Goal: Task Accomplishment & Management: Manage account settings

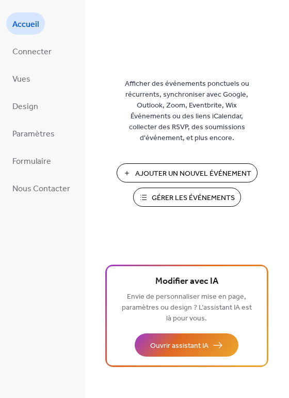
click at [188, 199] on span "Gérer les Événements" at bounding box center [193, 198] width 83 height 11
click at [41, 51] on span "Connecter" at bounding box center [31, 52] width 39 height 16
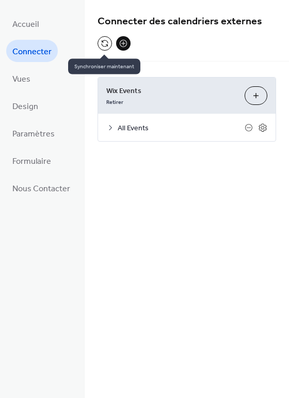
click at [105, 40] on button at bounding box center [105, 43] width 14 height 14
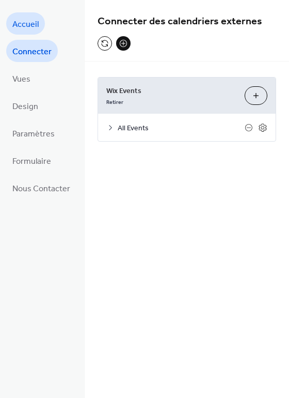
click at [34, 30] on span "Accueil" at bounding box center [25, 25] width 26 height 16
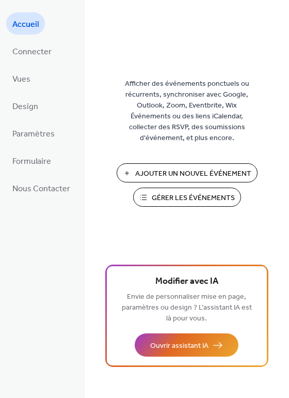
click at [204, 204] on span "Gérer les Événements" at bounding box center [193, 198] width 83 height 11
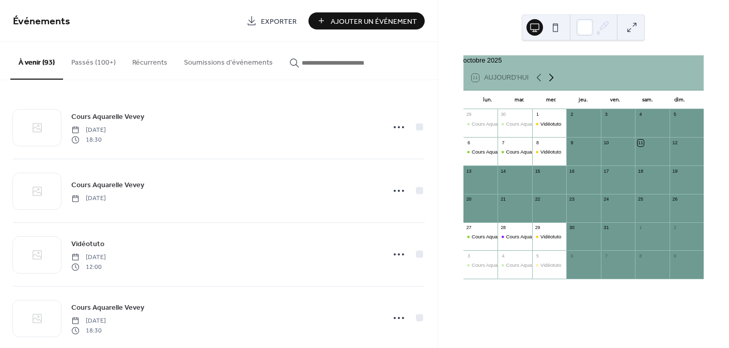
click at [551, 82] on icon at bounding box center [551, 78] width 5 height 8
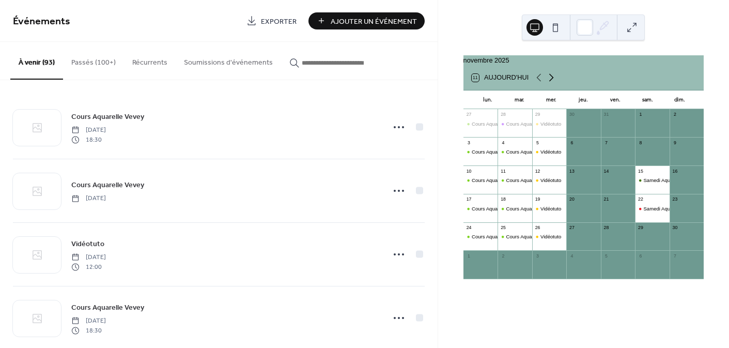
click at [551, 82] on icon at bounding box center [551, 78] width 5 height 8
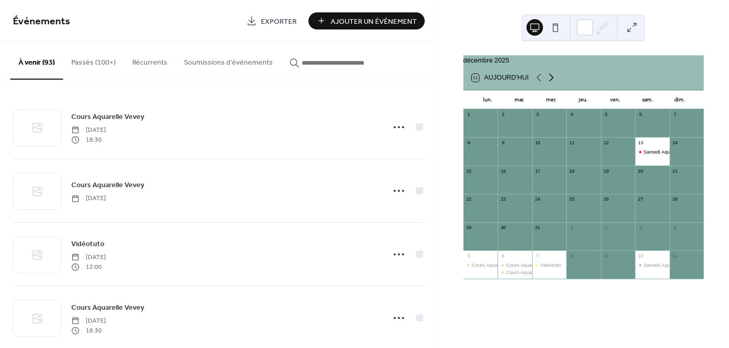
click at [551, 82] on icon at bounding box center [551, 78] width 5 height 8
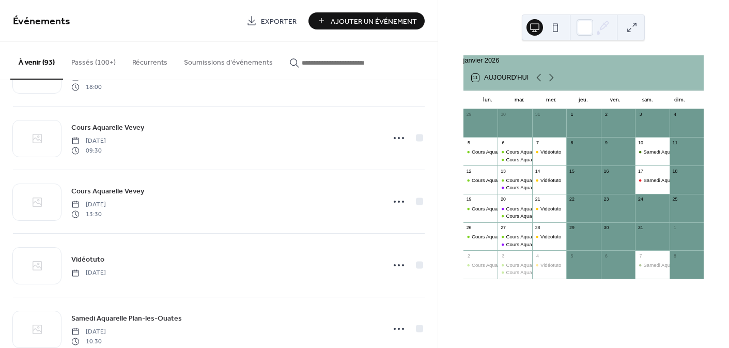
scroll to position [1513, 0]
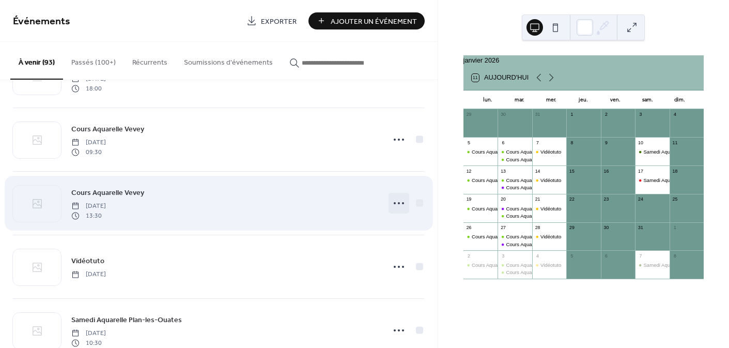
click at [393, 203] on icon at bounding box center [399, 203] width 17 height 17
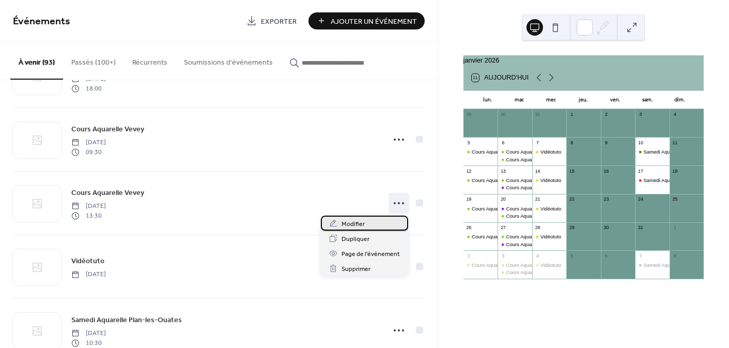
click at [363, 223] on span "Modifier" at bounding box center [353, 224] width 23 height 11
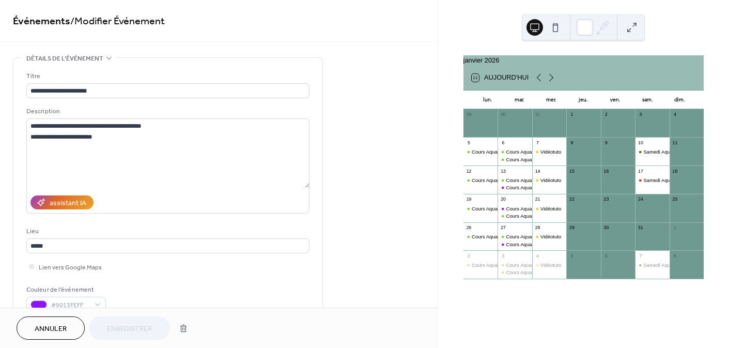
click at [57, 328] on span "Annuler" at bounding box center [51, 328] width 32 height 11
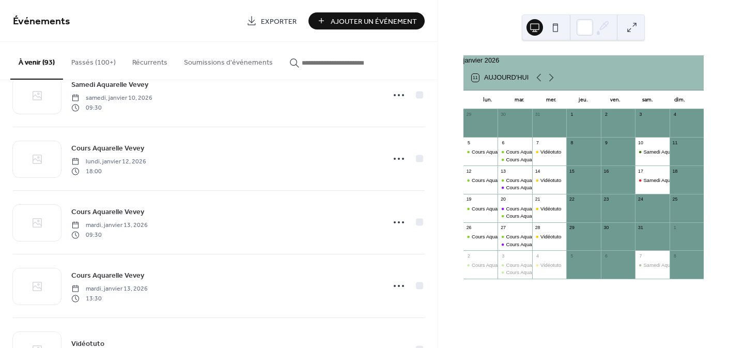
scroll to position [1433, 0]
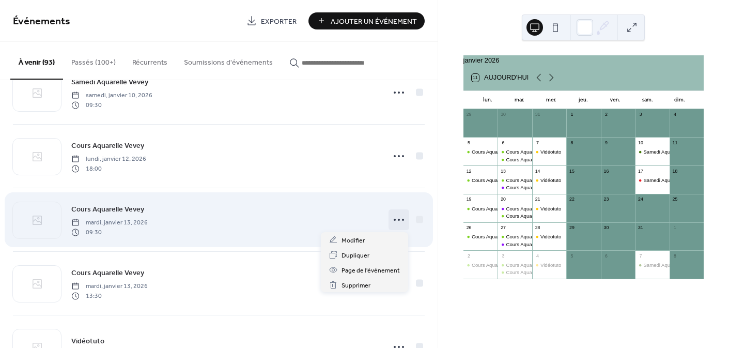
click at [395, 218] on icon at bounding box center [399, 219] width 17 height 17
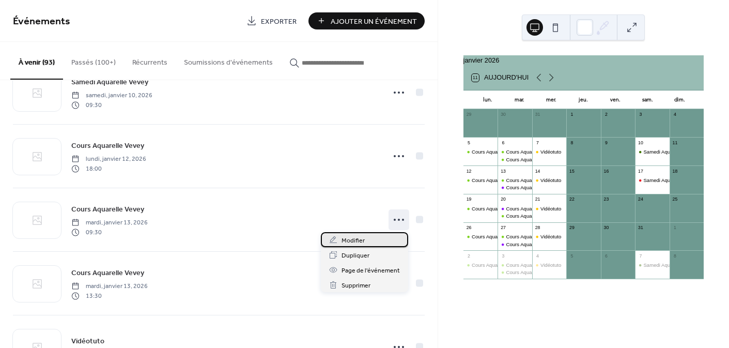
click at [362, 236] on span "Modifier" at bounding box center [353, 240] width 23 height 11
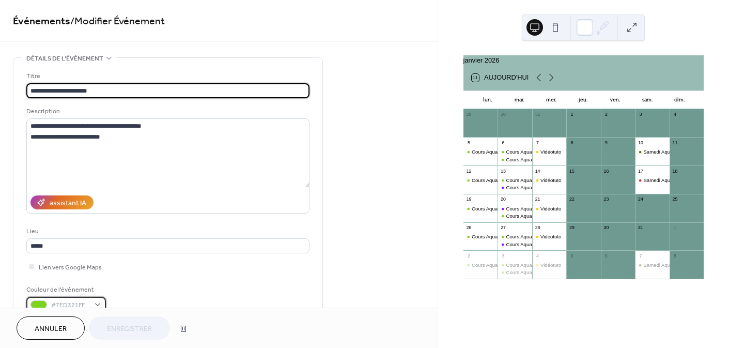
click at [98, 299] on div "#7ED321FF" at bounding box center [66, 304] width 80 height 15
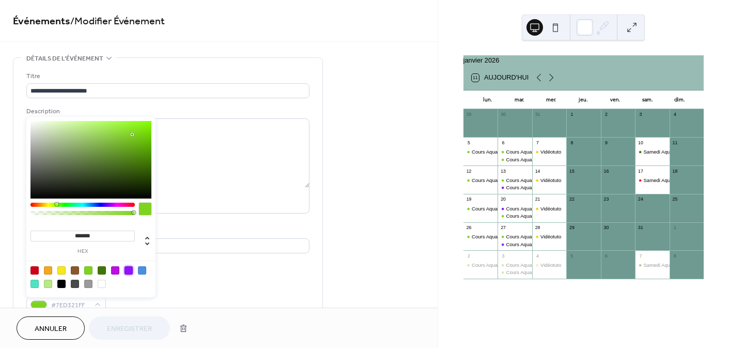
click at [129, 269] on div at bounding box center [129, 270] width 8 height 8
type input "*******"
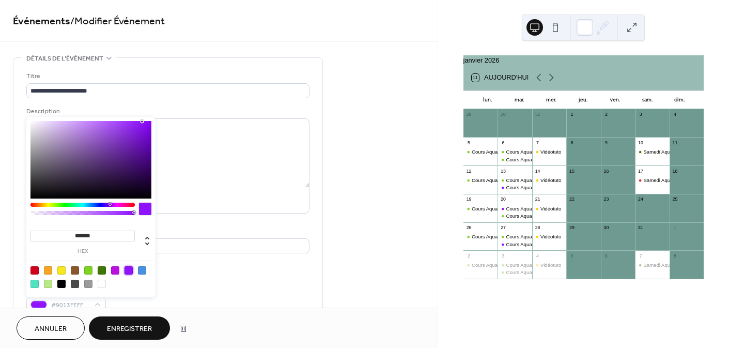
click at [149, 327] on span "Enregistrer" at bounding box center [129, 328] width 45 height 11
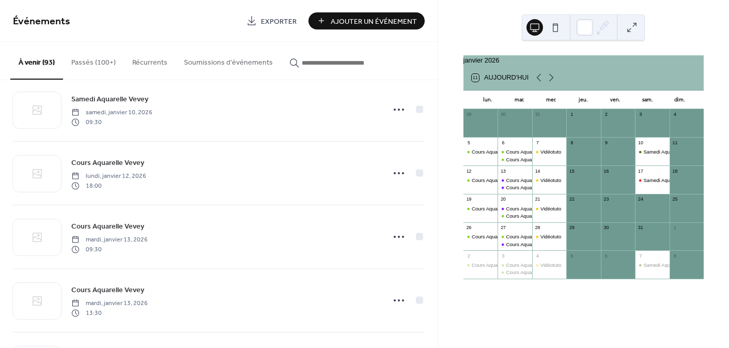
scroll to position [1416, 0]
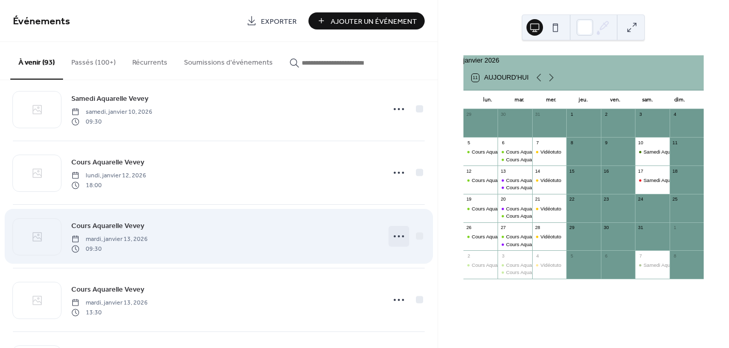
click at [392, 235] on icon at bounding box center [399, 236] width 17 height 17
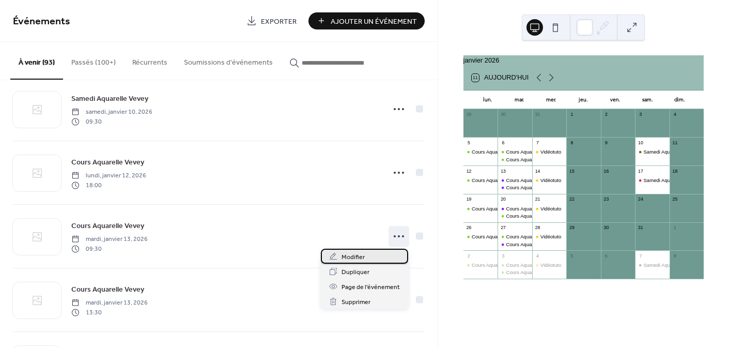
click at [378, 257] on div "Modifier" at bounding box center [364, 256] width 87 height 15
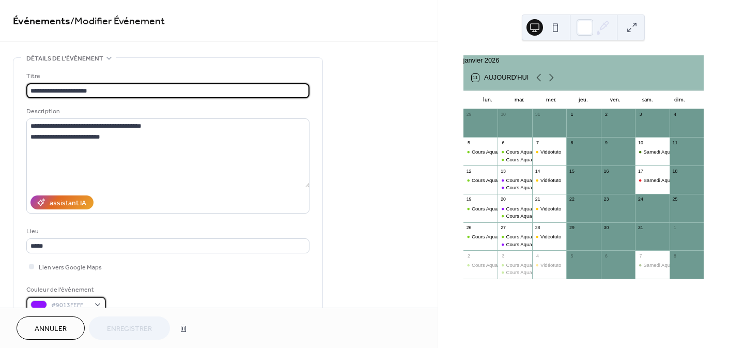
click at [86, 300] on span "#9013FEFF" at bounding box center [70, 305] width 38 height 11
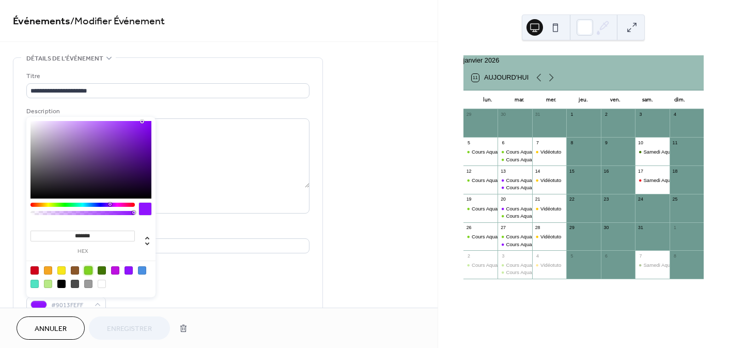
click at [89, 270] on div at bounding box center [88, 270] width 8 height 8
type input "*******"
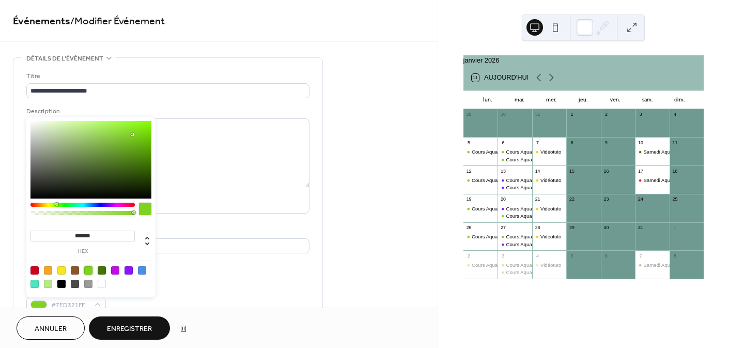
click at [133, 327] on span "Enregistrer" at bounding box center [129, 328] width 45 height 11
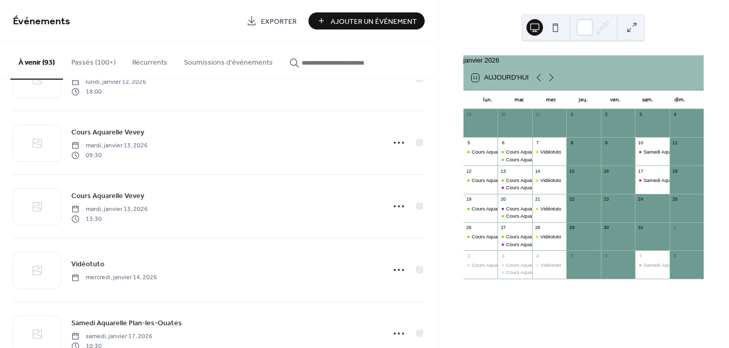
scroll to position [1514, 0]
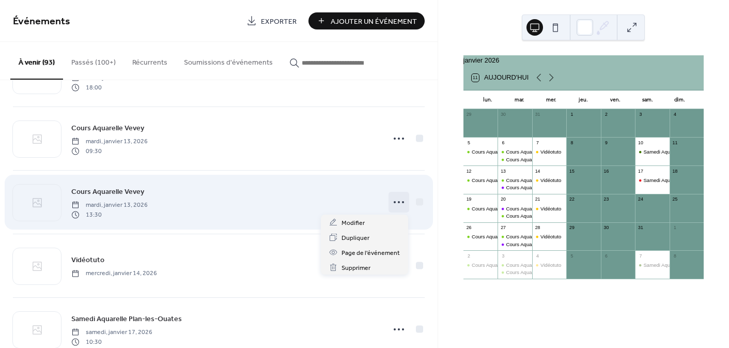
click at [391, 203] on icon at bounding box center [399, 202] width 17 height 17
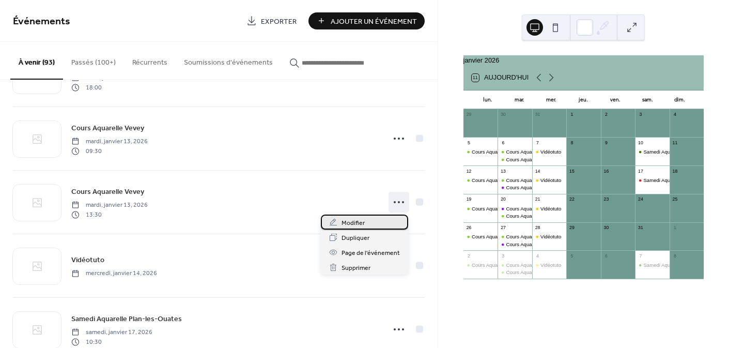
click at [349, 221] on span "Modifier" at bounding box center [353, 223] width 23 height 11
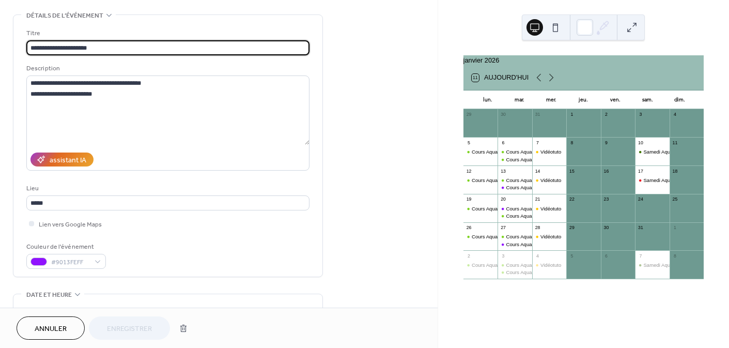
scroll to position [55, 0]
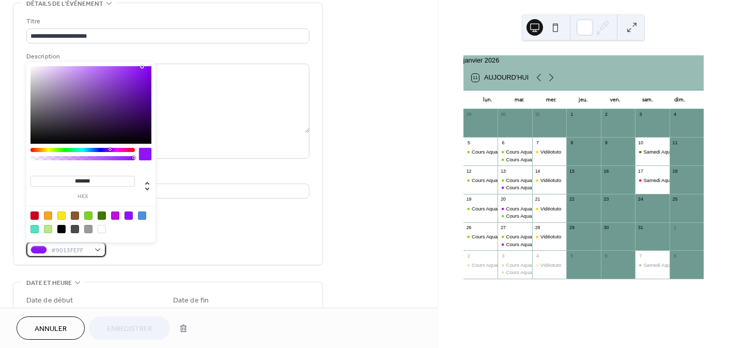
click at [99, 245] on div "#9013FEFF" at bounding box center [66, 249] width 80 height 15
click at [90, 214] on div at bounding box center [88, 215] width 8 height 8
type input "*******"
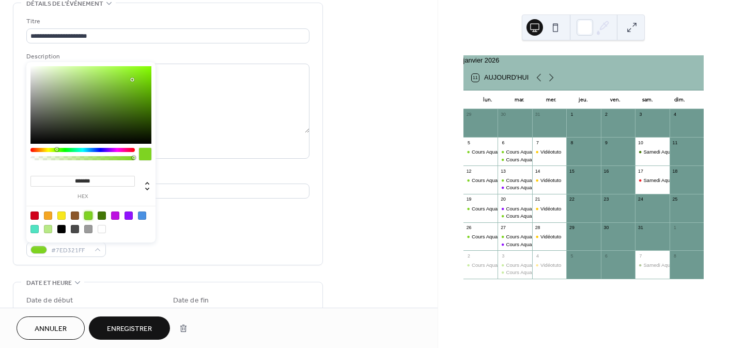
click at [148, 325] on span "Enregistrer" at bounding box center [129, 328] width 45 height 11
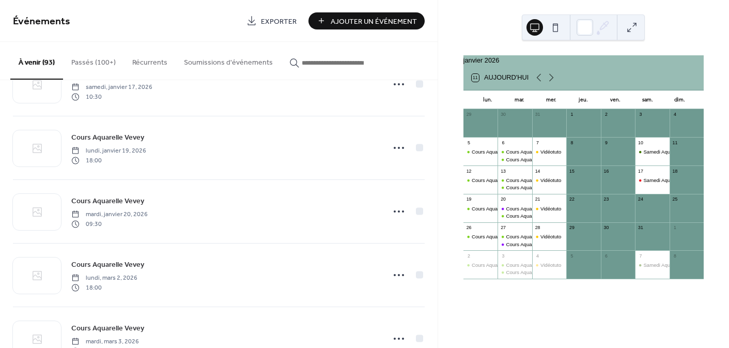
scroll to position [1765, 0]
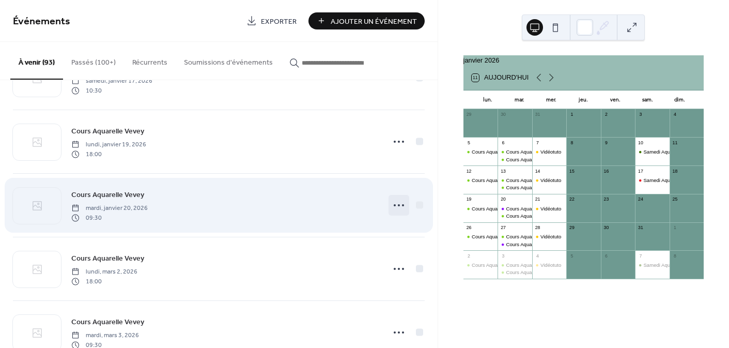
click at [396, 203] on icon at bounding box center [399, 205] width 17 height 17
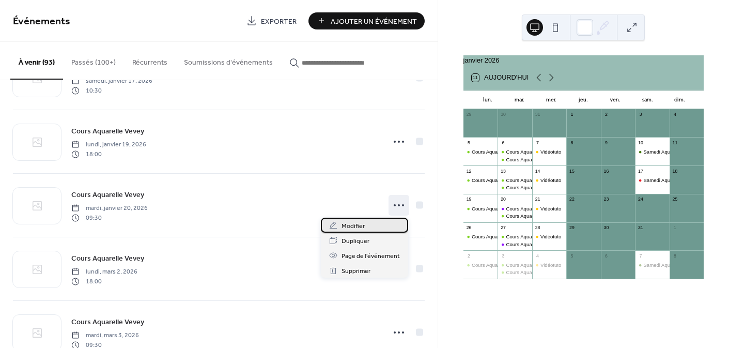
click at [369, 221] on div "Modifier" at bounding box center [364, 225] width 87 height 15
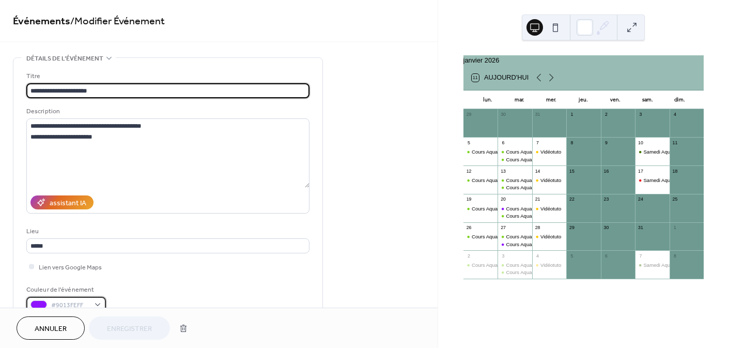
click at [93, 303] on div "#9013FEFF" at bounding box center [66, 304] width 80 height 15
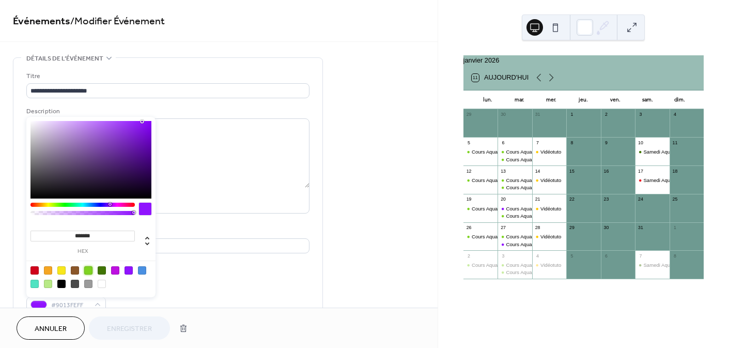
click at [88, 266] on div at bounding box center [88, 270] width 8 height 8
type input "*******"
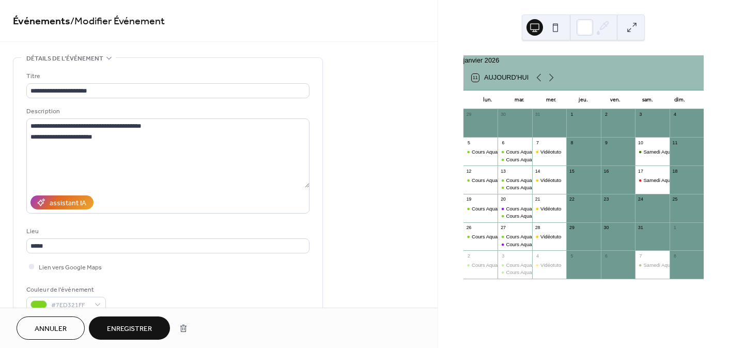
click at [152, 334] on button "Enregistrer" at bounding box center [129, 327] width 81 height 23
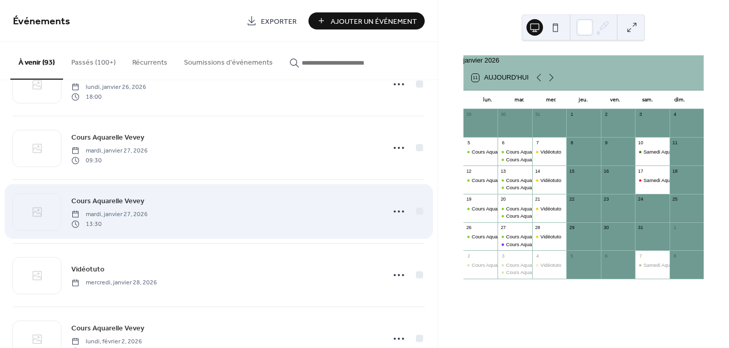
scroll to position [2078, 0]
click at [398, 208] on icon at bounding box center [399, 210] width 17 height 17
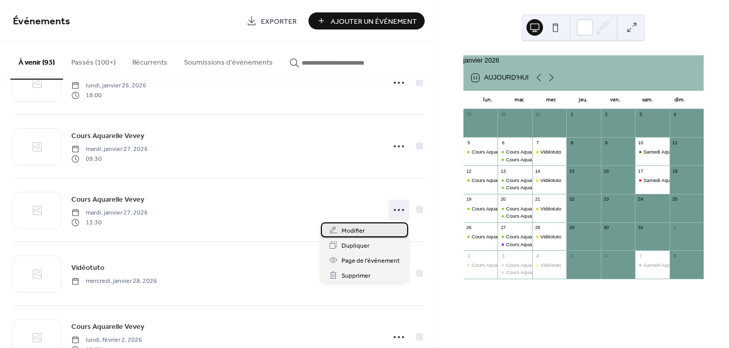
click at [364, 229] on span "Modifier" at bounding box center [353, 230] width 23 height 11
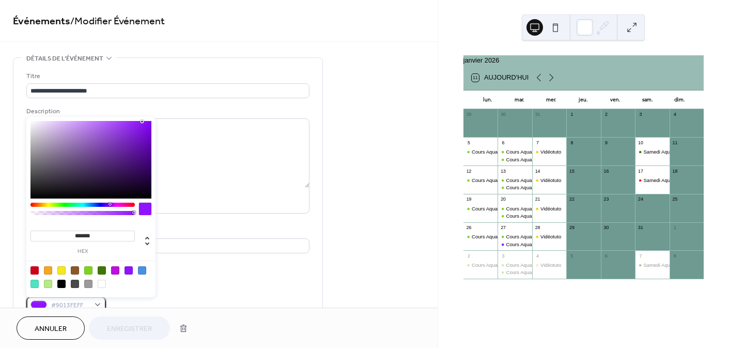
click at [93, 300] on div "#9013FEFF" at bounding box center [66, 304] width 80 height 15
click at [89, 266] on div at bounding box center [88, 270] width 8 height 8
type input "*******"
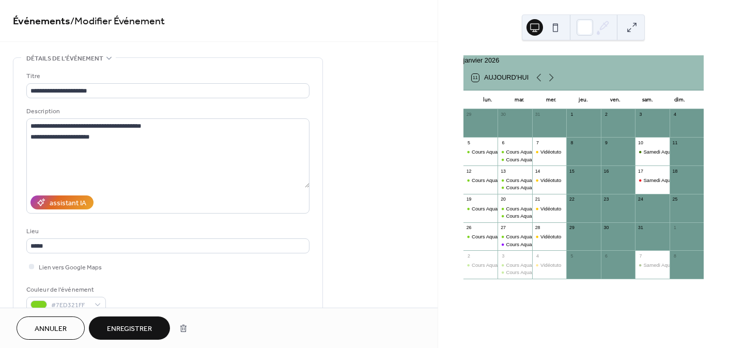
click at [126, 321] on button "Enregistrer" at bounding box center [129, 327] width 81 height 23
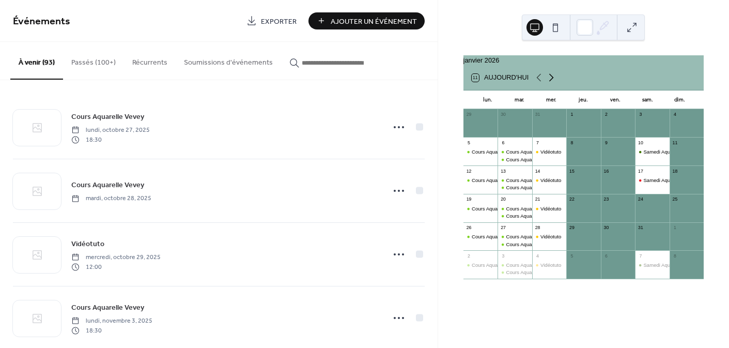
click at [552, 84] on icon at bounding box center [551, 77] width 12 height 12
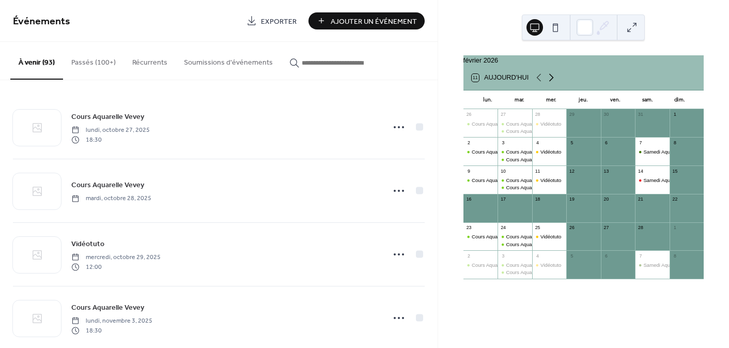
click at [552, 83] on icon at bounding box center [551, 77] width 12 height 12
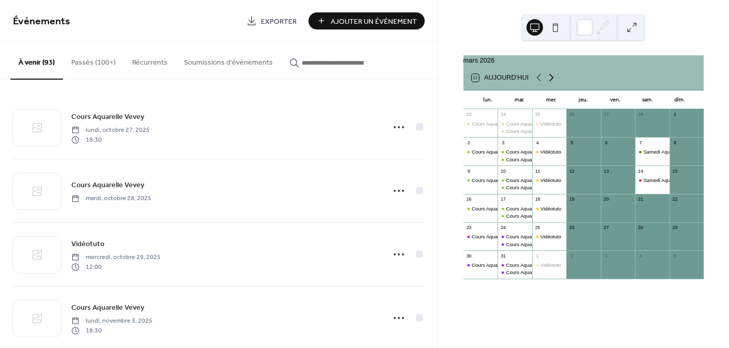
click at [552, 83] on icon at bounding box center [551, 77] width 12 height 12
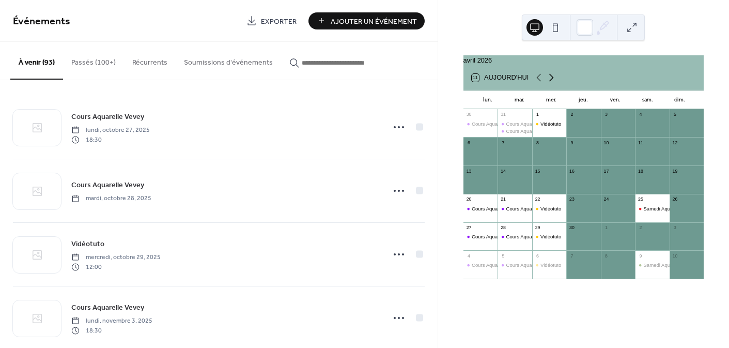
click at [552, 83] on icon at bounding box center [551, 77] width 12 height 12
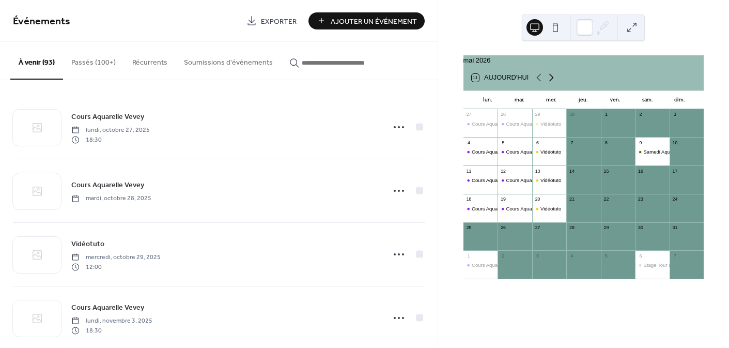
click at [551, 81] on icon at bounding box center [551, 78] width 5 height 8
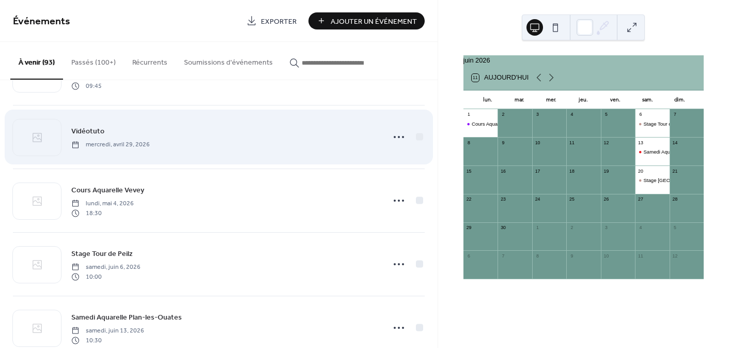
scroll to position [3679, 0]
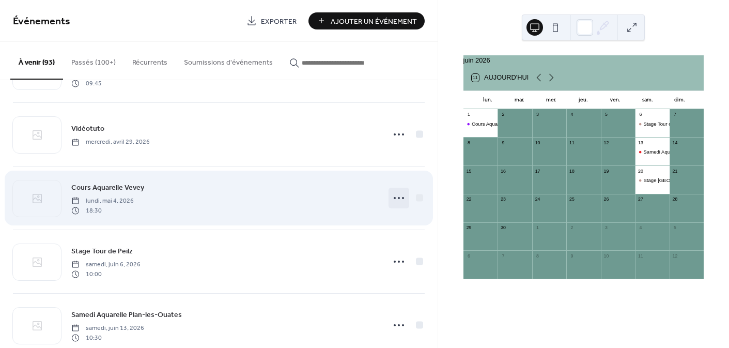
click at [391, 196] on icon at bounding box center [399, 198] width 17 height 17
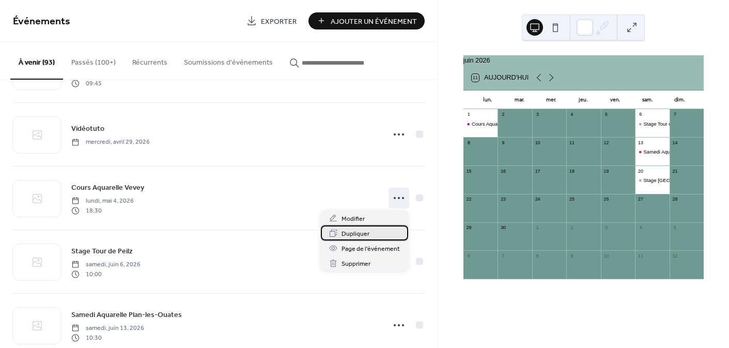
click at [368, 233] on span "Dupliquer" at bounding box center [356, 233] width 28 height 11
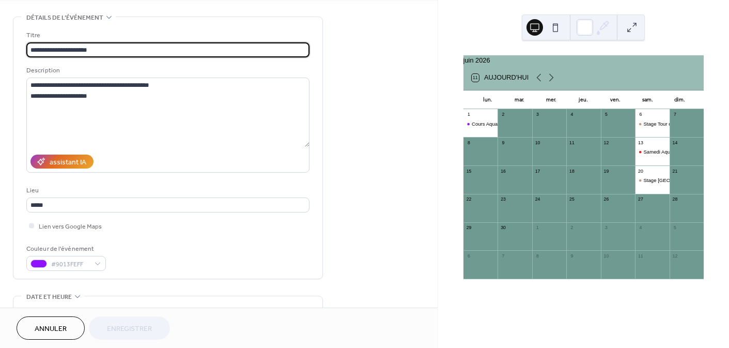
scroll to position [47, 0]
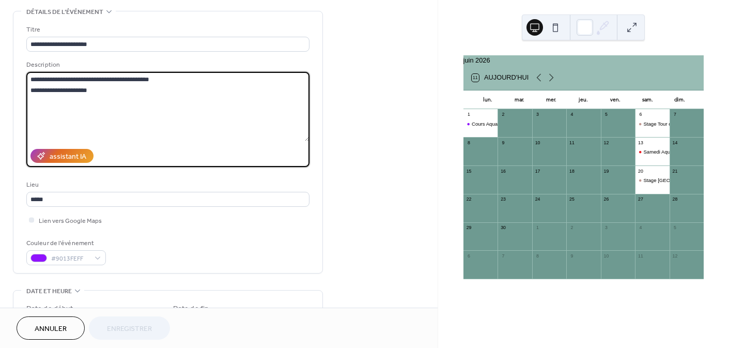
click at [73, 89] on textarea "**********" at bounding box center [167, 106] width 283 height 69
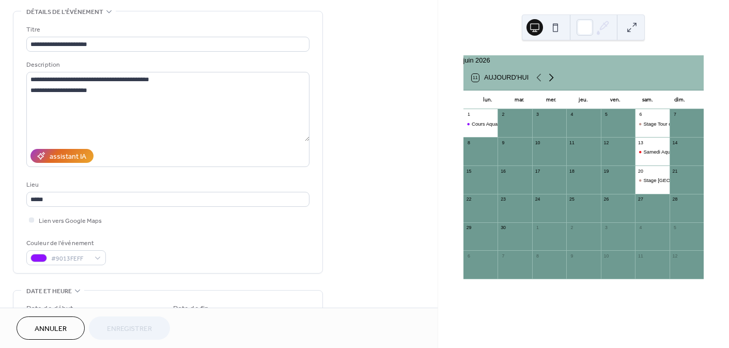
click at [550, 80] on icon at bounding box center [551, 78] width 5 height 8
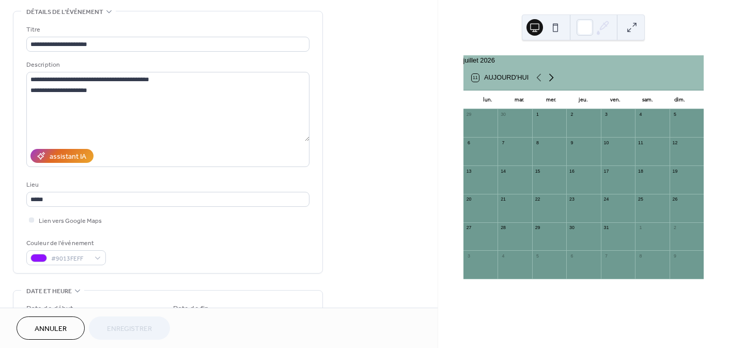
click at [550, 80] on icon at bounding box center [551, 78] width 5 height 8
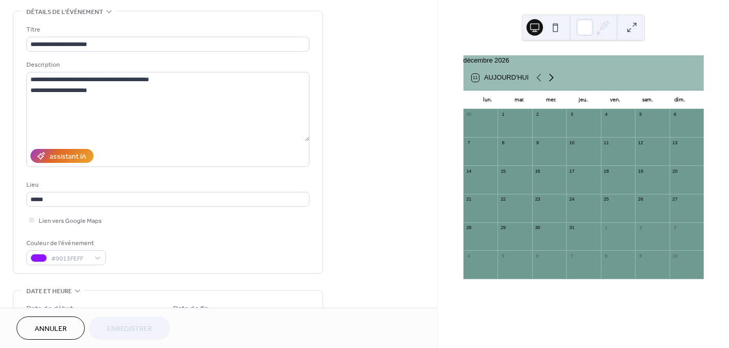
click at [550, 80] on icon at bounding box center [551, 78] width 5 height 8
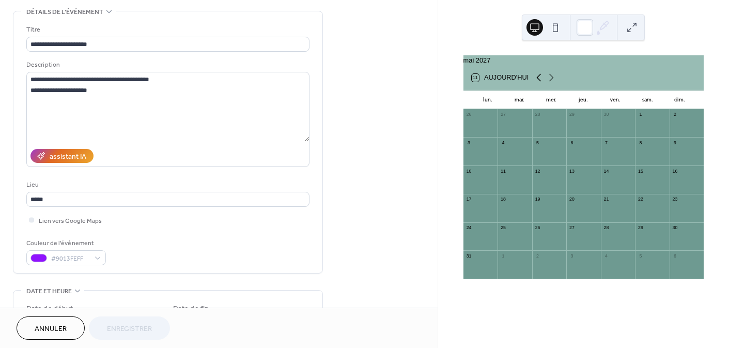
click at [537, 82] on icon at bounding box center [539, 77] width 12 height 12
click at [536, 82] on icon at bounding box center [539, 77] width 12 height 12
click at [537, 82] on icon at bounding box center [539, 77] width 12 height 12
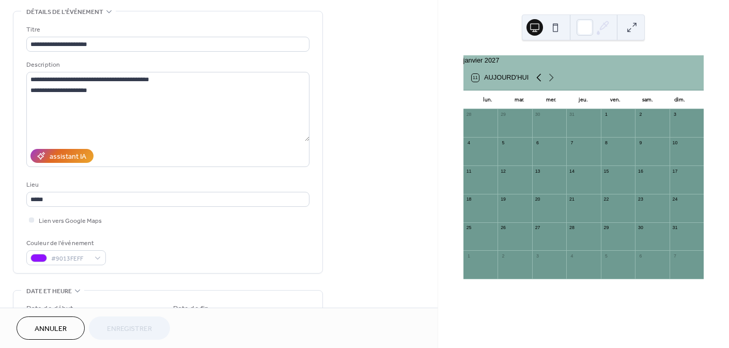
click at [537, 82] on icon at bounding box center [539, 77] width 12 height 12
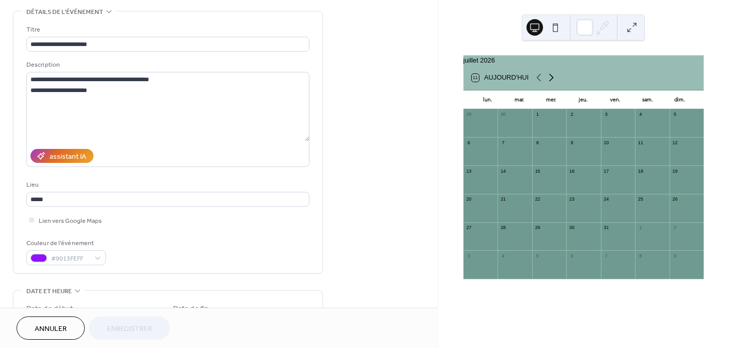
click at [555, 82] on icon at bounding box center [551, 77] width 12 height 12
click at [536, 82] on icon at bounding box center [539, 77] width 12 height 12
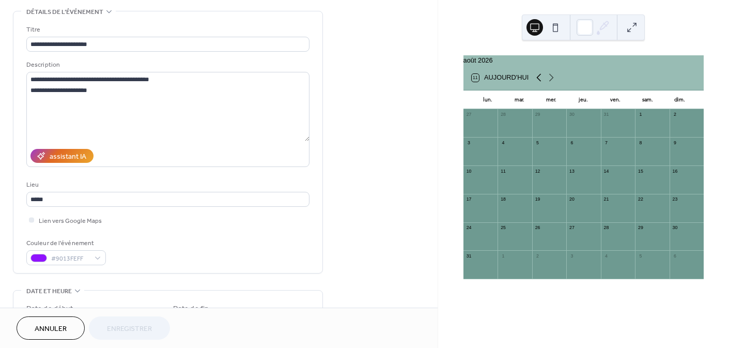
click at [536, 82] on icon at bounding box center [539, 77] width 12 height 12
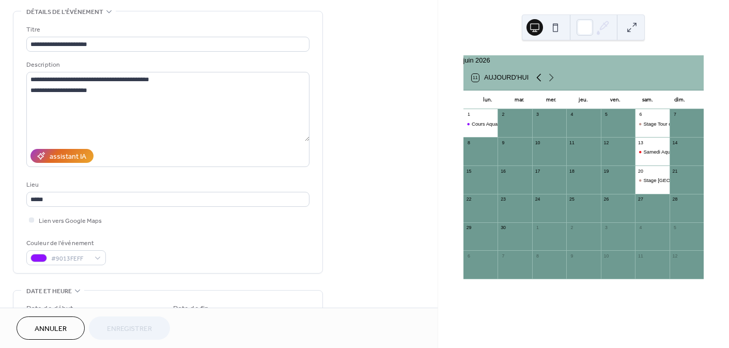
click at [536, 82] on icon at bounding box center [539, 77] width 12 height 12
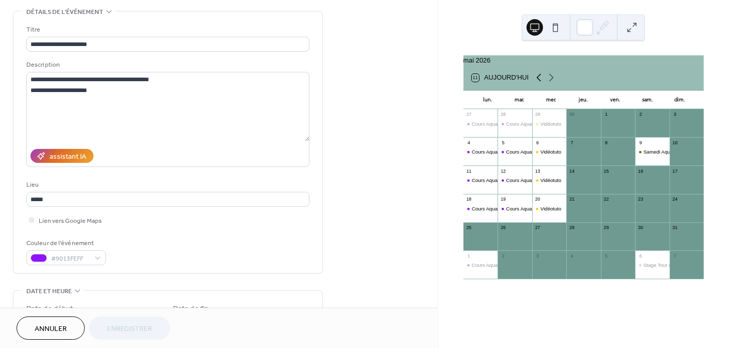
click at [536, 82] on icon at bounding box center [539, 77] width 12 height 12
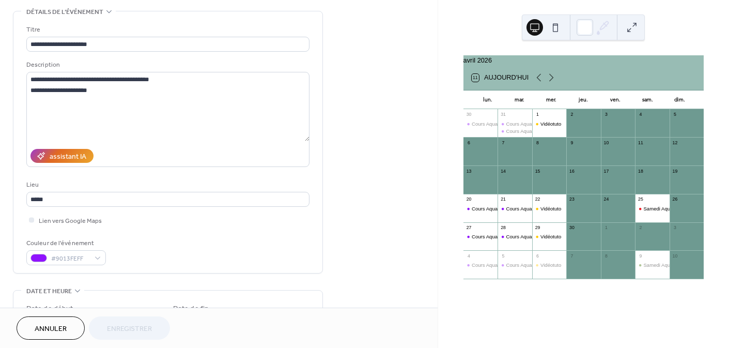
click at [558, 83] on div "11 Aujourd'hui" at bounding box center [584, 77] width 240 height 25
click at [554, 82] on icon at bounding box center [551, 77] width 12 height 12
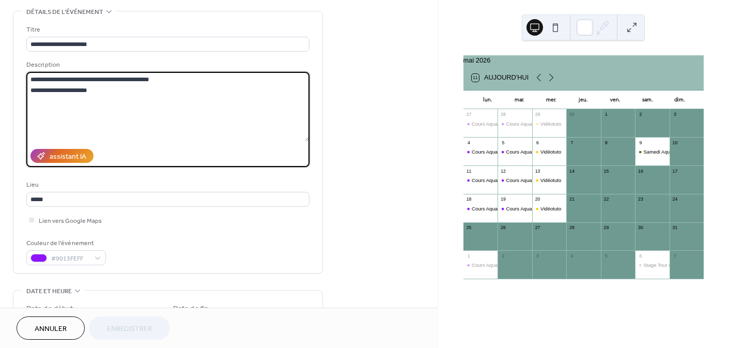
click at [71, 88] on textarea "**********" at bounding box center [167, 106] width 283 height 69
click at [88, 88] on textarea "**********" at bounding box center [167, 106] width 283 height 69
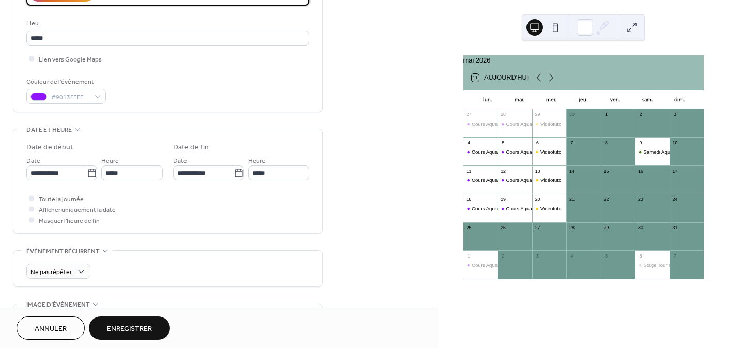
scroll to position [212, 0]
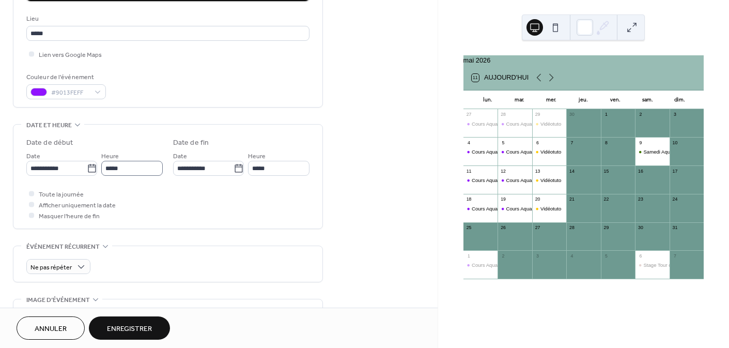
type textarea "**********"
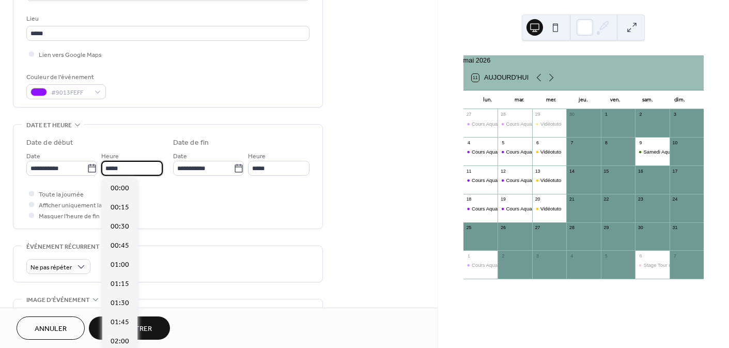
click at [129, 168] on input "*****" at bounding box center [131, 168] width 61 height 15
click at [125, 218] on span "18:30" at bounding box center [120, 220] width 19 height 11
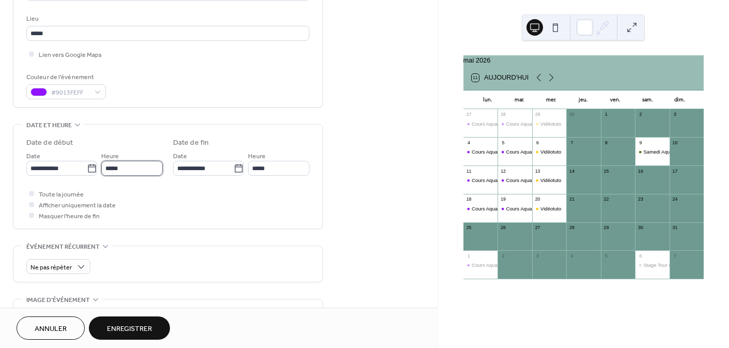
click at [138, 164] on input "*****" at bounding box center [131, 168] width 61 height 15
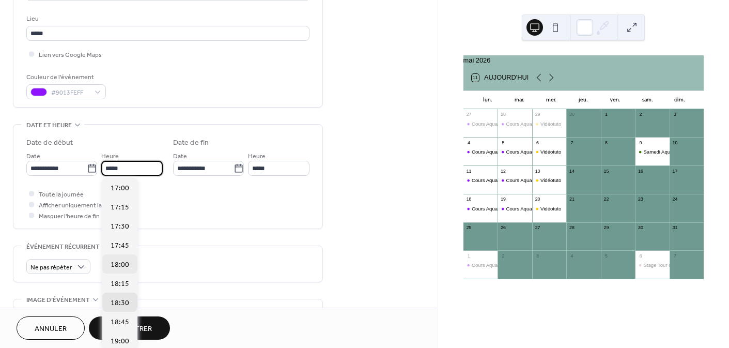
scroll to position [1300, 0]
click at [124, 266] on span "18:00" at bounding box center [120, 265] width 19 height 11
type input "*****"
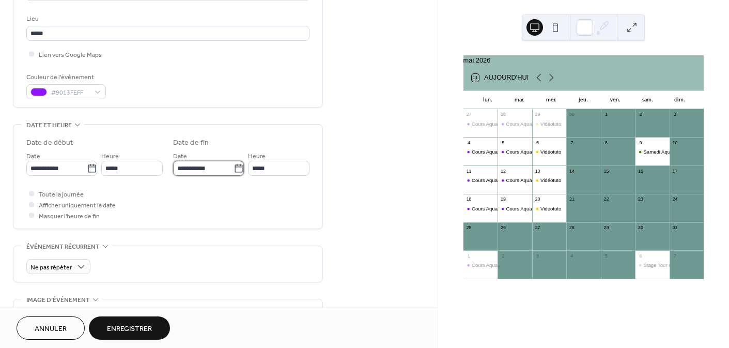
click at [219, 167] on input "**********" at bounding box center [203, 168] width 60 height 15
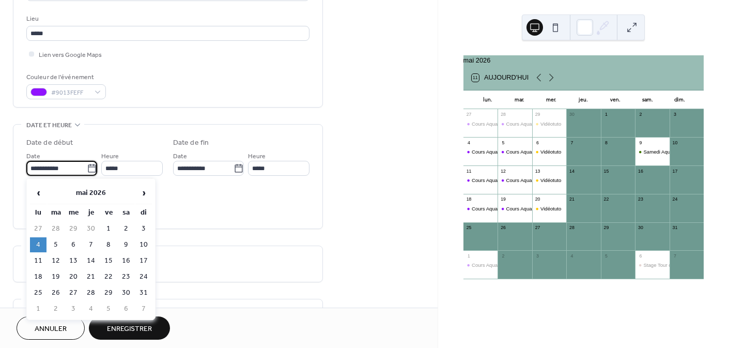
click at [70, 168] on input "**********" at bounding box center [56, 168] width 60 height 15
click at [551, 83] on icon at bounding box center [551, 77] width 12 height 12
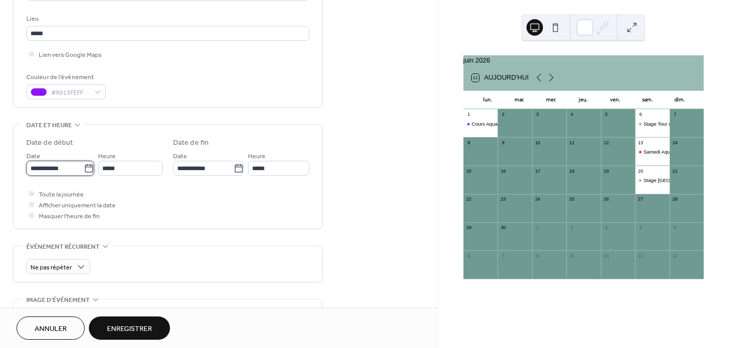
click at [71, 169] on input "**********" at bounding box center [54, 168] width 57 height 15
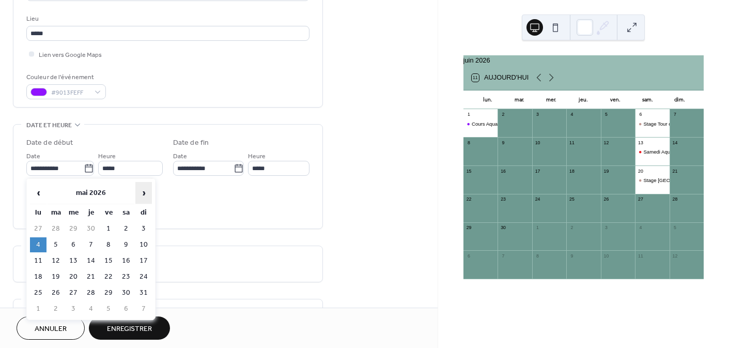
click at [140, 191] on span "›" at bounding box center [144, 192] width 16 height 21
click at [38, 260] on td "8" at bounding box center [38, 260] width 17 height 15
type input "**********"
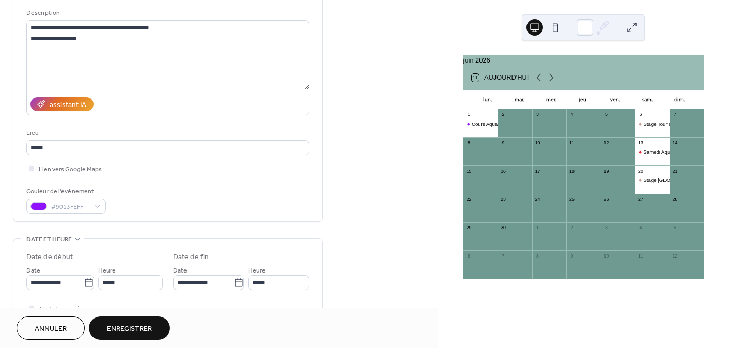
scroll to position [96, 0]
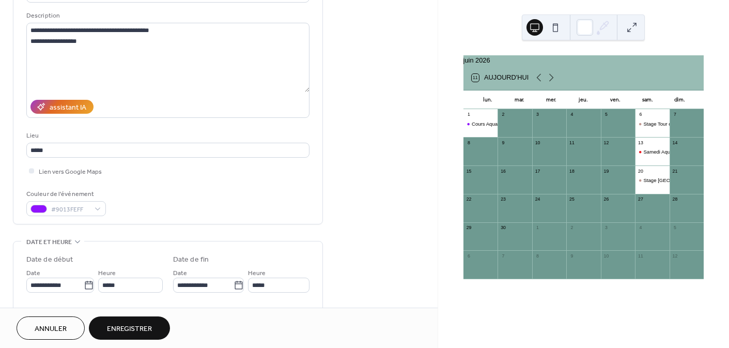
click at [115, 328] on span "Enregistrer" at bounding box center [129, 328] width 45 height 11
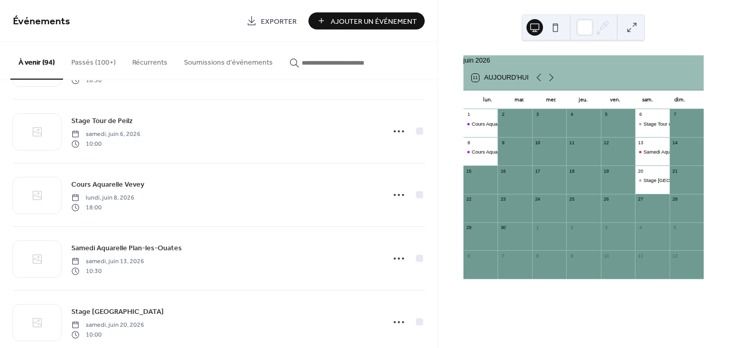
scroll to position [4466, 0]
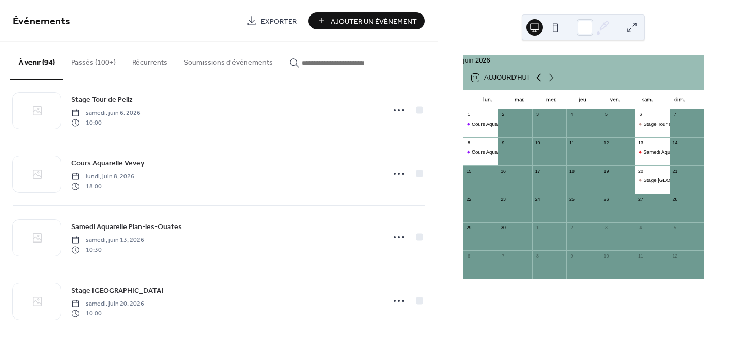
click at [540, 82] on icon at bounding box center [539, 77] width 12 height 12
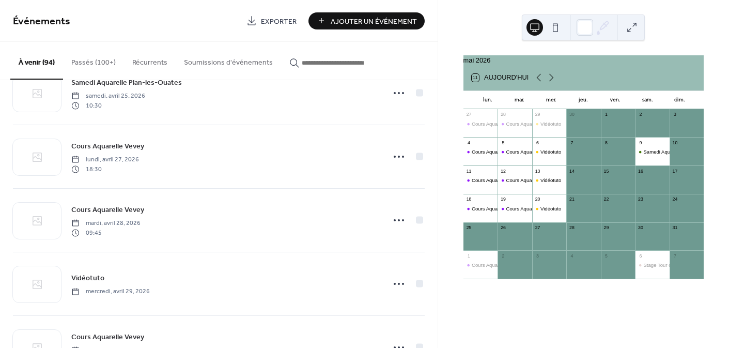
scroll to position [4162, 0]
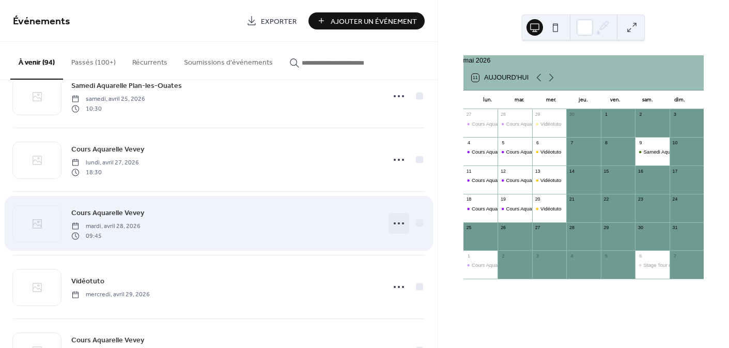
click at [395, 224] on icon at bounding box center [399, 223] width 17 height 17
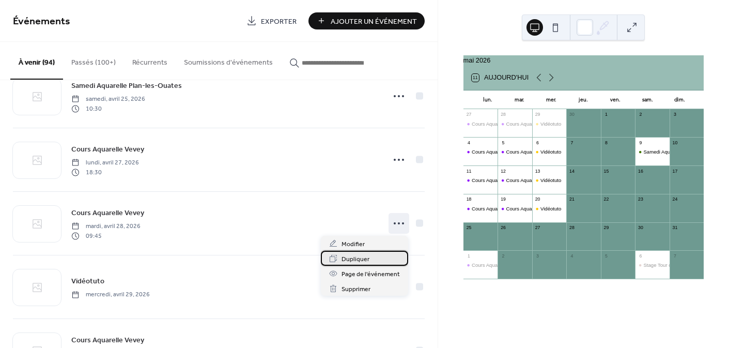
click at [366, 255] on span "Dupliquer" at bounding box center [356, 259] width 28 height 11
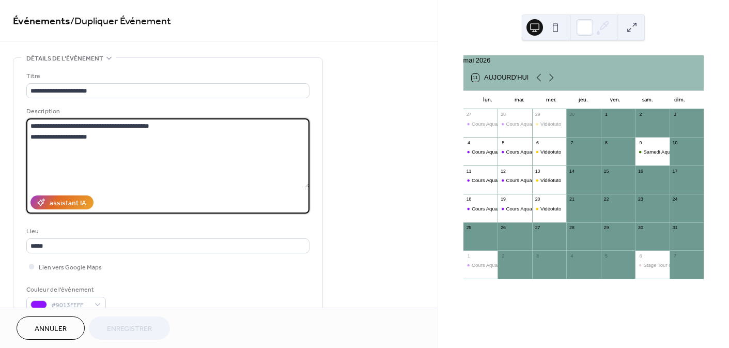
click at [71, 135] on textarea "**********" at bounding box center [167, 152] width 283 height 69
click at [96, 134] on textarea "**********" at bounding box center [167, 152] width 283 height 69
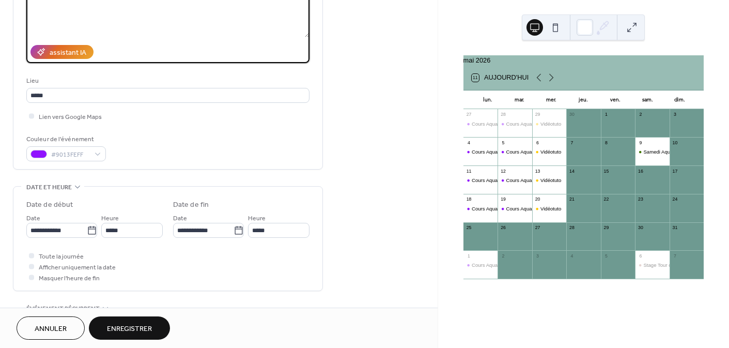
scroll to position [153, 0]
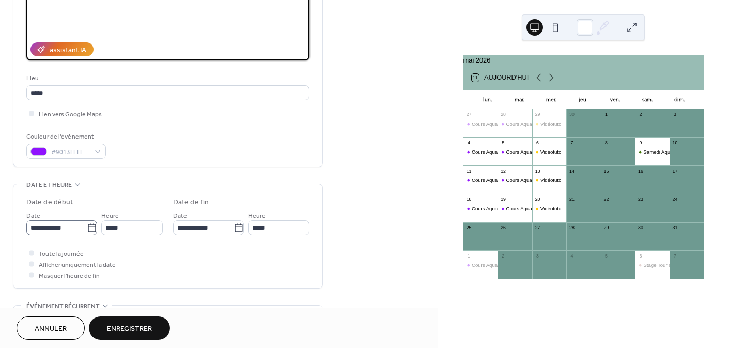
type textarea "**********"
click at [59, 225] on input "**********" at bounding box center [56, 227] width 60 height 15
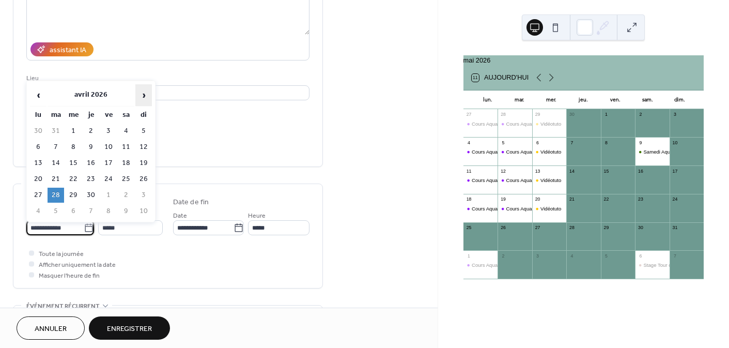
scroll to position [0, 0]
click at [140, 93] on span "›" at bounding box center [144, 95] width 16 height 21
click at [140, 91] on span "›" at bounding box center [144, 95] width 16 height 21
click at [55, 148] on td "2" at bounding box center [56, 147] width 17 height 15
type input "**********"
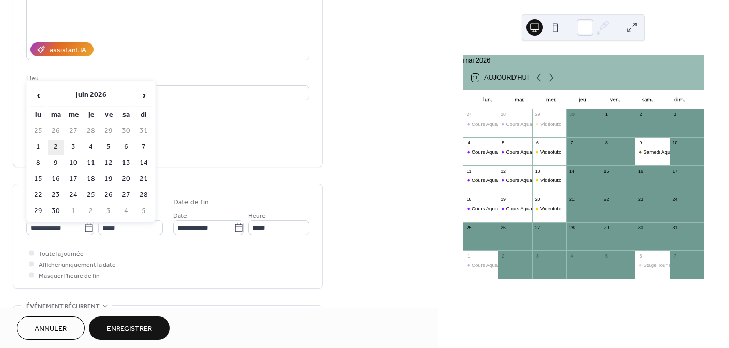
type input "**********"
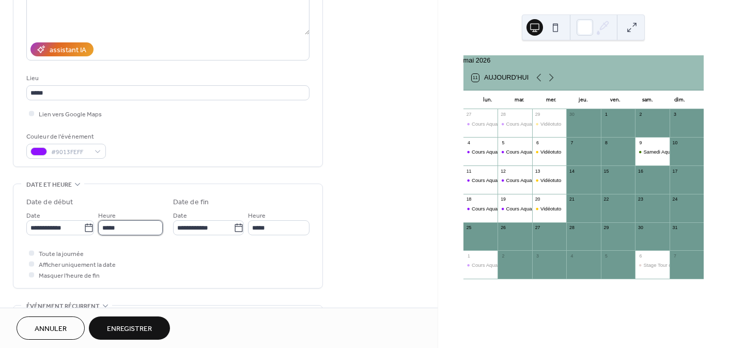
click at [138, 230] on input "*****" at bounding box center [130, 227] width 65 height 15
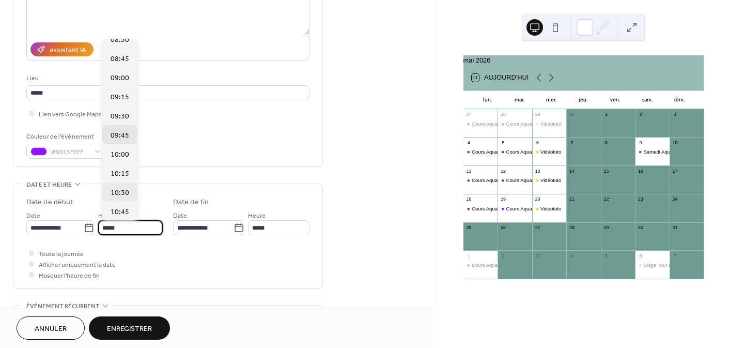
scroll to position [659, 0]
click at [112, 113] on span "09:30" at bounding box center [120, 117] width 19 height 11
type input "*****"
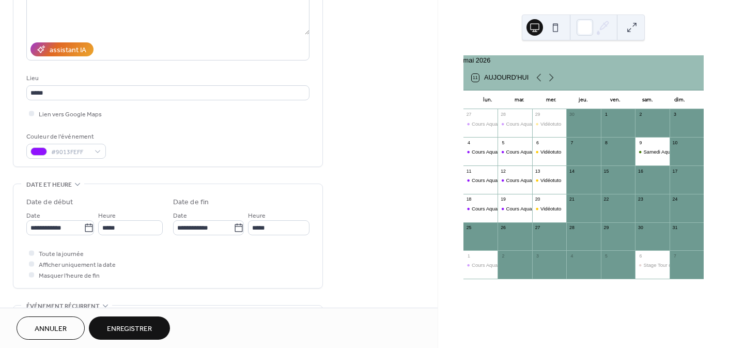
click at [133, 330] on span "Enregistrer" at bounding box center [129, 328] width 45 height 11
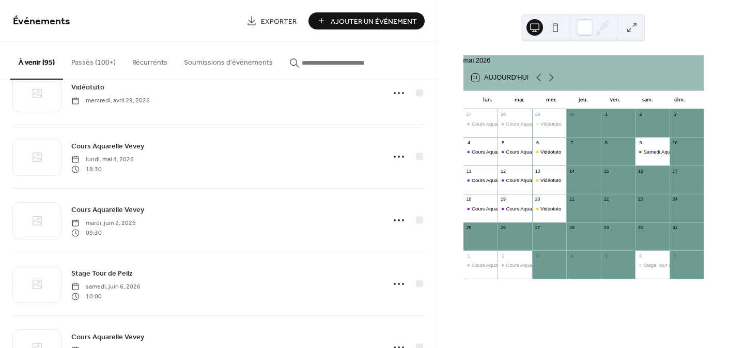
scroll to position [3719, 0]
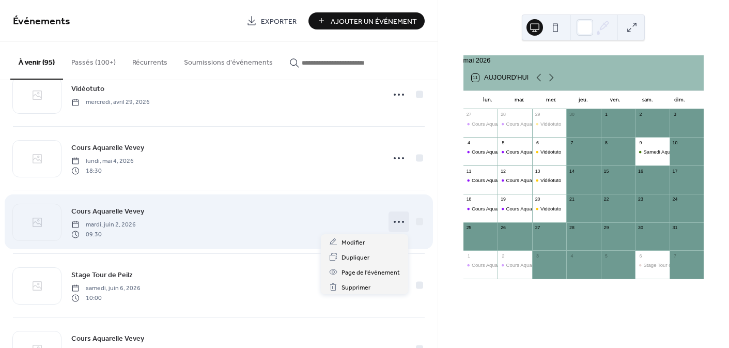
click at [392, 220] on icon at bounding box center [399, 221] width 17 height 17
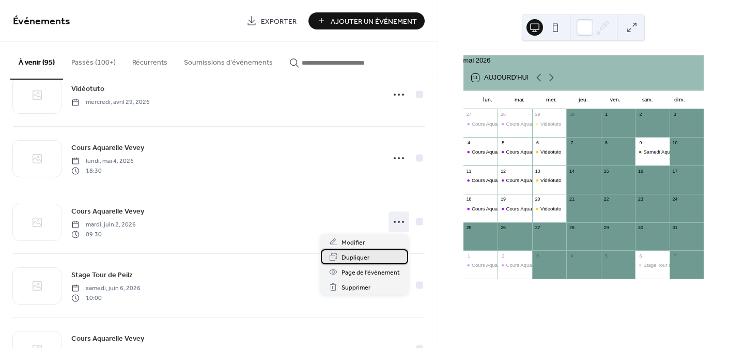
click at [363, 256] on span "Dupliquer" at bounding box center [356, 257] width 28 height 11
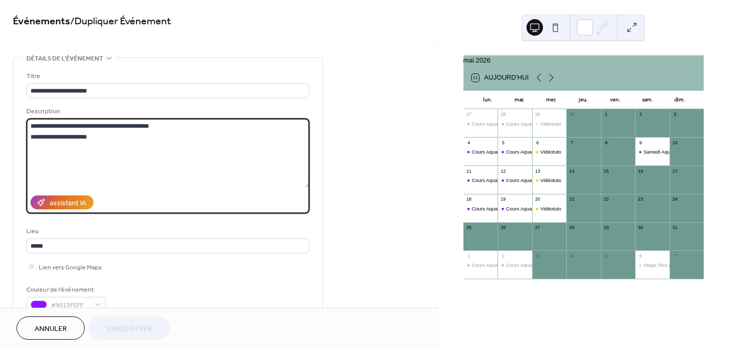
click at [60, 136] on textarea "**********" at bounding box center [167, 152] width 283 height 69
click at [59, 135] on textarea "**********" at bounding box center [167, 152] width 283 height 69
click at [85, 134] on textarea "**********" at bounding box center [167, 152] width 283 height 69
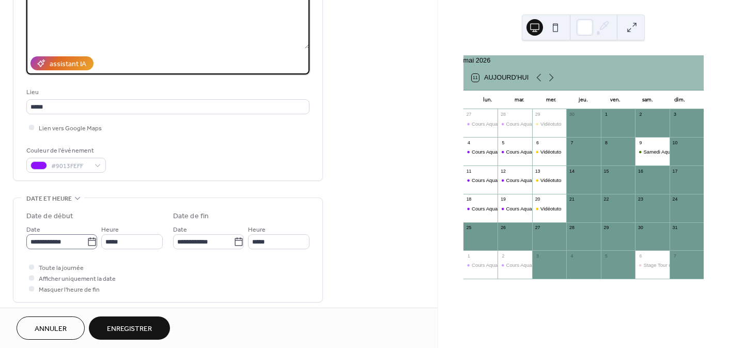
scroll to position [140, 0]
type textarea "**********"
click at [53, 237] on input "**********" at bounding box center [56, 241] width 60 height 15
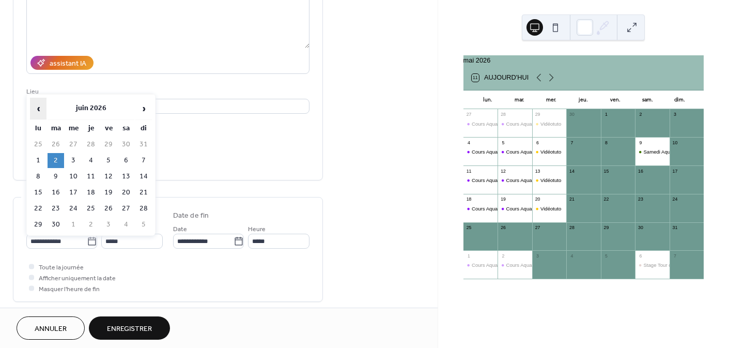
click at [39, 106] on span "‹" at bounding box center [38, 108] width 16 height 21
click at [56, 220] on td "2" at bounding box center [56, 224] width 17 height 15
click at [78, 240] on input "**********" at bounding box center [56, 241] width 60 height 15
click at [37, 107] on span "‹" at bounding box center [38, 108] width 16 height 21
click at [144, 107] on span "›" at bounding box center [144, 108] width 16 height 21
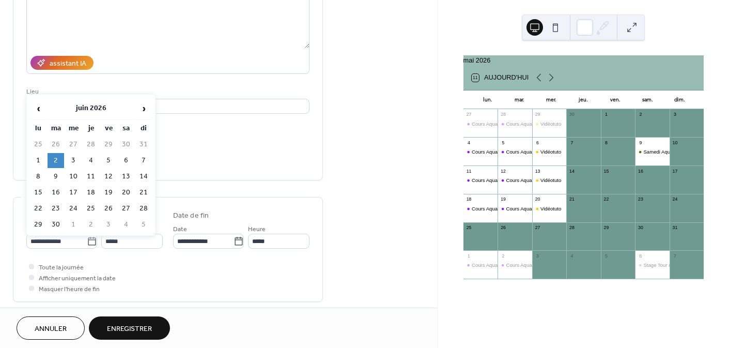
click at [58, 159] on td "2" at bounding box center [56, 160] width 17 height 15
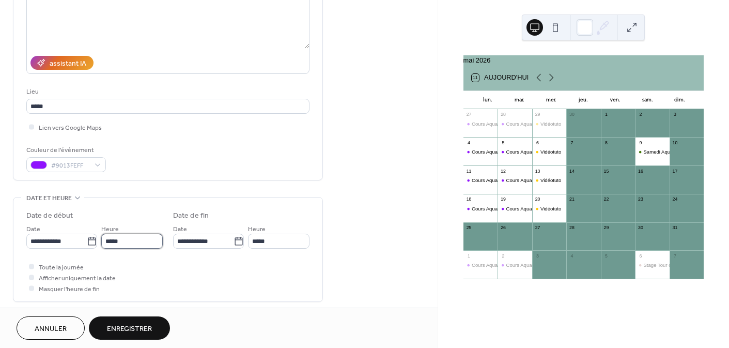
click at [119, 242] on input "*****" at bounding box center [131, 241] width 61 height 15
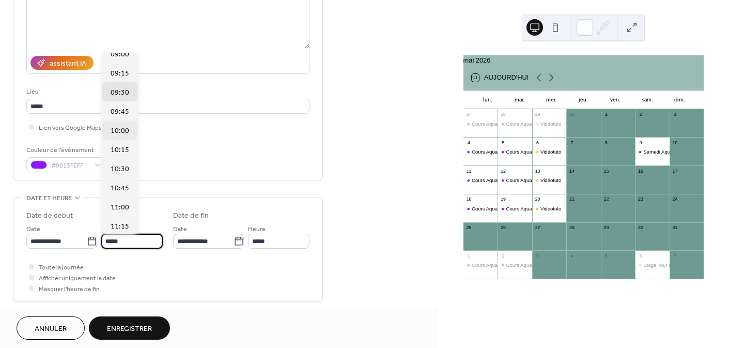
scroll to position [688, 0]
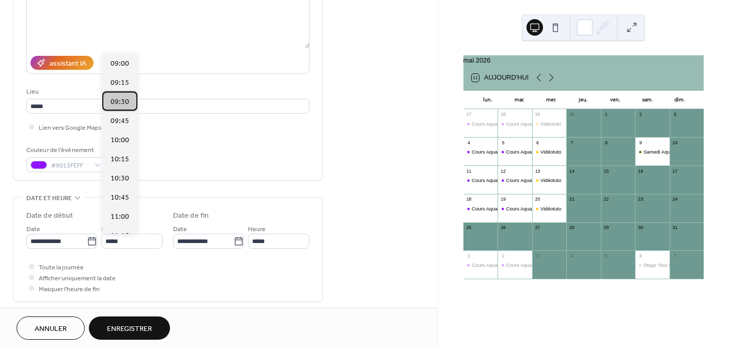
click at [126, 102] on span "09:30" at bounding box center [120, 102] width 19 height 11
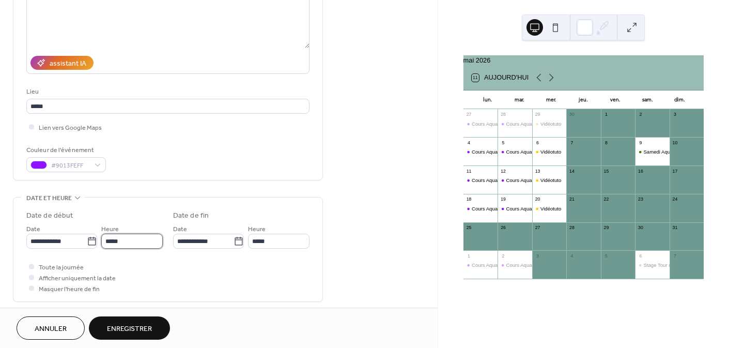
click at [117, 240] on input "*****" at bounding box center [131, 241] width 61 height 15
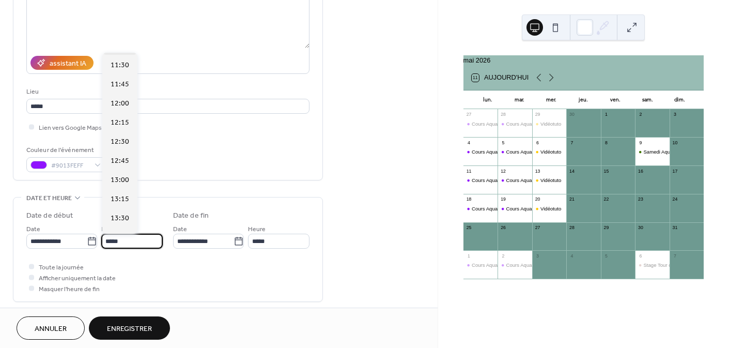
scroll to position [879, 0]
click at [130, 218] on div "13:30" at bounding box center [119, 215] width 35 height 19
type input "*****"
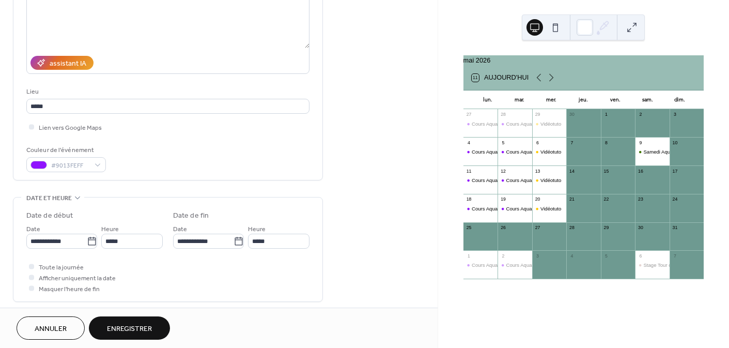
click at [122, 328] on span "Enregistrer" at bounding box center [129, 328] width 45 height 11
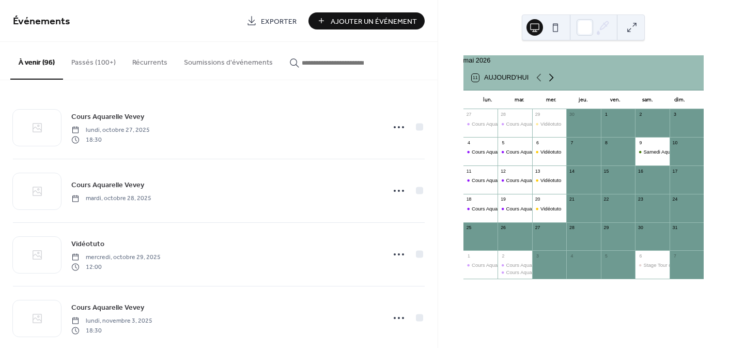
click at [550, 83] on icon at bounding box center [551, 77] width 12 height 12
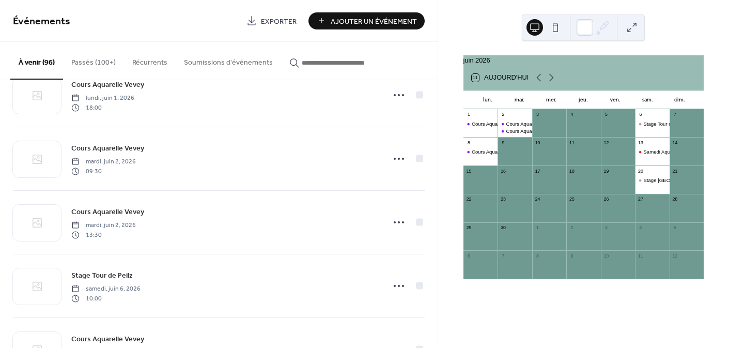
scroll to position [5687, 0]
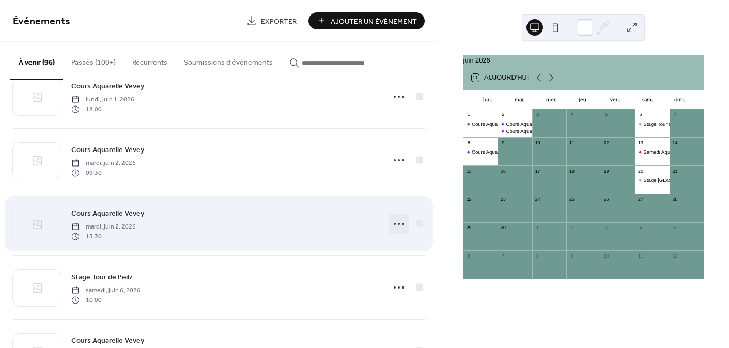
click at [392, 222] on icon at bounding box center [399, 223] width 17 height 17
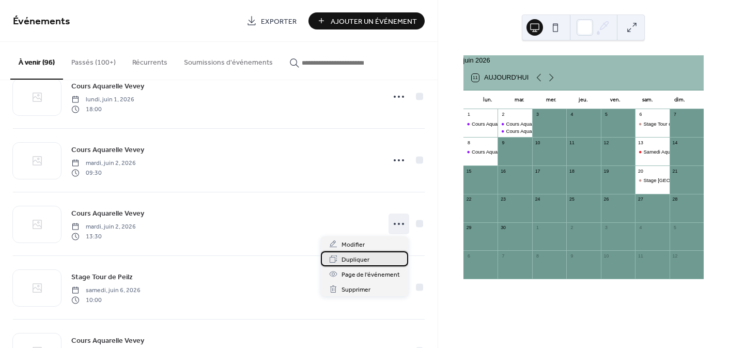
click at [364, 255] on span "Dupliquer" at bounding box center [356, 259] width 28 height 11
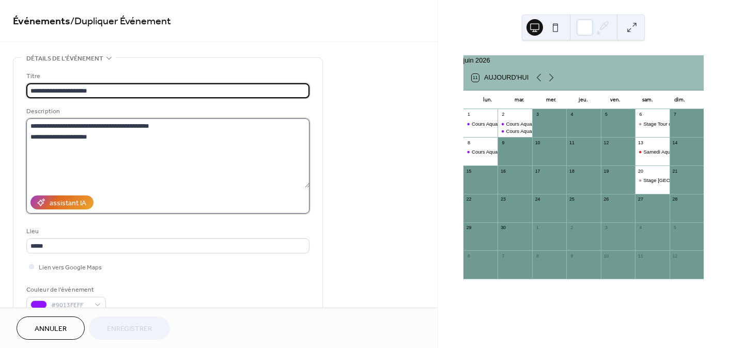
click at [62, 136] on textarea "**********" at bounding box center [167, 152] width 283 height 69
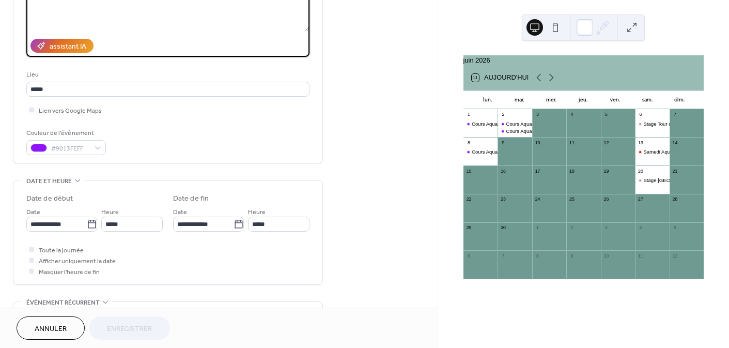
scroll to position [158, 0]
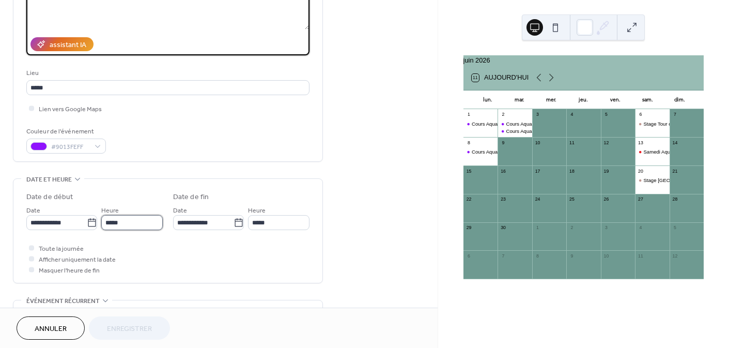
click at [126, 226] on input "*****" at bounding box center [131, 222] width 61 height 15
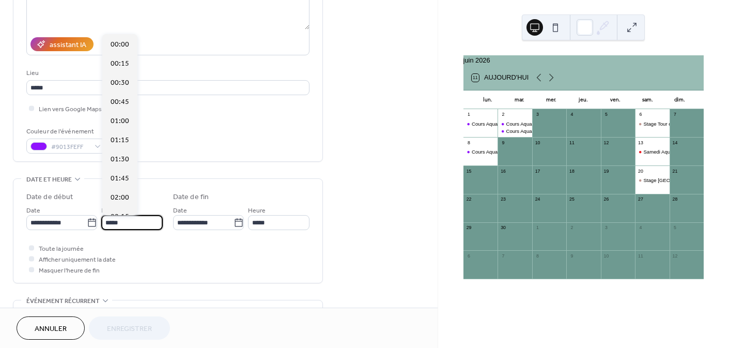
scroll to position [1032, 0]
click at [61, 225] on input "**********" at bounding box center [56, 222] width 60 height 15
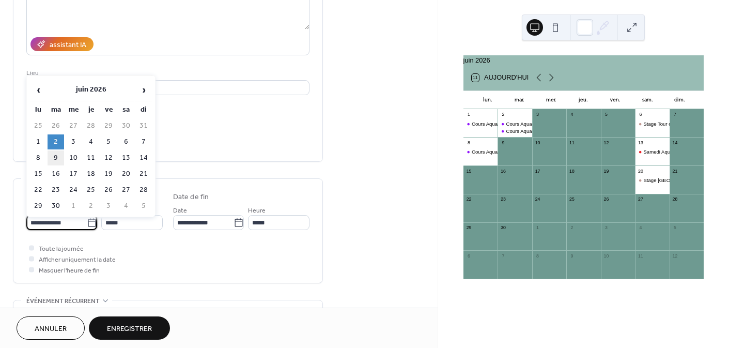
click at [53, 155] on td "9" at bounding box center [56, 157] width 17 height 15
type input "**********"
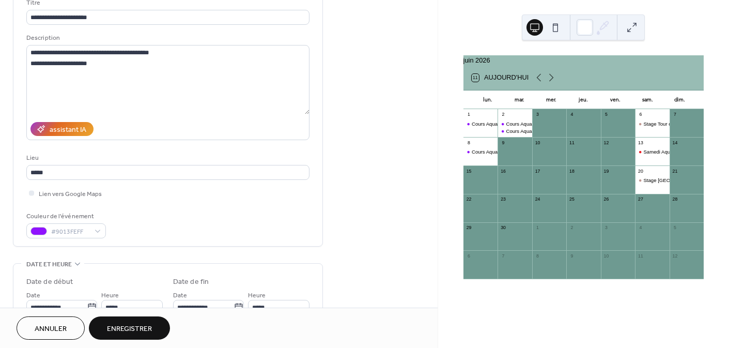
scroll to position [53, 0]
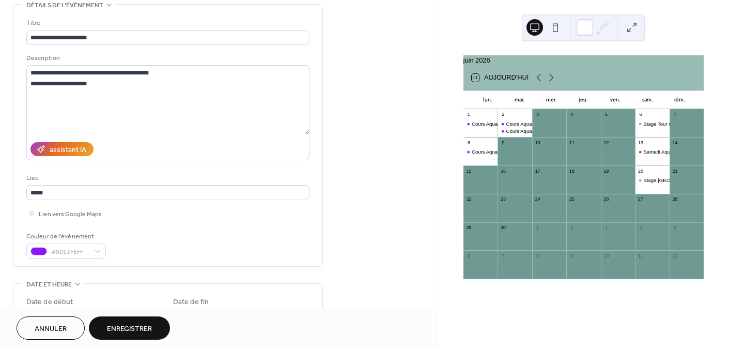
click at [152, 325] on span "Enregistrer" at bounding box center [129, 328] width 45 height 11
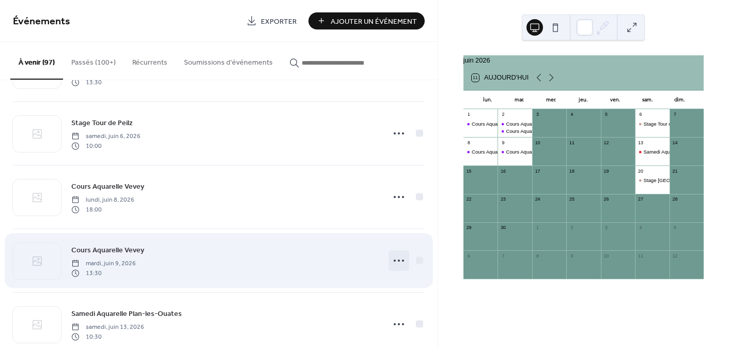
scroll to position [4570, 0]
click at [397, 260] on icon at bounding box center [399, 261] width 17 height 17
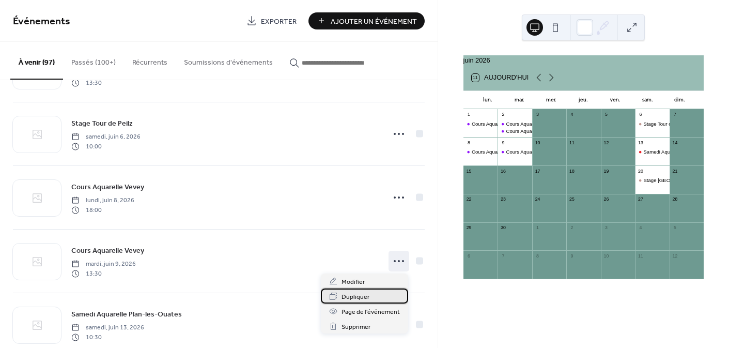
click at [371, 291] on div "Dupliquer" at bounding box center [364, 295] width 87 height 15
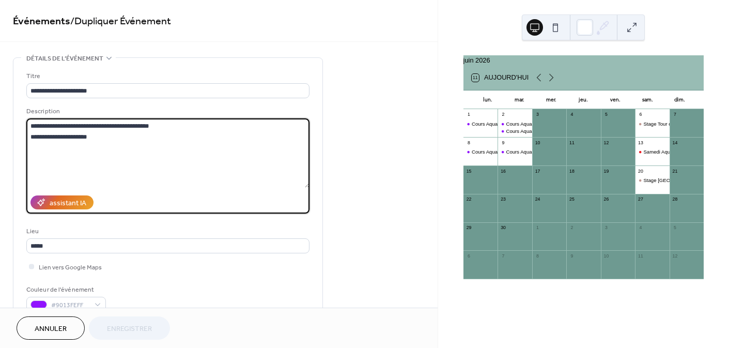
click at [60, 136] on textarea "**********" at bounding box center [167, 152] width 283 height 69
click at [63, 135] on textarea "**********" at bounding box center [167, 152] width 283 height 69
click at [83, 136] on textarea "**********" at bounding box center [167, 152] width 283 height 69
click at [83, 134] on textarea "**********" at bounding box center [167, 152] width 283 height 69
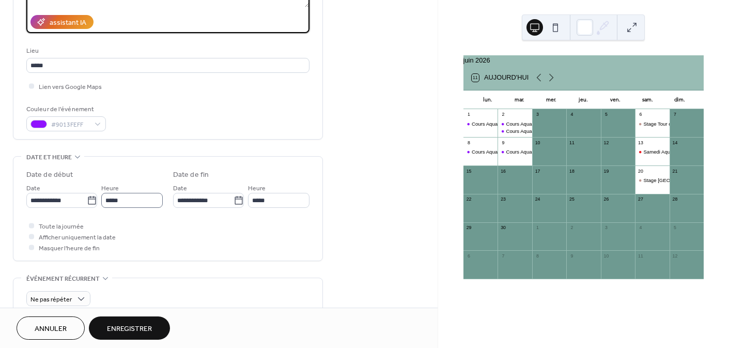
scroll to position [181, 0]
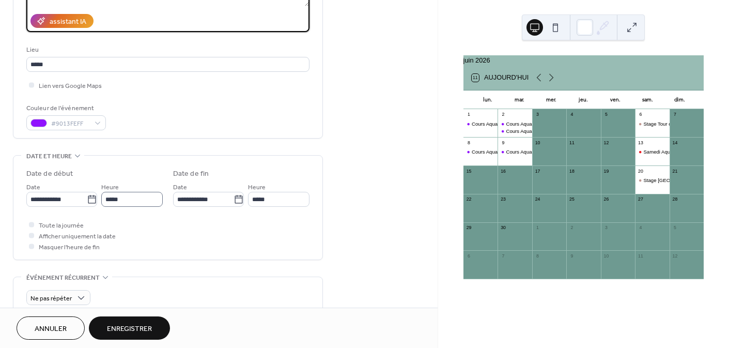
type textarea "**********"
click at [127, 200] on input "*****" at bounding box center [131, 199] width 61 height 15
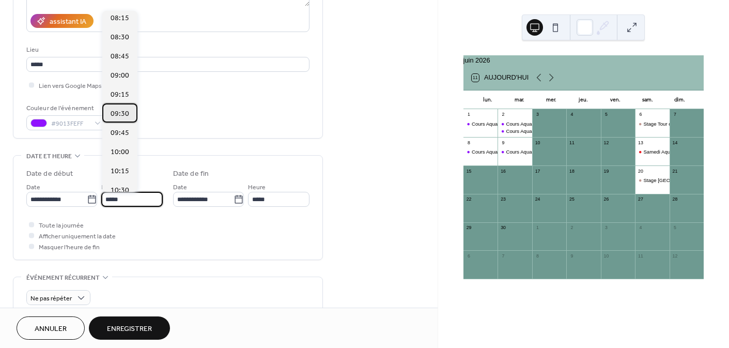
scroll to position [635, 0]
click at [126, 108] on span "09:30" at bounding box center [120, 113] width 19 height 11
type input "*****"
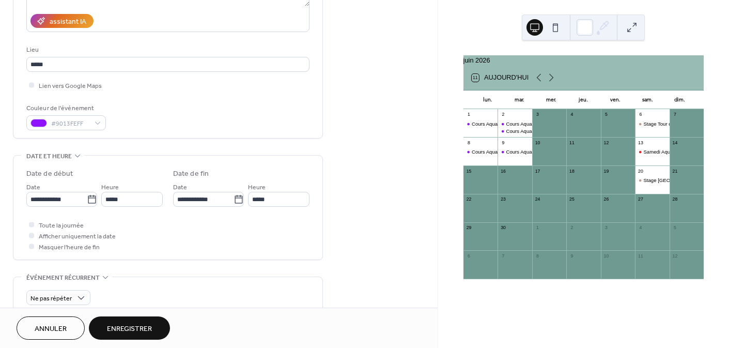
click at [138, 323] on span "Enregistrer" at bounding box center [129, 328] width 45 height 11
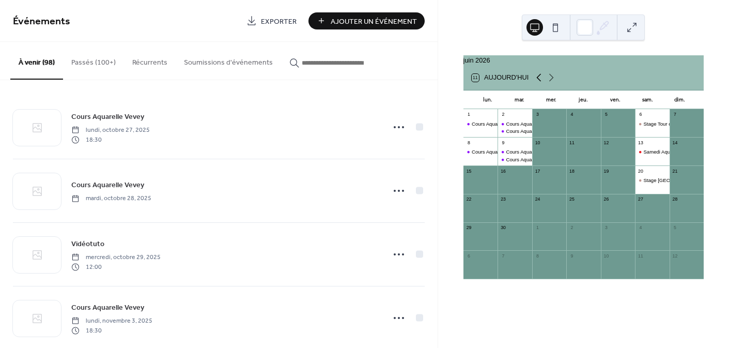
click at [537, 82] on icon at bounding box center [539, 77] width 12 height 12
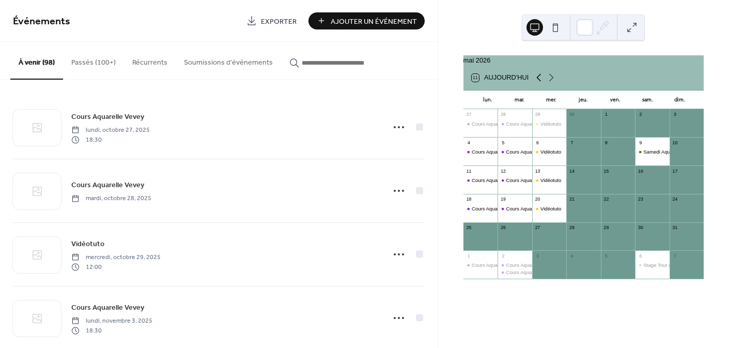
click at [537, 81] on icon at bounding box center [539, 77] width 12 height 12
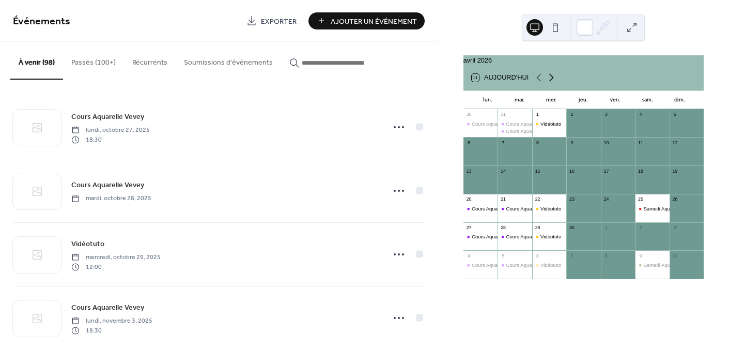
click at [551, 83] on icon at bounding box center [551, 77] width 12 height 12
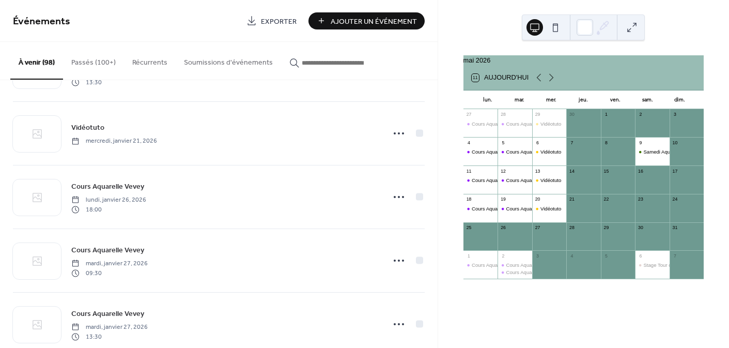
scroll to position [2091, 0]
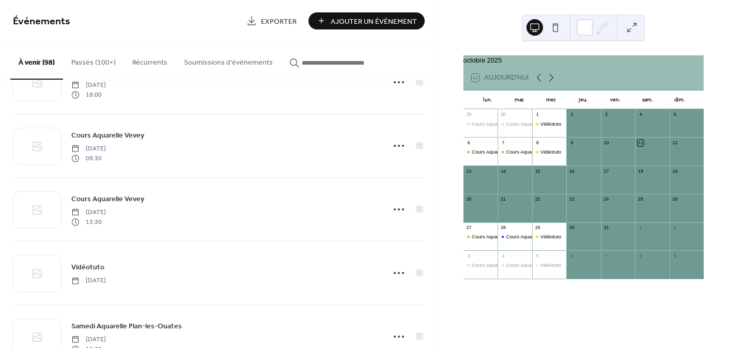
scroll to position [1510, 0]
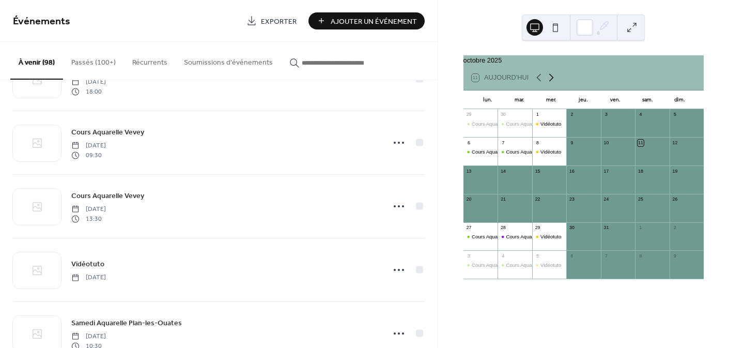
click at [550, 79] on icon at bounding box center [551, 77] width 12 height 12
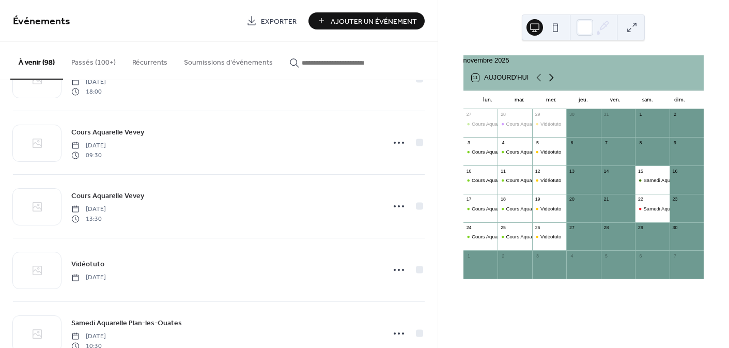
click at [550, 79] on icon at bounding box center [551, 77] width 12 height 12
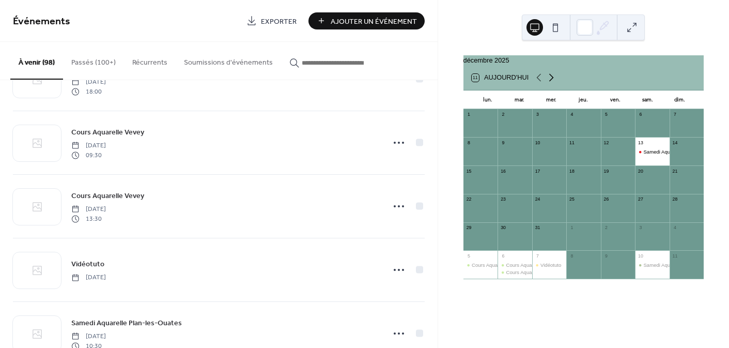
click at [550, 79] on icon at bounding box center [551, 77] width 12 height 12
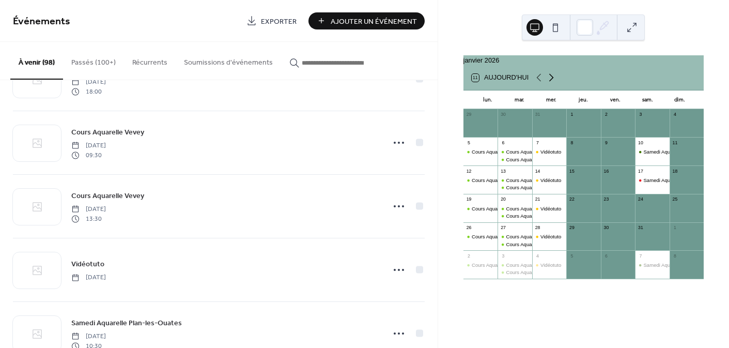
click at [550, 79] on icon at bounding box center [551, 77] width 12 height 12
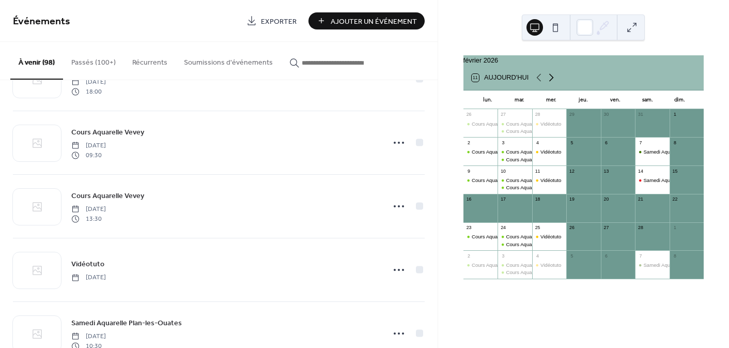
click at [550, 79] on icon at bounding box center [551, 77] width 12 height 12
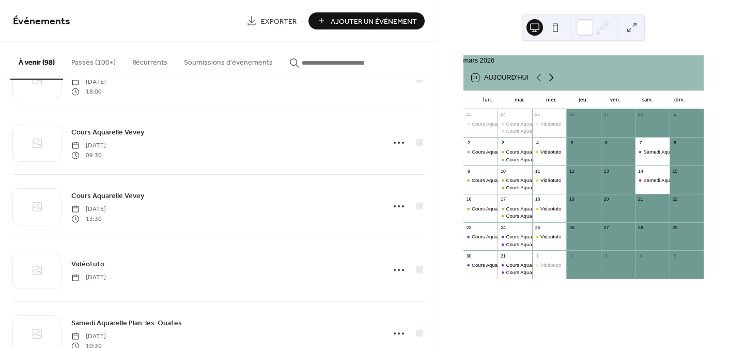
click at [550, 79] on icon at bounding box center [551, 77] width 12 height 12
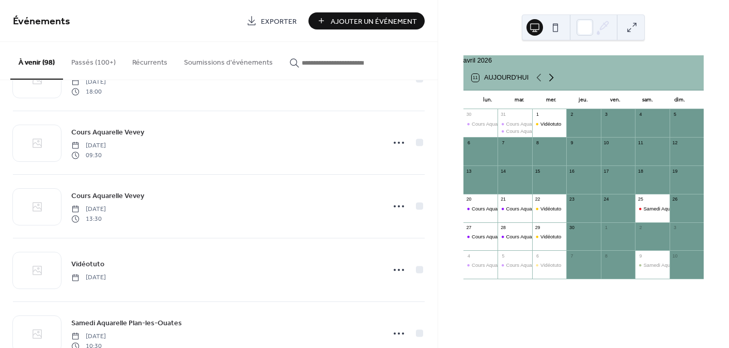
click at [550, 79] on icon at bounding box center [551, 77] width 12 height 12
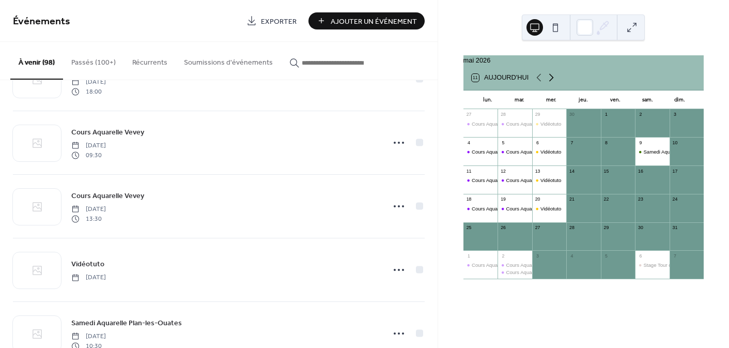
click at [550, 79] on icon at bounding box center [551, 77] width 12 height 12
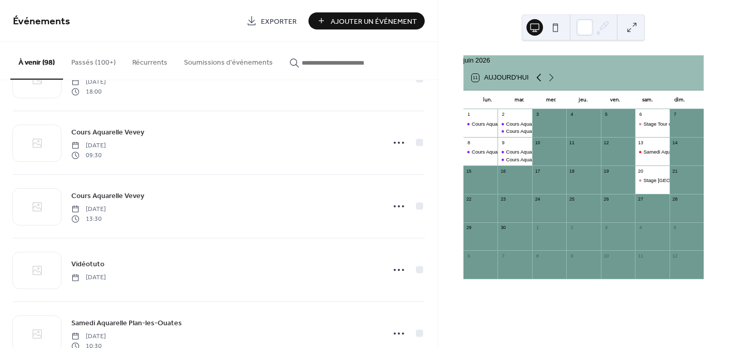
click at [535, 80] on icon at bounding box center [539, 77] width 12 height 12
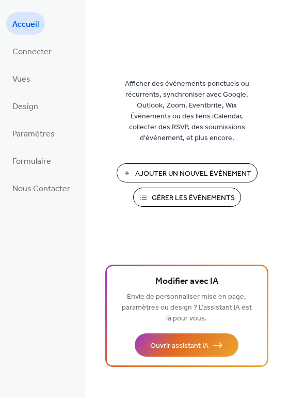
click at [176, 209] on div "Ajouter Un Nouvel Événement Gérer les Événements 🚀 Mettre à niveau" at bounding box center [186, 188] width 103 height 51
click at [177, 198] on span "Gérer les Événements" at bounding box center [193, 198] width 83 height 11
click at [37, 54] on span "Connecter" at bounding box center [31, 52] width 39 height 16
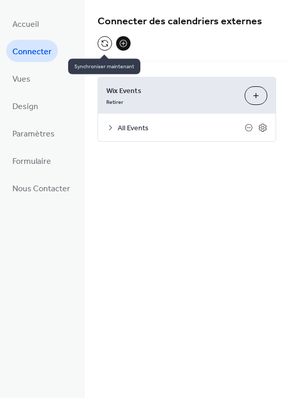
click at [105, 43] on button at bounding box center [105, 43] width 14 height 14
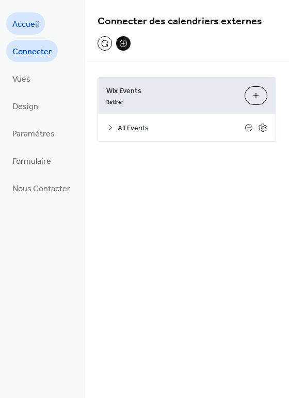
click at [26, 24] on span "Accueil" at bounding box center [25, 25] width 26 height 16
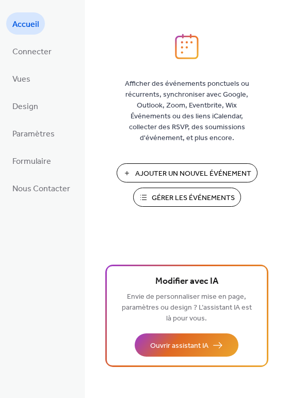
click at [211, 198] on span "Gérer les Événements" at bounding box center [193, 198] width 83 height 11
click at [44, 55] on span "Connecter" at bounding box center [31, 52] width 39 height 16
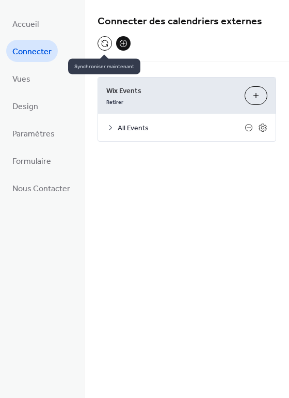
click at [104, 43] on button at bounding box center [105, 43] width 14 height 14
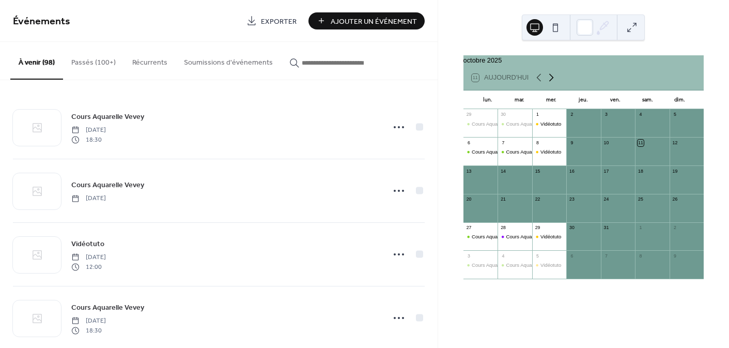
click at [552, 82] on icon at bounding box center [551, 77] width 12 height 12
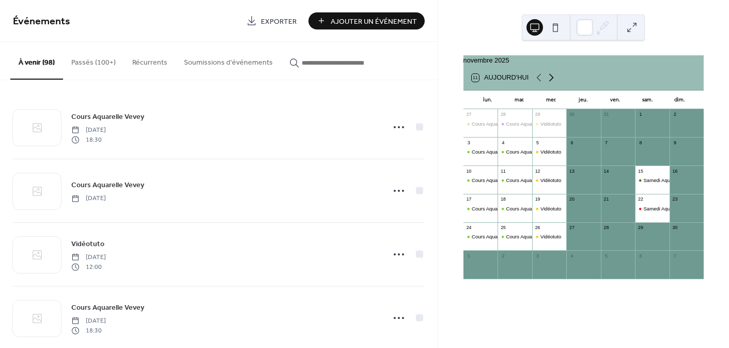
click at [552, 82] on icon at bounding box center [551, 77] width 12 height 12
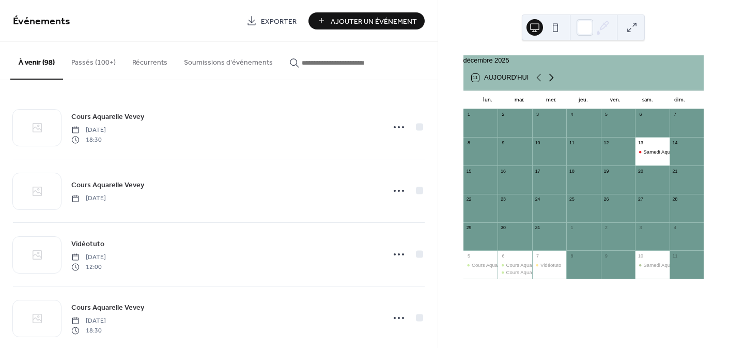
click at [552, 82] on icon at bounding box center [551, 77] width 12 height 12
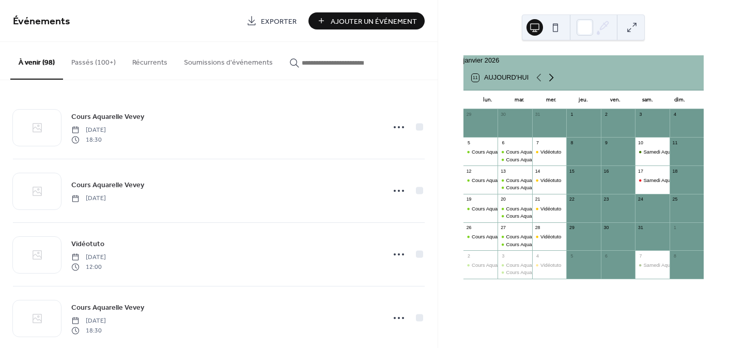
click at [552, 82] on icon at bounding box center [551, 77] width 12 height 12
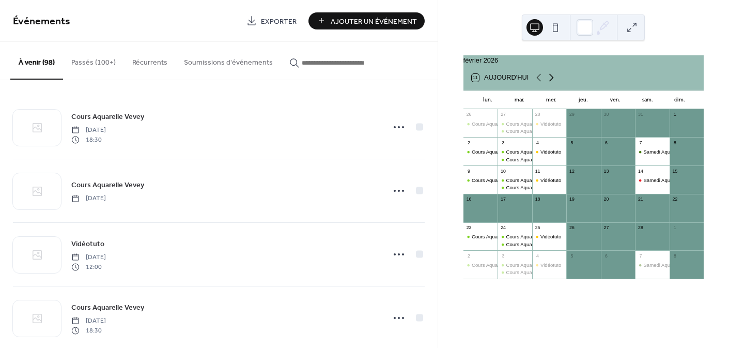
click at [552, 82] on icon at bounding box center [551, 77] width 12 height 12
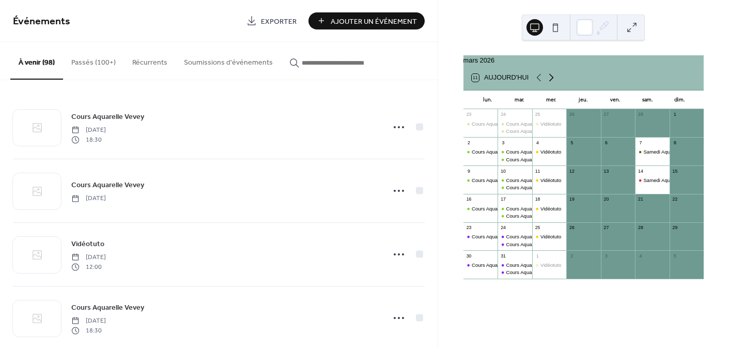
click at [552, 82] on icon at bounding box center [551, 77] width 12 height 12
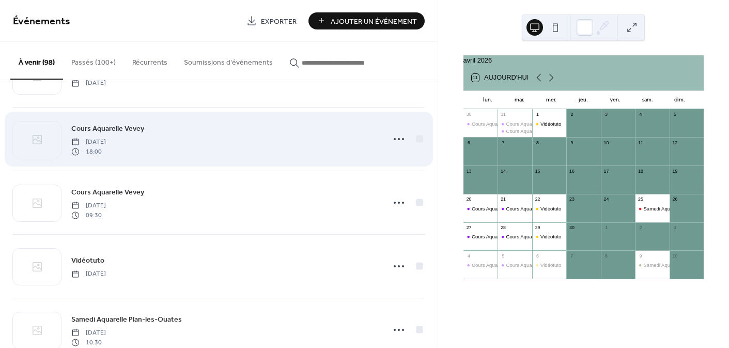
scroll to position [3294, 0]
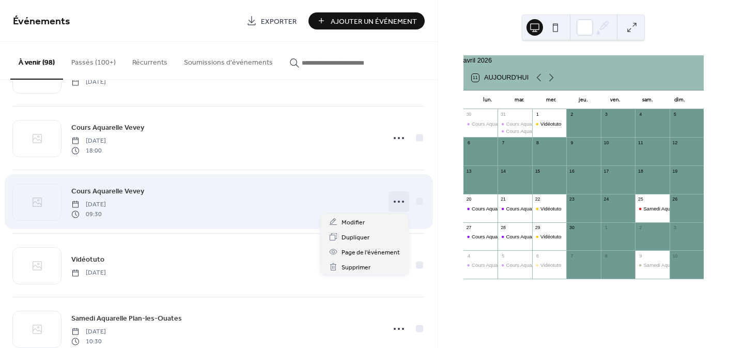
click at [395, 198] on icon at bounding box center [399, 201] width 17 height 17
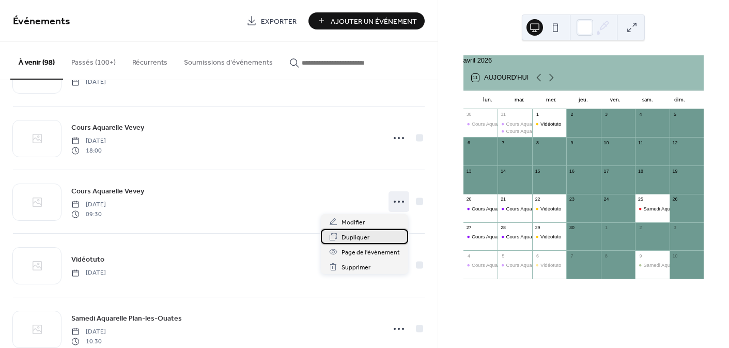
click at [366, 238] on span "Dupliquer" at bounding box center [356, 237] width 28 height 11
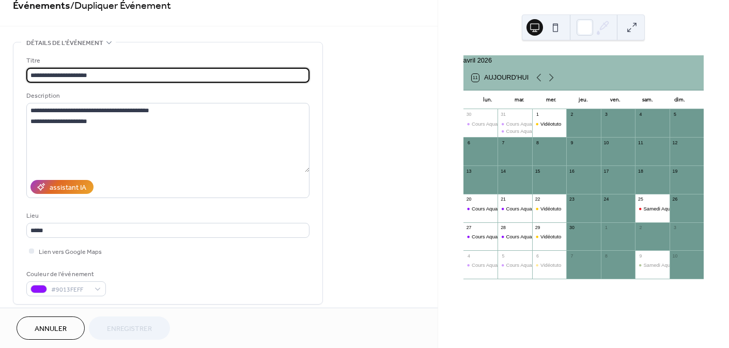
scroll to position [17, 0]
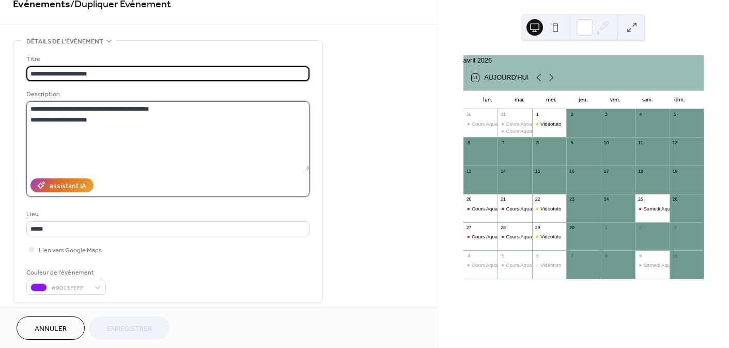
click at [62, 118] on textarea "**********" at bounding box center [167, 135] width 283 height 69
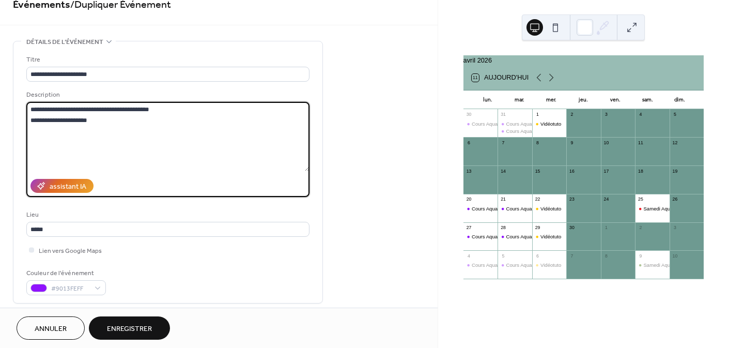
scroll to position [16, 0]
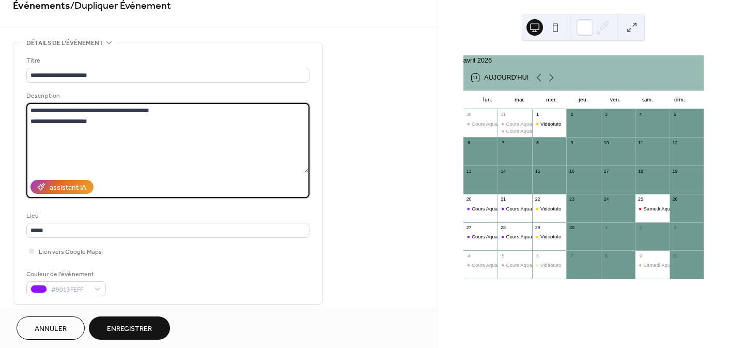
click at [84, 117] on textarea "**********" at bounding box center [167, 137] width 283 height 69
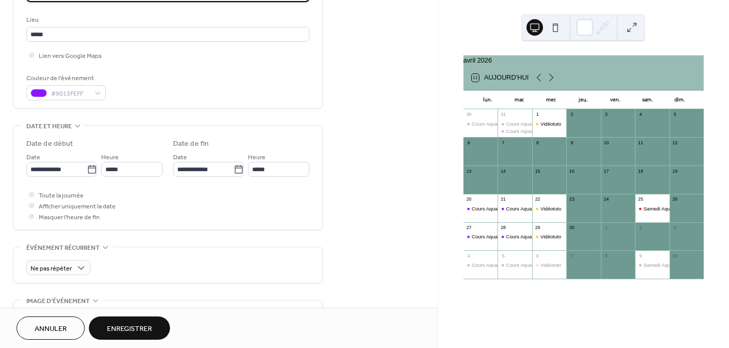
scroll to position [213, 0]
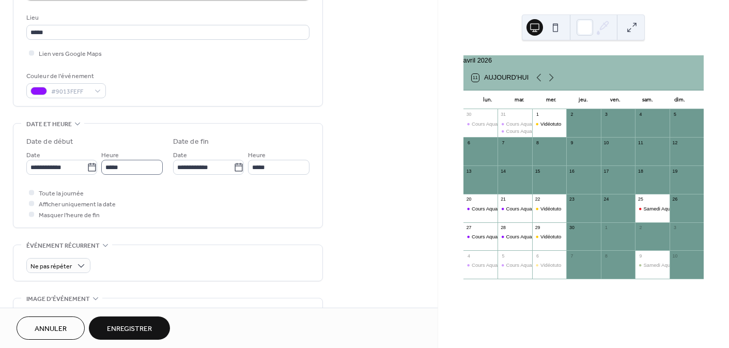
type textarea "**********"
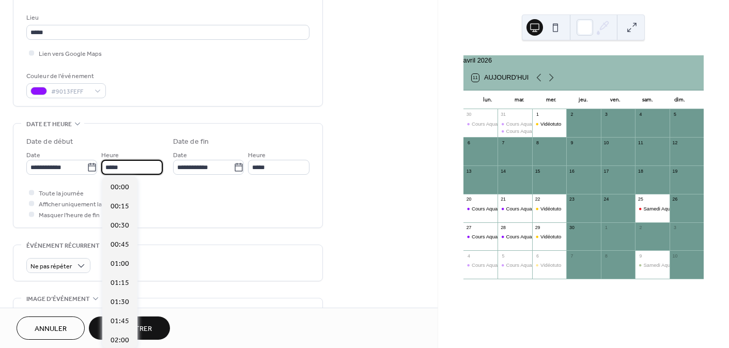
click at [126, 165] on input "*****" at bounding box center [131, 167] width 61 height 15
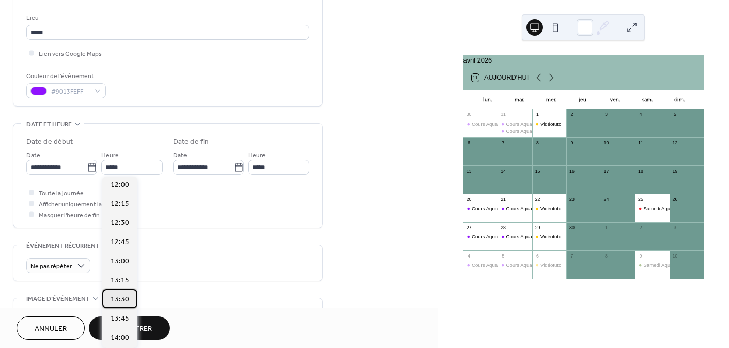
click at [124, 301] on span "13:30" at bounding box center [120, 299] width 19 height 11
type input "*****"
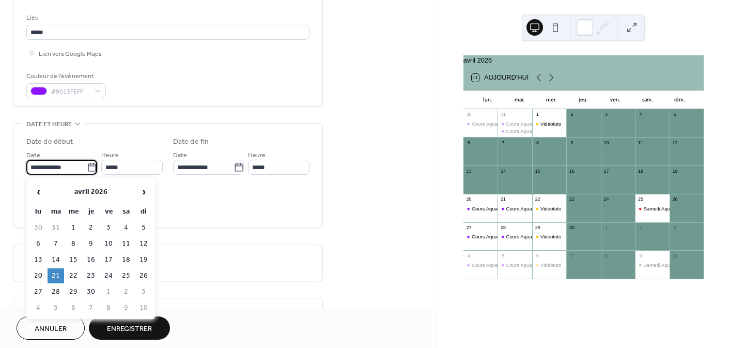
click at [61, 166] on input "**********" at bounding box center [56, 167] width 60 height 15
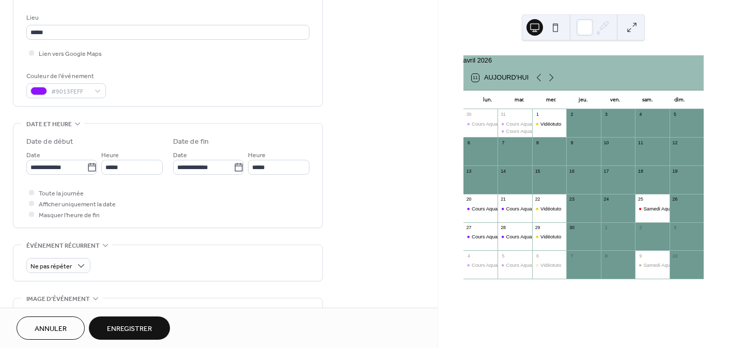
click at [134, 326] on span "Enregistrer" at bounding box center [129, 328] width 45 height 11
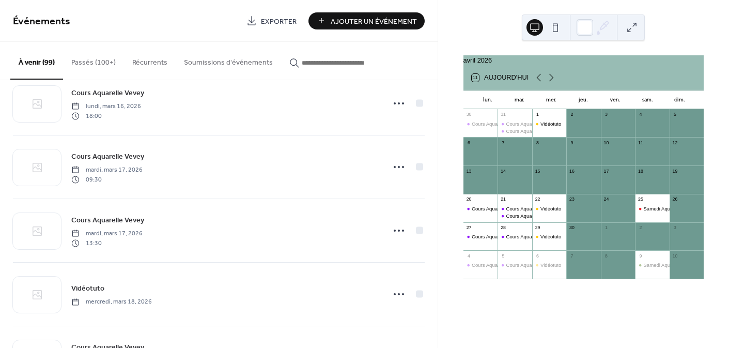
scroll to position [3220, 0]
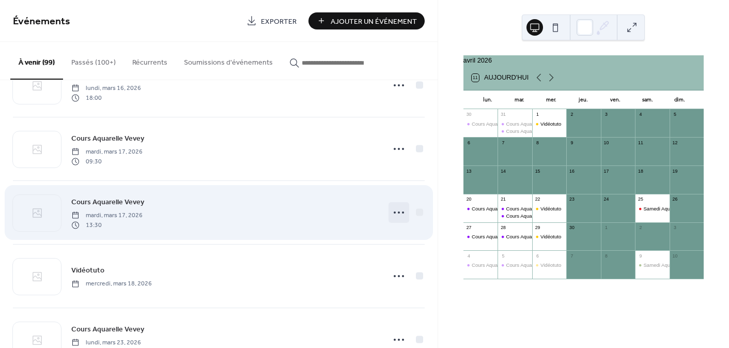
click at [391, 209] on icon at bounding box center [399, 212] width 17 height 17
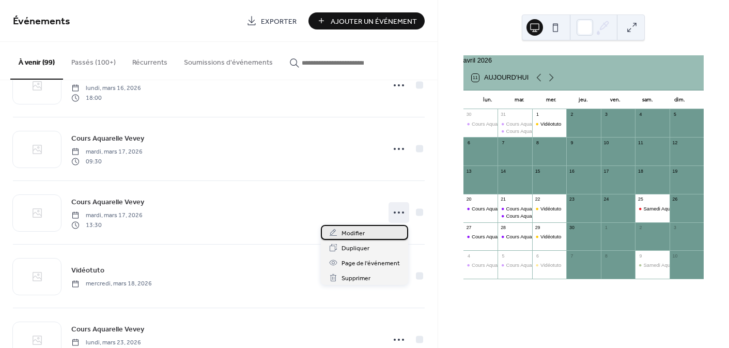
click at [356, 228] on span "Modifier" at bounding box center [353, 233] width 23 height 11
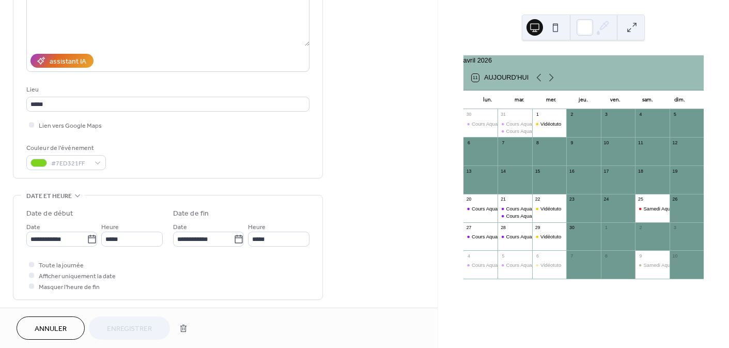
scroll to position [145, 0]
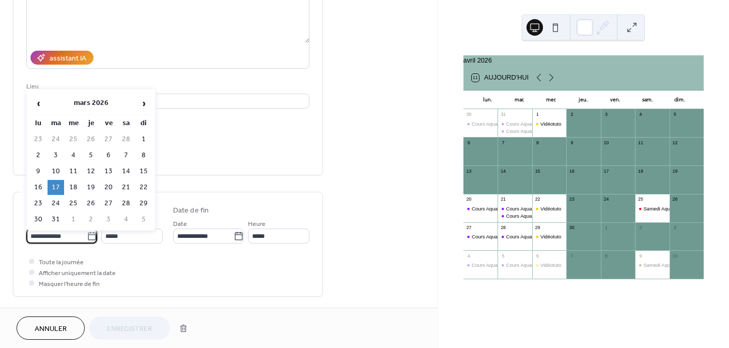
click at [68, 237] on input "**********" at bounding box center [56, 235] width 60 height 15
click at [141, 104] on span "›" at bounding box center [144, 103] width 16 height 21
click at [53, 202] on td "28" at bounding box center [56, 203] width 17 height 15
type input "**********"
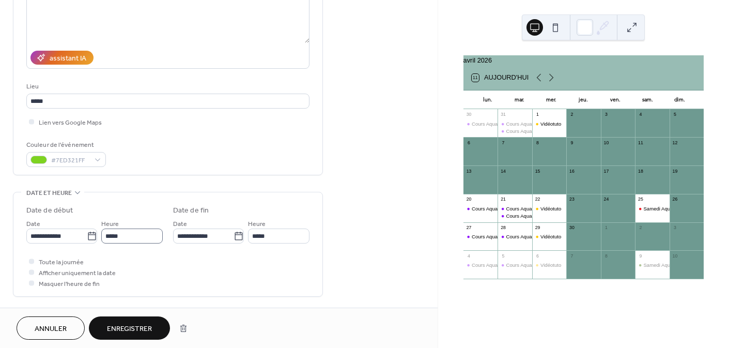
scroll to position [1, 0]
click at [138, 323] on span "Enregistrer" at bounding box center [129, 328] width 45 height 11
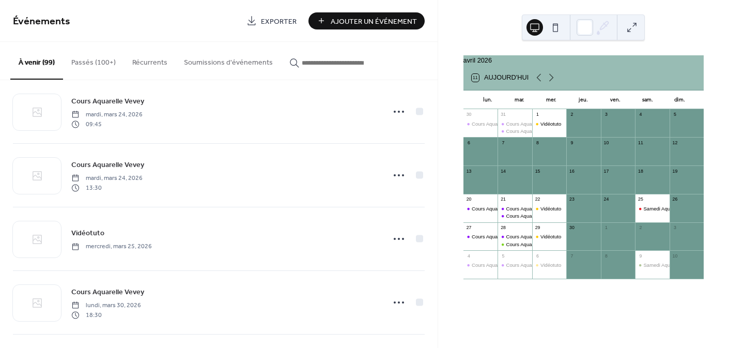
scroll to position [2816, 0]
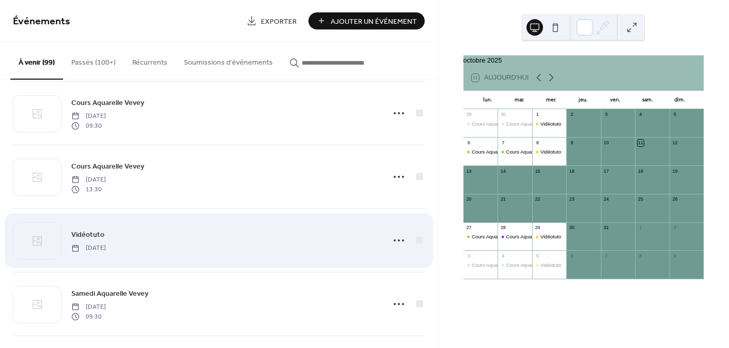
scroll to position [1250, 0]
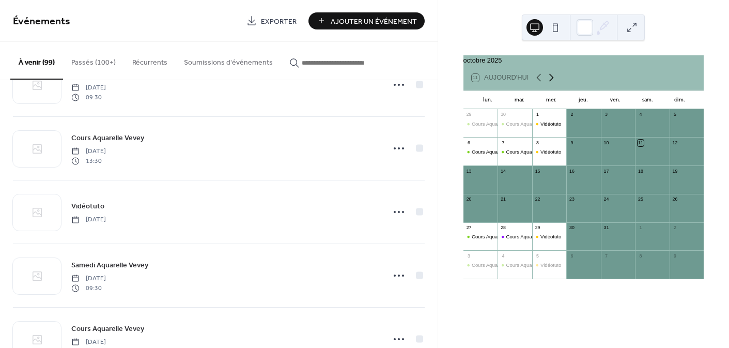
click at [552, 80] on icon at bounding box center [551, 77] width 12 height 12
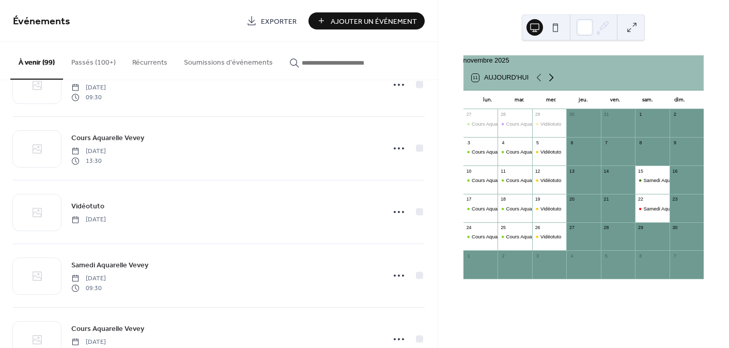
click at [552, 80] on icon at bounding box center [551, 77] width 12 height 12
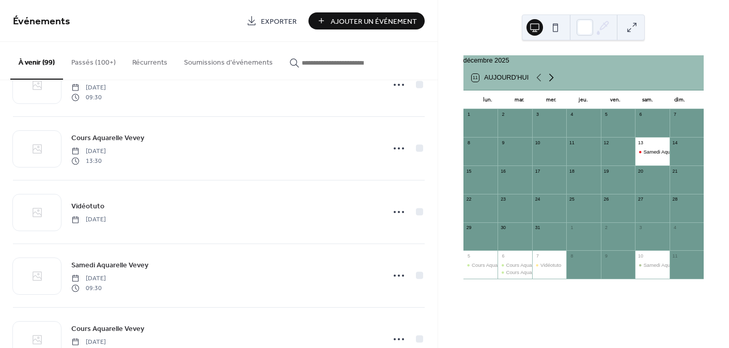
click at [552, 80] on icon at bounding box center [551, 77] width 12 height 12
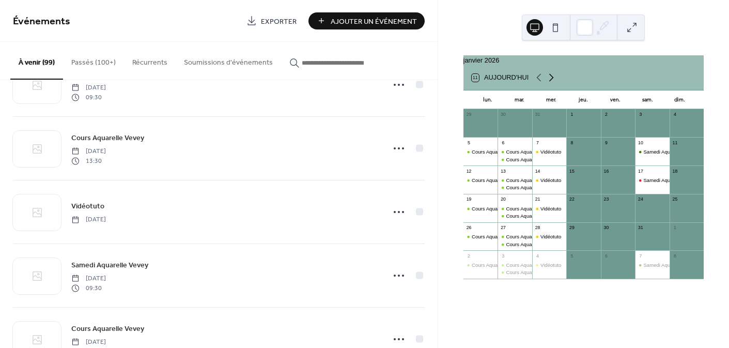
click at [552, 80] on icon at bounding box center [551, 77] width 12 height 12
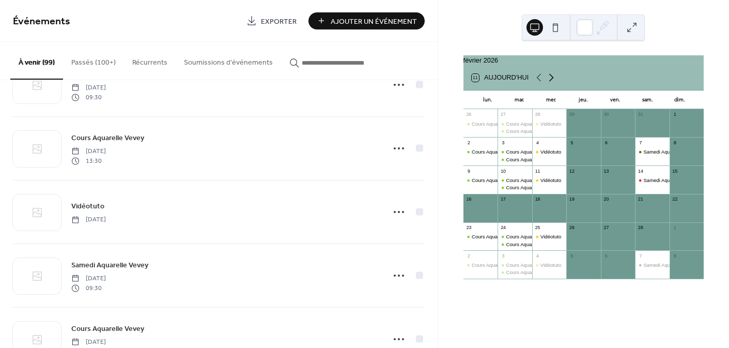
click at [552, 80] on icon at bounding box center [551, 77] width 12 height 12
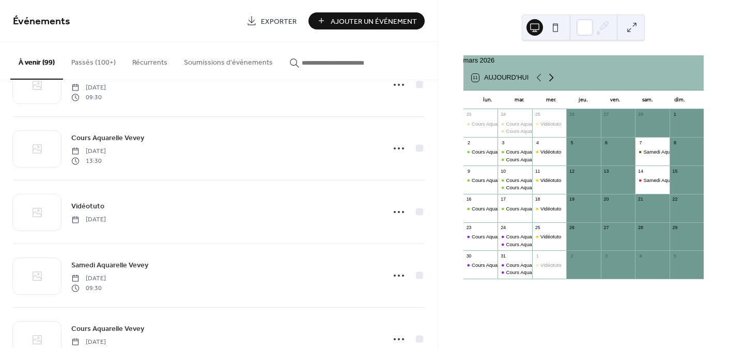
click at [552, 80] on icon at bounding box center [551, 77] width 12 height 12
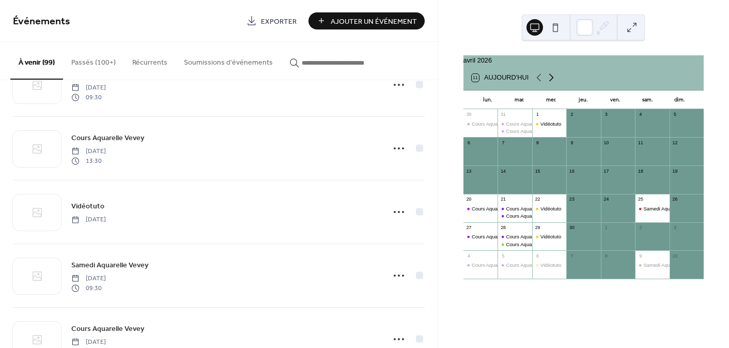
click at [551, 83] on icon at bounding box center [551, 77] width 12 height 12
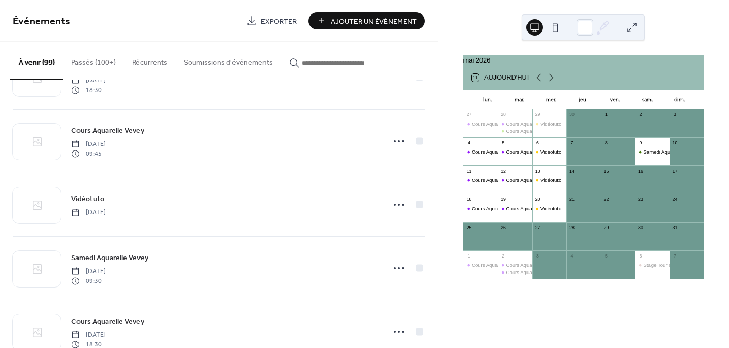
scroll to position [3839, 0]
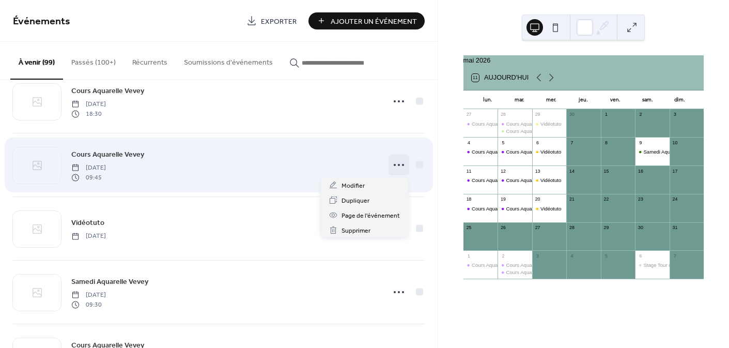
click at [391, 163] on icon at bounding box center [399, 165] width 17 height 17
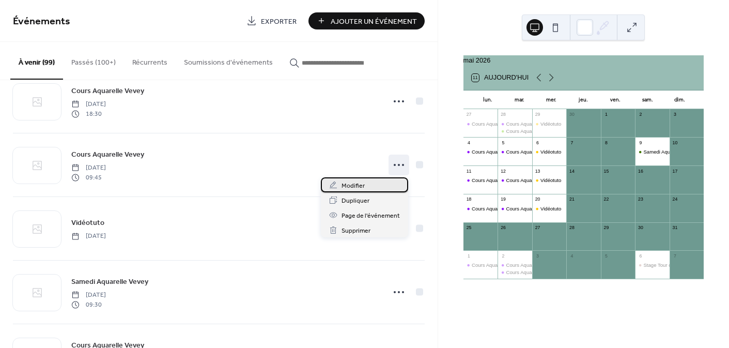
click at [363, 182] on span "Modifier" at bounding box center [353, 185] width 23 height 11
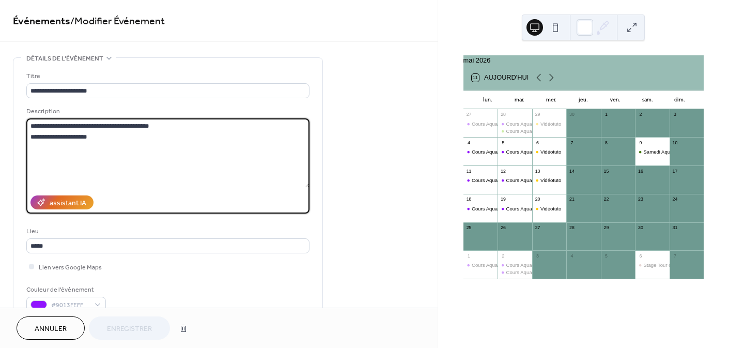
click at [62, 135] on textarea "**********" at bounding box center [167, 152] width 283 height 69
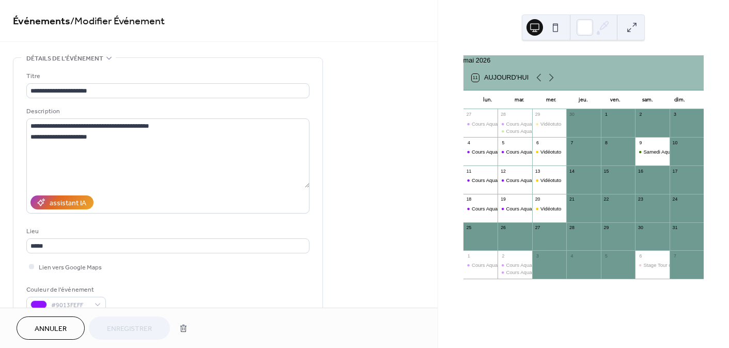
click at [60, 331] on span "Annuler" at bounding box center [51, 328] width 32 height 11
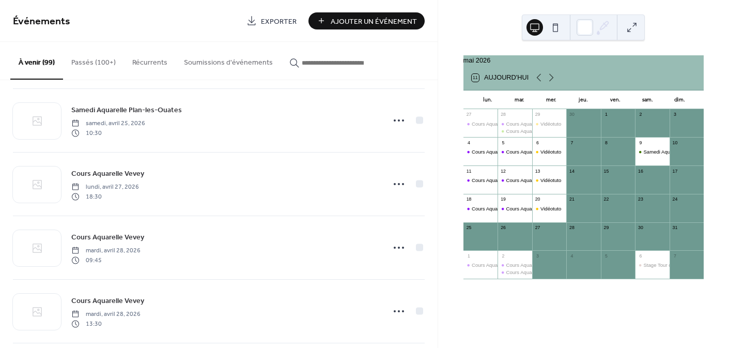
scroll to position [4138, 0]
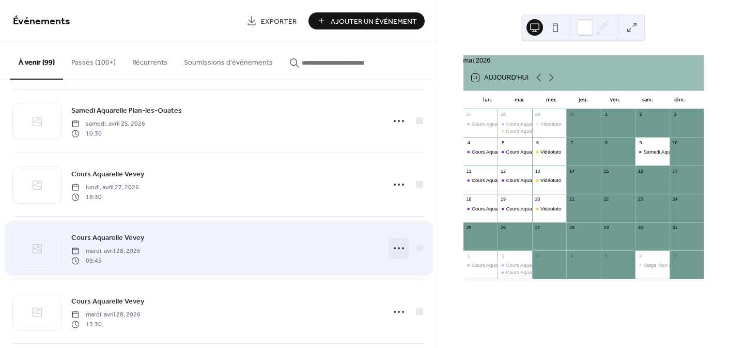
click at [391, 246] on icon at bounding box center [399, 248] width 17 height 17
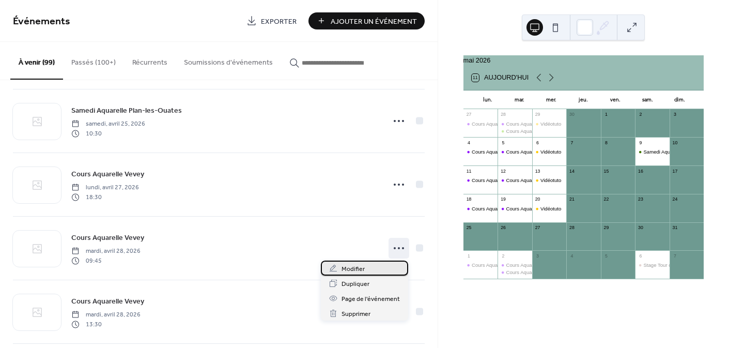
click at [361, 265] on span "Modifier" at bounding box center [353, 269] width 23 height 11
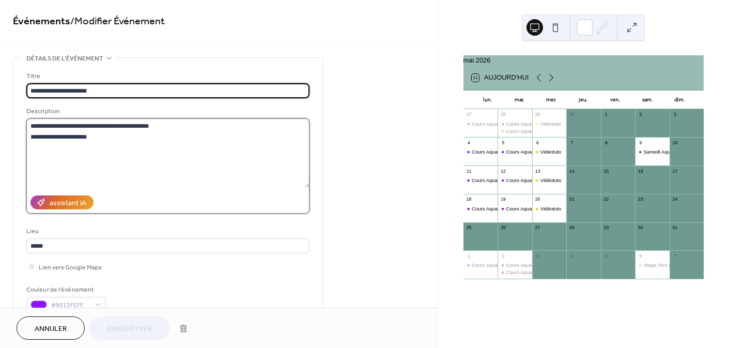
click at [71, 136] on textarea "**********" at bounding box center [167, 152] width 283 height 69
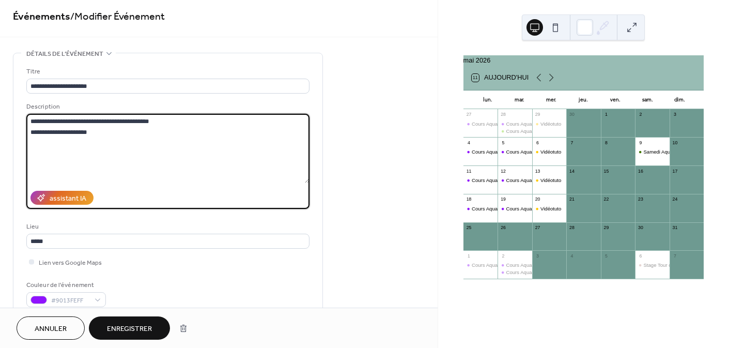
click at [94, 133] on textarea "**********" at bounding box center [167, 148] width 283 height 69
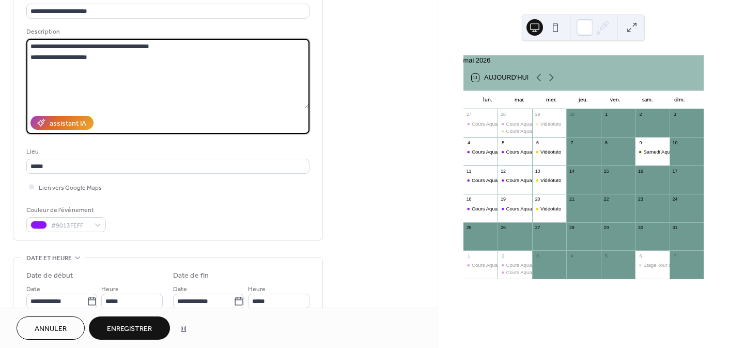
scroll to position [1, 0]
type textarea "**********"
click at [127, 298] on input "*****" at bounding box center [131, 301] width 61 height 15
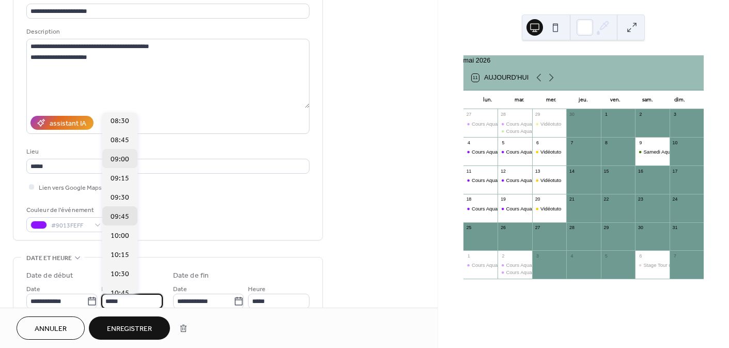
scroll to position [653, 0]
click at [129, 197] on div "09:30" at bounding box center [119, 196] width 35 height 19
type input "*****"
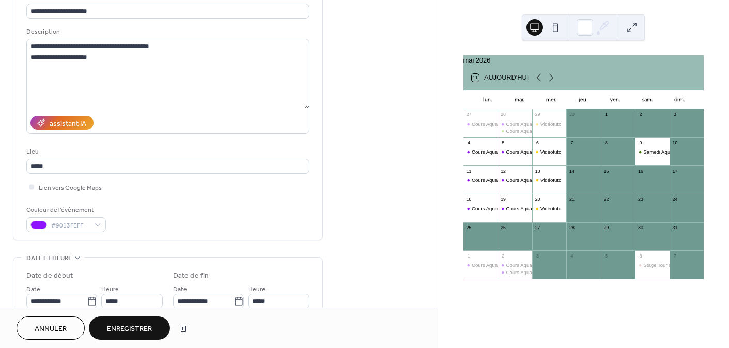
click at [135, 331] on span "Enregistrer" at bounding box center [129, 328] width 45 height 11
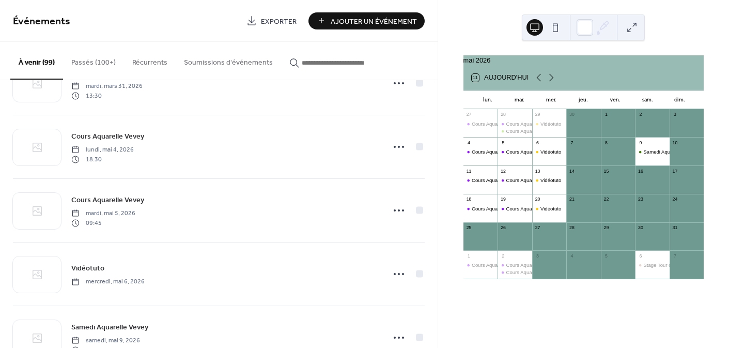
scroll to position [3793, 0]
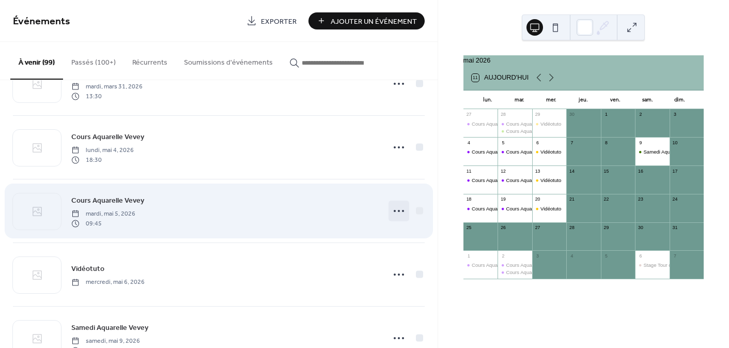
click at [391, 208] on icon at bounding box center [399, 211] width 17 height 17
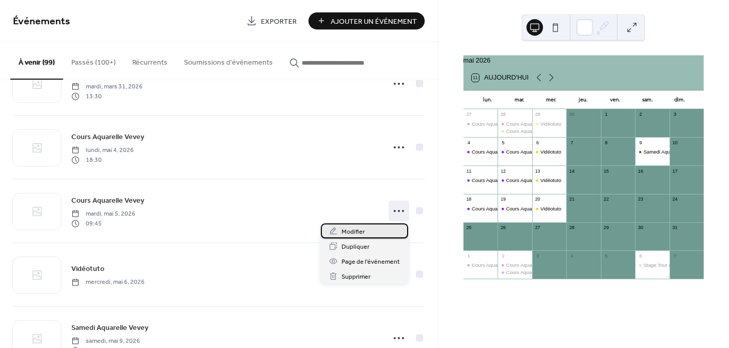
click at [365, 234] on div "Modifier" at bounding box center [364, 230] width 87 height 15
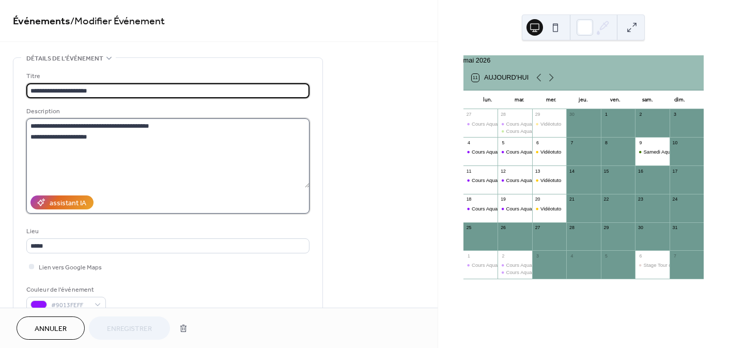
click at [62, 135] on textarea "**********" at bounding box center [167, 152] width 283 height 69
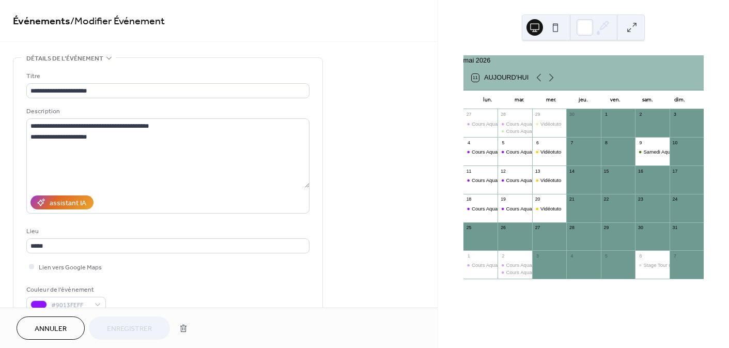
click at [59, 323] on span "Annuler" at bounding box center [51, 328] width 32 height 11
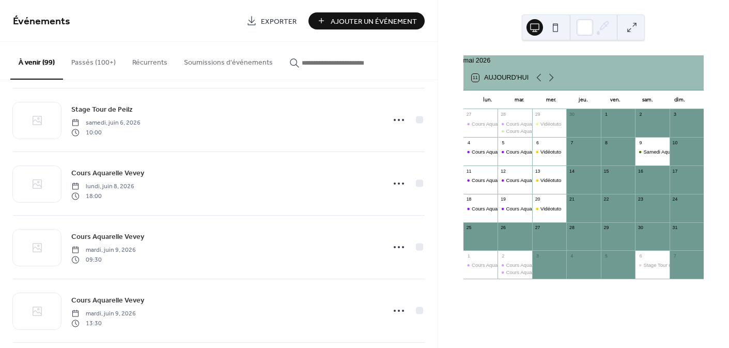
scroll to position [5260, 0]
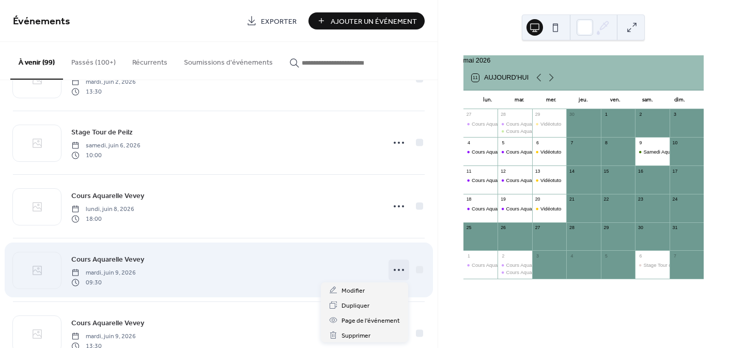
click at [391, 268] on icon at bounding box center [399, 269] width 17 height 17
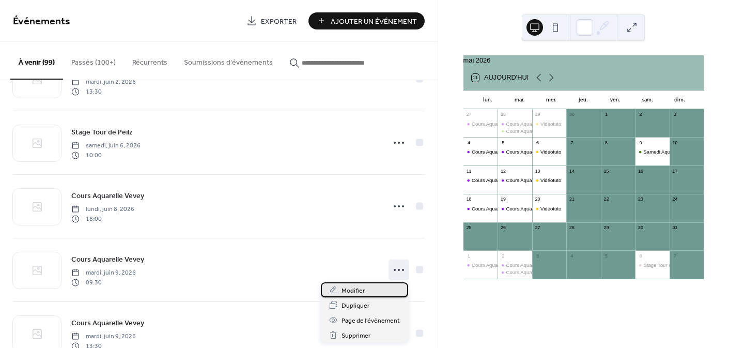
click at [369, 288] on div "Modifier" at bounding box center [364, 289] width 87 height 15
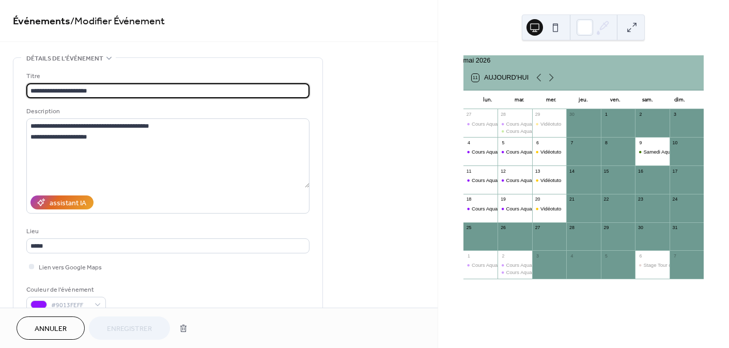
click at [61, 329] on span "Annuler" at bounding box center [51, 328] width 32 height 11
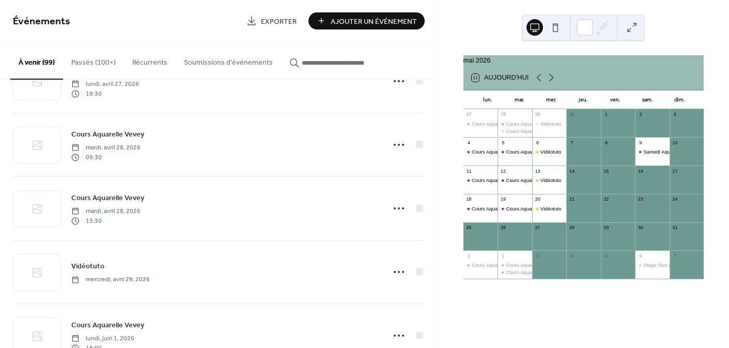
scroll to position [4241, 0]
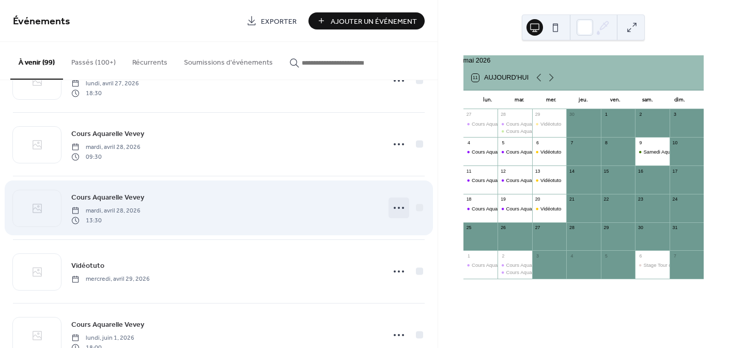
click at [392, 204] on icon at bounding box center [399, 207] width 17 height 17
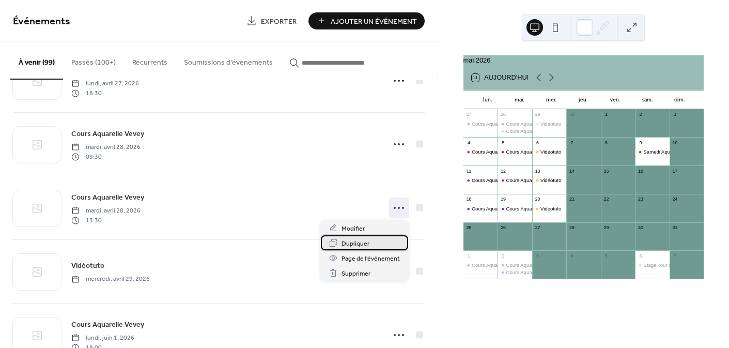
click at [357, 238] on span "Dupliquer" at bounding box center [356, 243] width 28 height 11
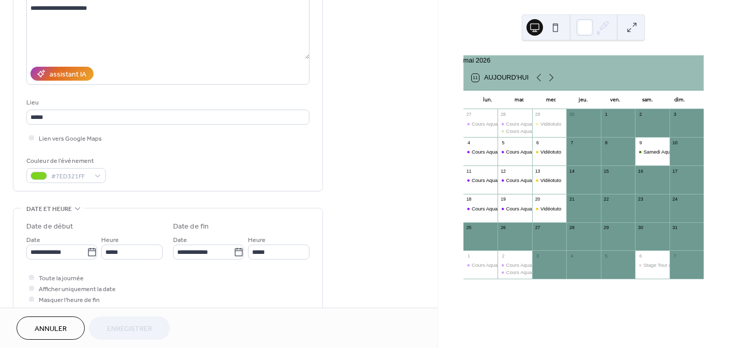
scroll to position [129, 0]
click at [97, 174] on div "#7ED321FF" at bounding box center [66, 174] width 80 height 15
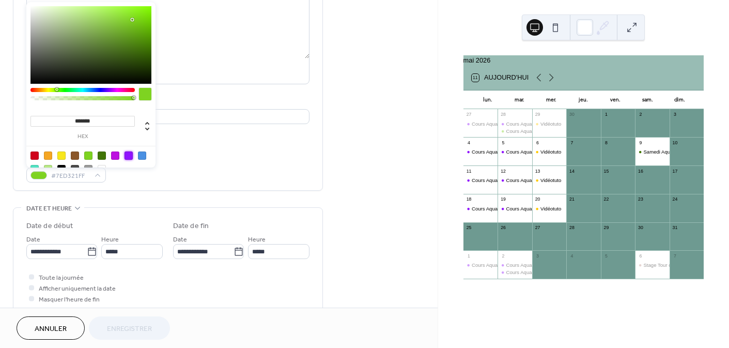
click at [128, 153] on div at bounding box center [129, 155] width 8 height 8
type input "*******"
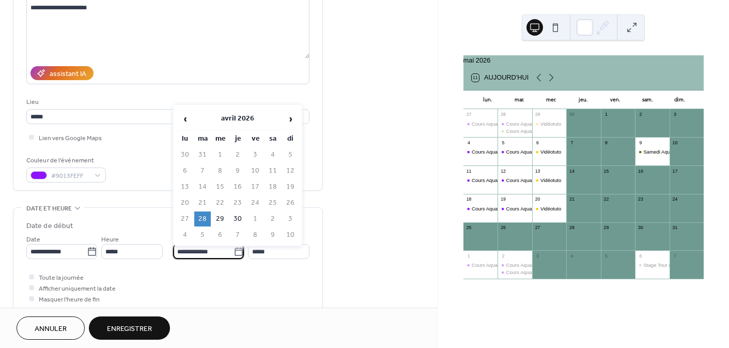
click at [193, 252] on input "**********" at bounding box center [203, 251] width 60 height 15
click at [290, 117] on span "›" at bounding box center [291, 119] width 16 height 21
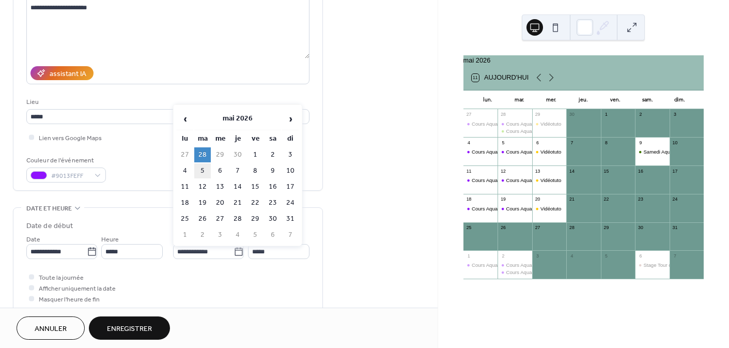
click at [202, 168] on td "5" at bounding box center [202, 170] width 17 height 15
type input "**********"
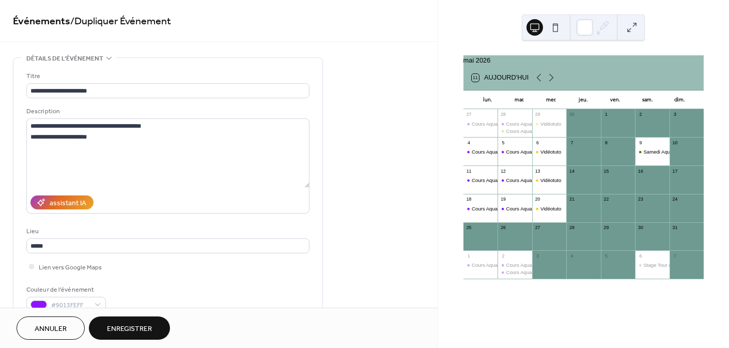
scroll to position [71, 0]
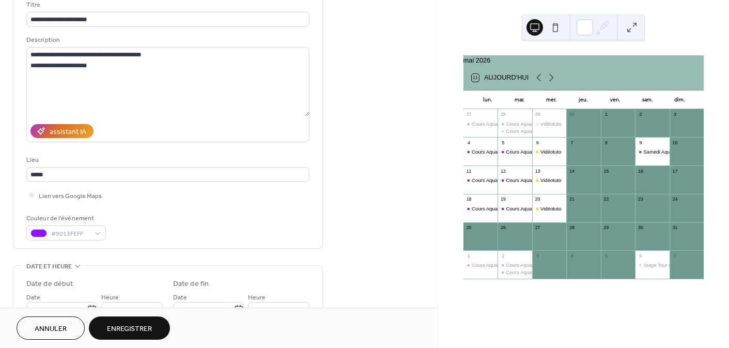
click at [141, 328] on span "Enregistrer" at bounding box center [129, 328] width 45 height 11
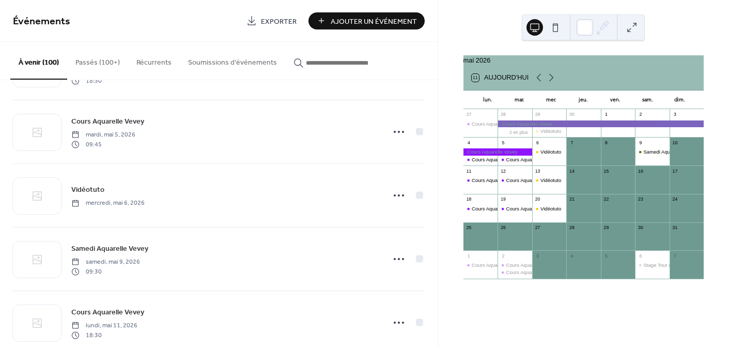
scroll to position [3934, 0]
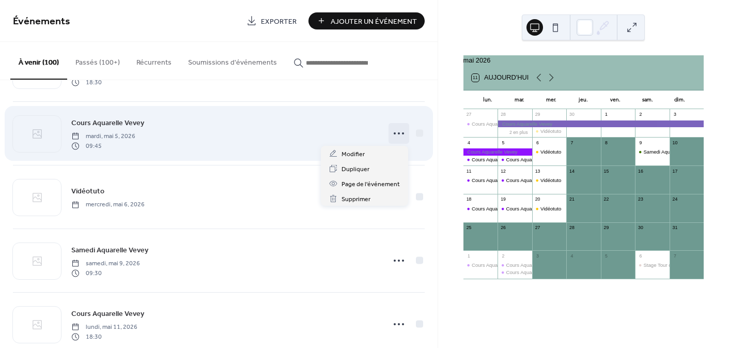
click at [394, 134] on icon at bounding box center [399, 133] width 17 height 17
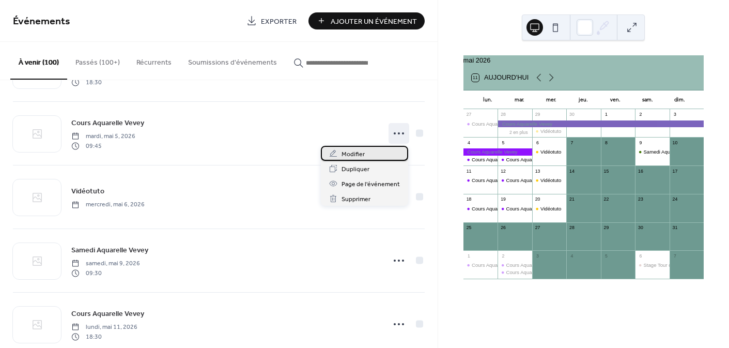
click at [373, 151] on div "Modifier" at bounding box center [364, 153] width 87 height 15
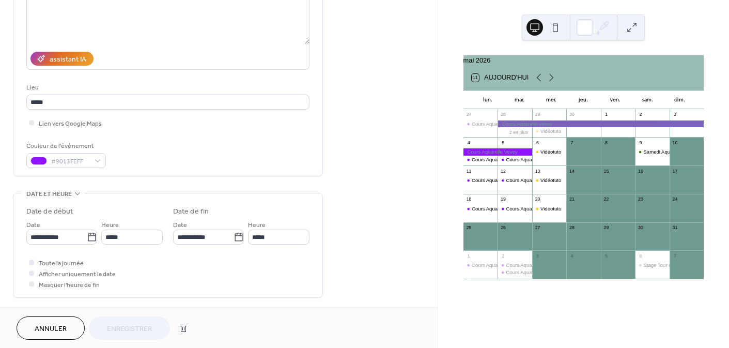
scroll to position [147, 0]
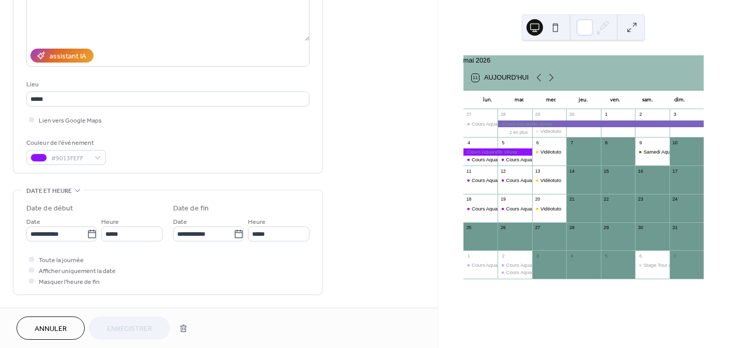
click at [59, 325] on span "Annuler" at bounding box center [51, 328] width 32 height 11
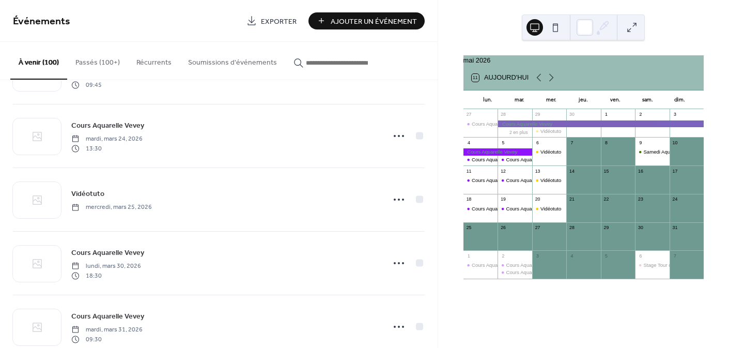
scroll to position [3576, 0]
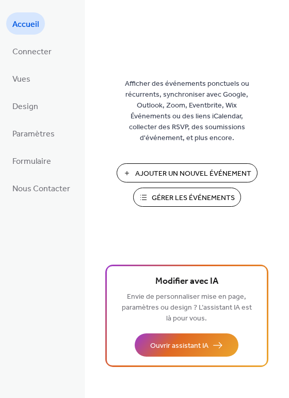
click at [172, 196] on span "Gérer les Événements" at bounding box center [193, 198] width 83 height 11
click at [29, 55] on span "Connecter" at bounding box center [31, 52] width 39 height 16
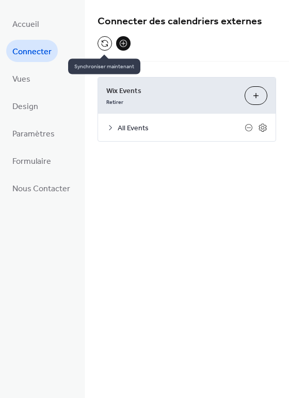
click at [102, 43] on button at bounding box center [105, 43] width 14 height 14
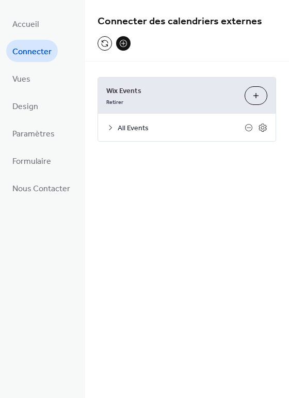
click at [44, 17] on ul "Accueil Connecter Vues Design Paramètres Formulaire Nous Contacter" at bounding box center [41, 105] width 70 height 187
click at [41, 24] on link "Accueil" at bounding box center [25, 23] width 39 height 22
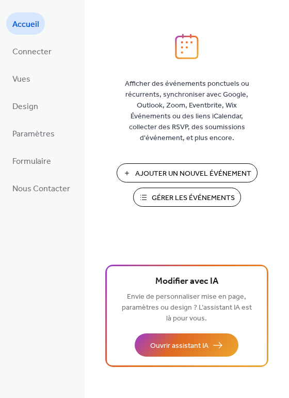
click at [205, 194] on span "Gérer les Événements" at bounding box center [193, 198] width 83 height 11
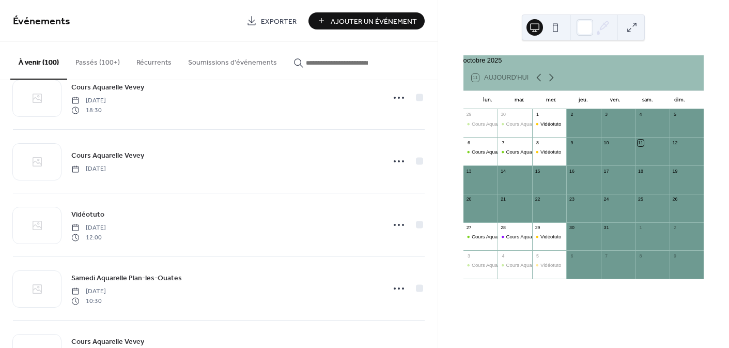
scroll to position [851, 0]
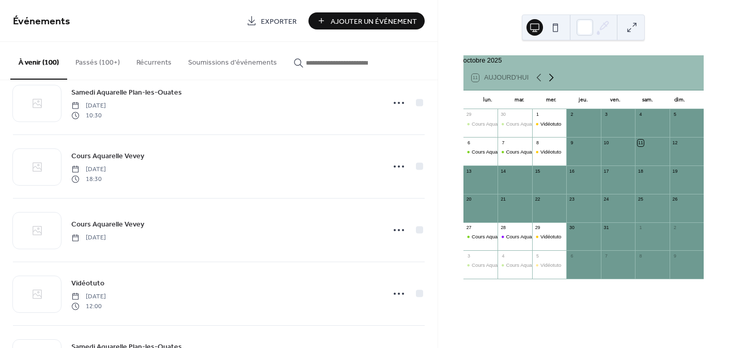
click at [552, 81] on icon at bounding box center [551, 77] width 12 height 12
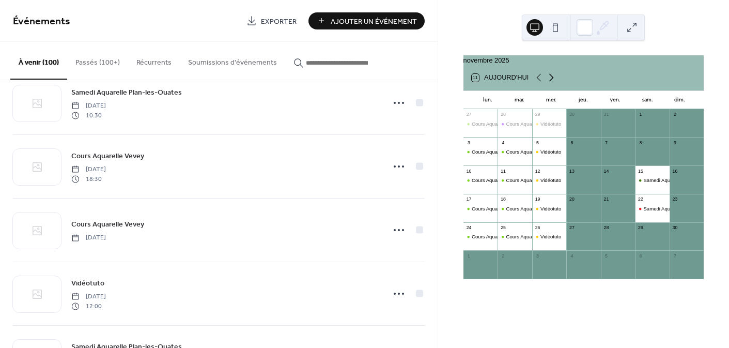
click at [552, 81] on icon at bounding box center [551, 77] width 12 height 12
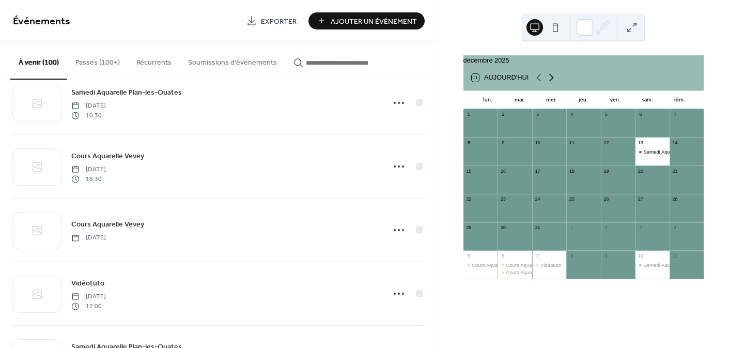
click at [552, 81] on icon at bounding box center [551, 77] width 12 height 12
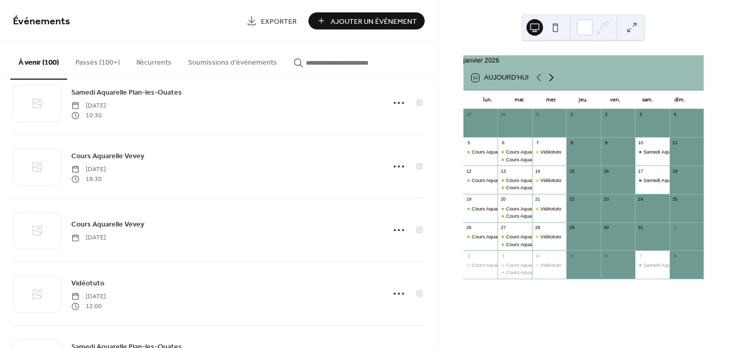
click at [552, 81] on icon at bounding box center [551, 77] width 12 height 12
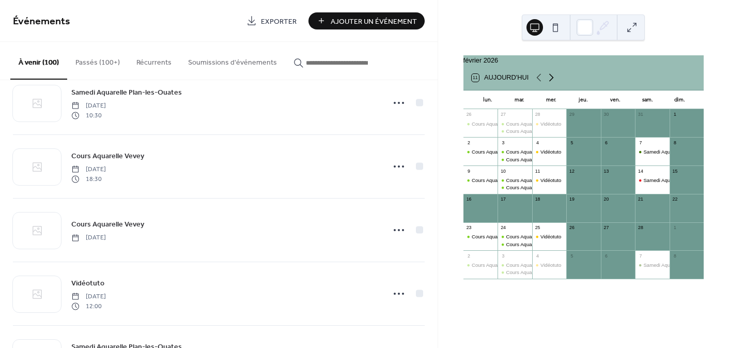
click at [552, 81] on icon at bounding box center [551, 77] width 12 height 12
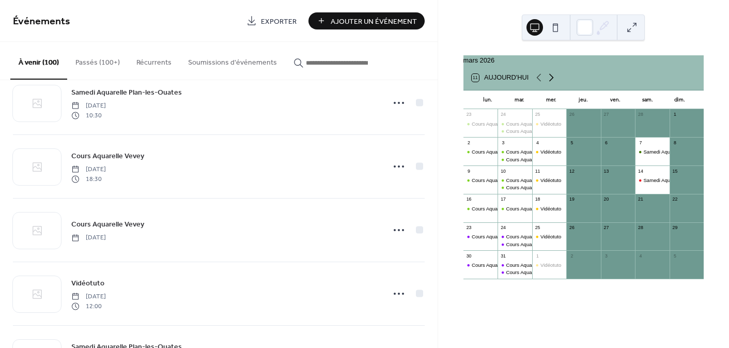
click at [552, 81] on icon at bounding box center [551, 77] width 12 height 12
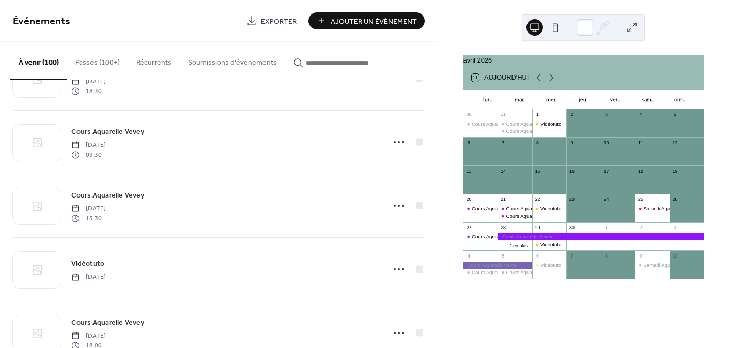
scroll to position [3037, 0]
click at [536, 81] on icon at bounding box center [539, 77] width 12 height 12
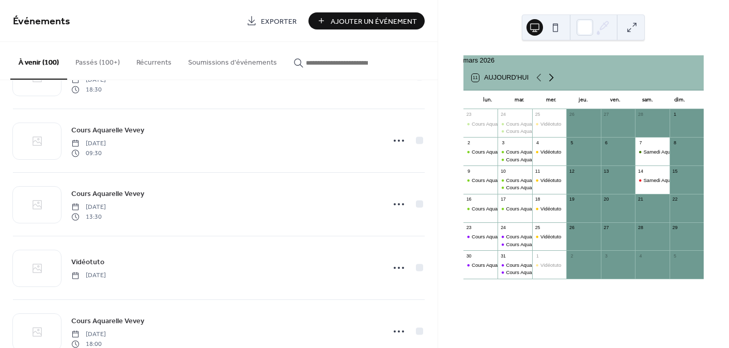
click at [547, 82] on icon at bounding box center [551, 77] width 12 height 12
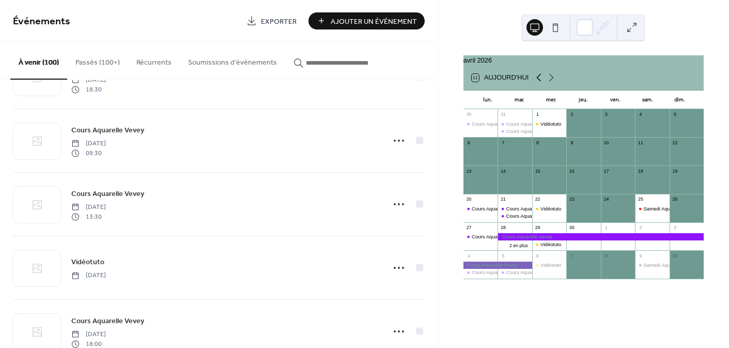
click at [539, 82] on icon at bounding box center [539, 77] width 12 height 12
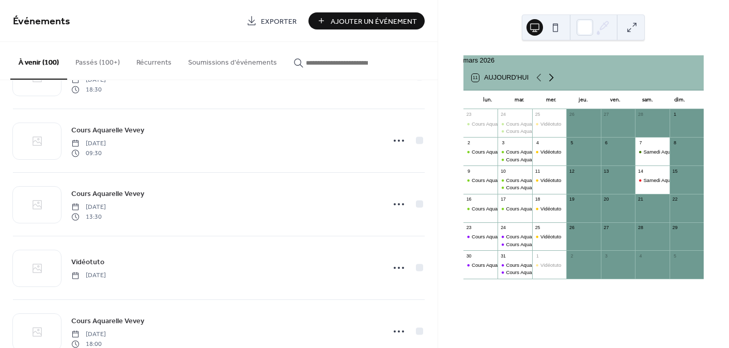
click at [552, 81] on icon at bounding box center [551, 77] width 12 height 12
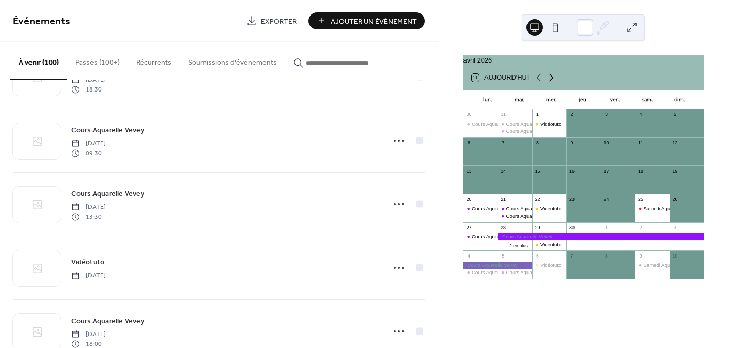
click at [552, 81] on icon at bounding box center [551, 77] width 12 height 12
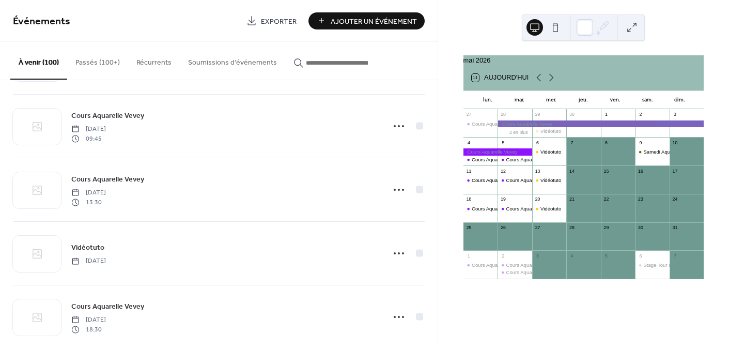
scroll to position [2796, 0]
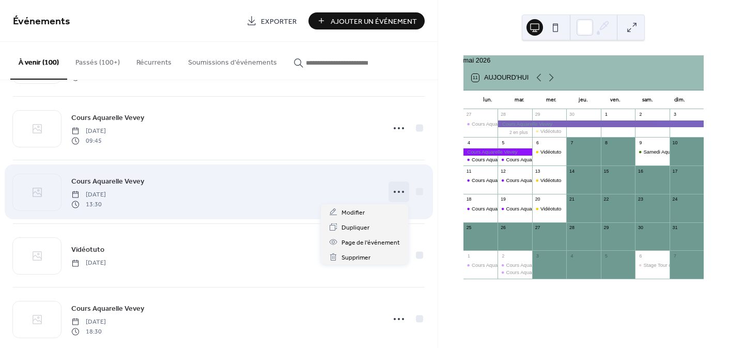
click at [396, 190] on icon at bounding box center [399, 191] width 17 height 17
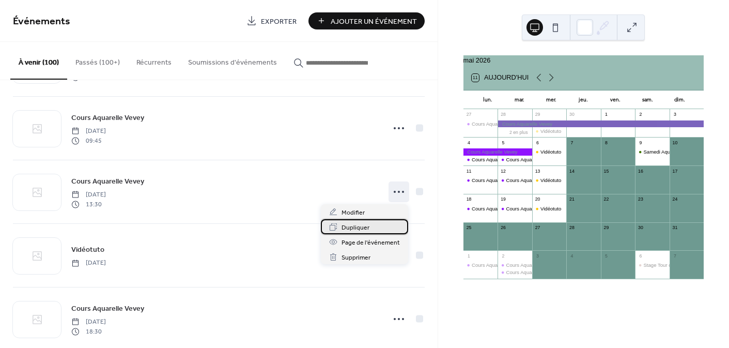
click at [360, 224] on span "Dupliquer" at bounding box center [356, 227] width 28 height 11
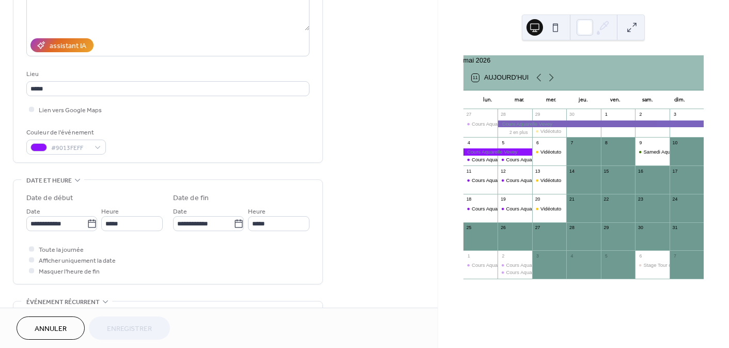
scroll to position [158, 0]
click at [60, 225] on input "**********" at bounding box center [56, 222] width 60 height 15
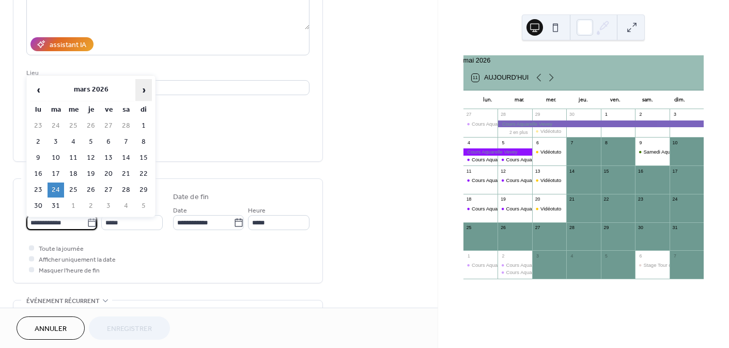
click at [138, 87] on span "›" at bounding box center [144, 90] width 16 height 21
click at [55, 153] on td "12" at bounding box center [56, 157] width 17 height 15
type input "**********"
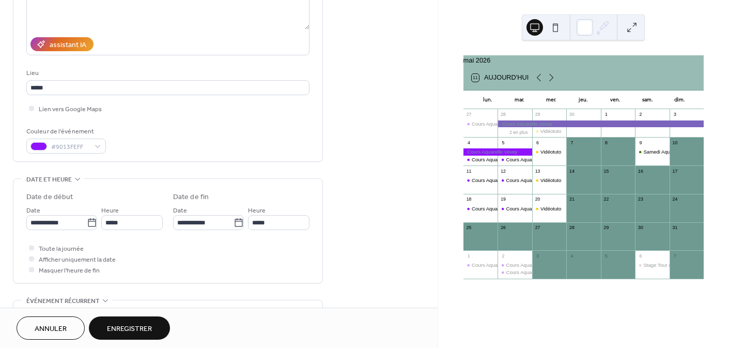
click at [136, 325] on span "Enregistrer" at bounding box center [129, 328] width 45 height 11
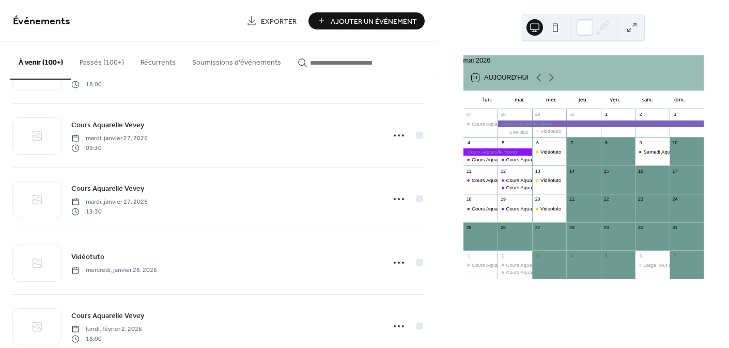
scroll to position [2090, 0]
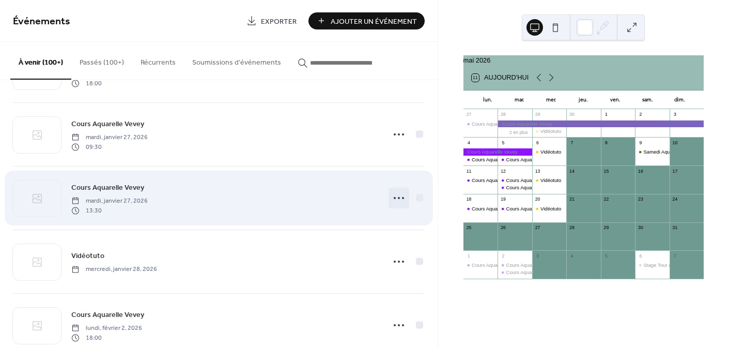
click at [392, 194] on icon at bounding box center [399, 198] width 17 height 17
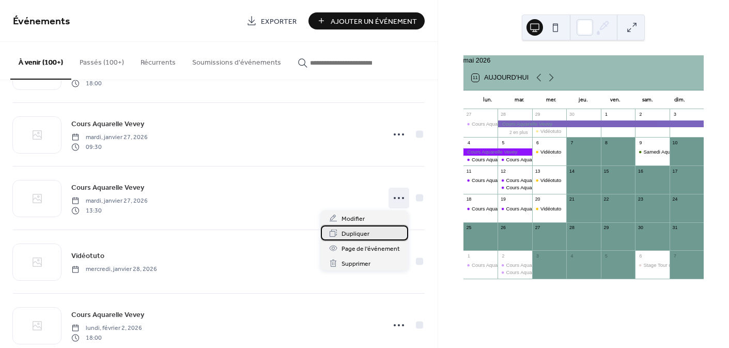
click at [348, 229] on span "Dupliquer" at bounding box center [356, 233] width 28 height 11
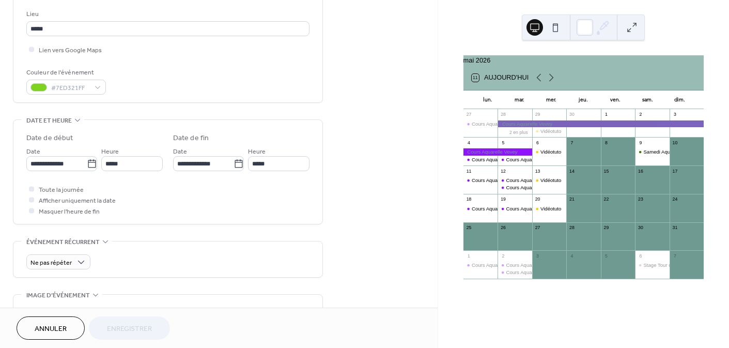
scroll to position [219, 0]
click at [70, 157] on input "**********" at bounding box center [56, 161] width 60 height 15
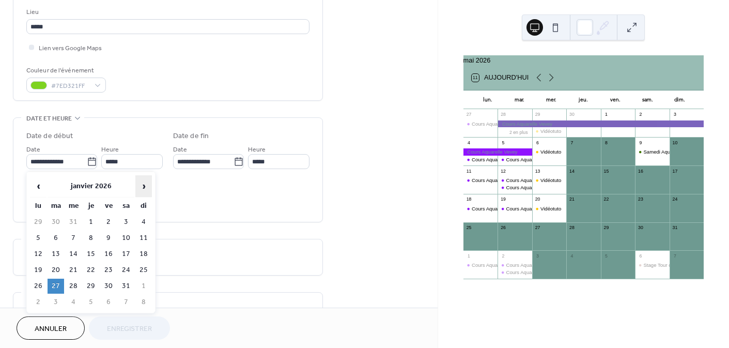
click at [143, 187] on span "›" at bounding box center [144, 186] width 16 height 21
click at [58, 269] on td "19" at bounding box center [56, 270] width 17 height 15
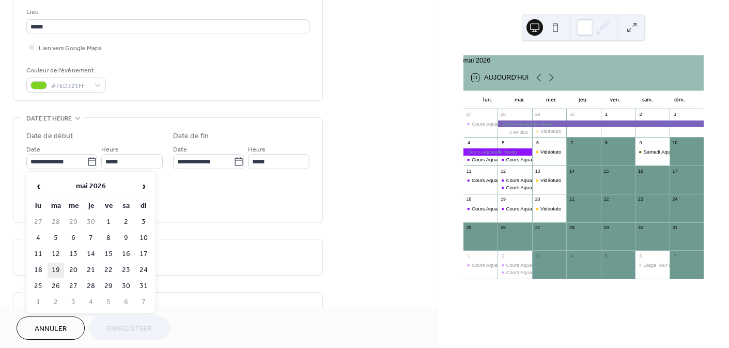
type input "**********"
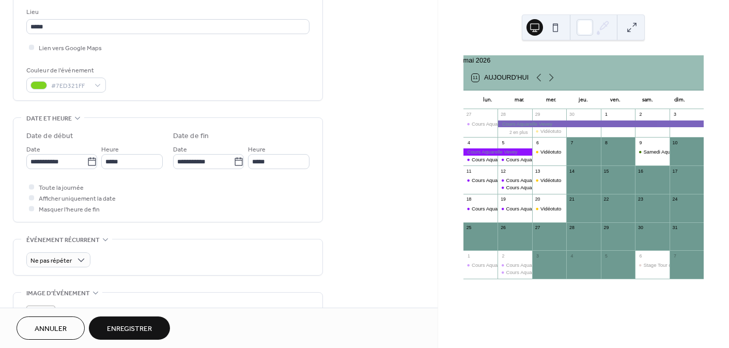
click at [137, 327] on span "Enregistrer" at bounding box center [129, 328] width 45 height 11
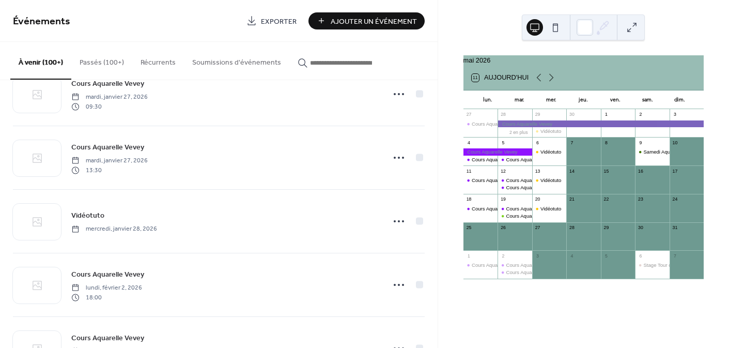
scroll to position [2132, 0]
click at [515, 163] on div "Cours Aquarelle Vevey" at bounding box center [531, 159] width 50 height 7
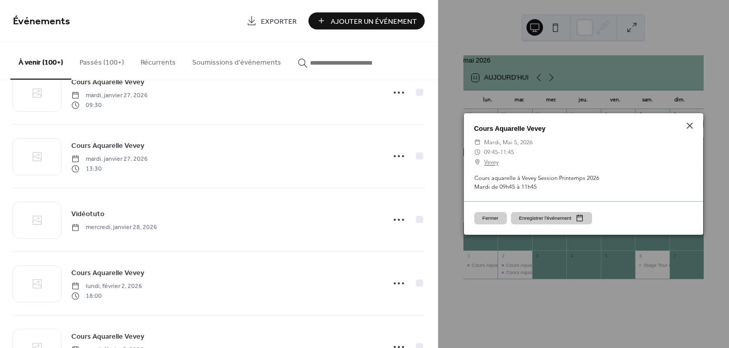
click at [491, 215] on button "Fermer" at bounding box center [490, 218] width 33 height 12
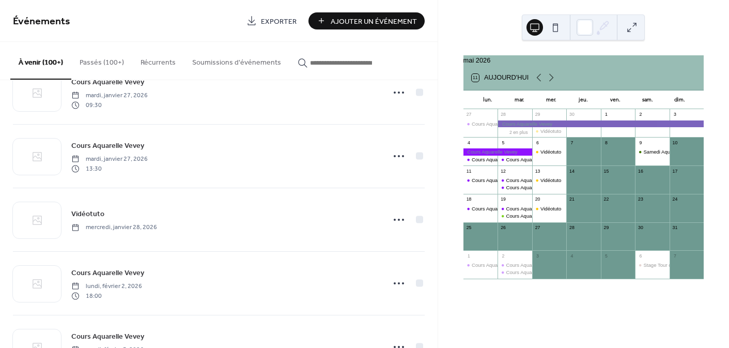
click at [492, 155] on div at bounding box center [498, 151] width 69 height 7
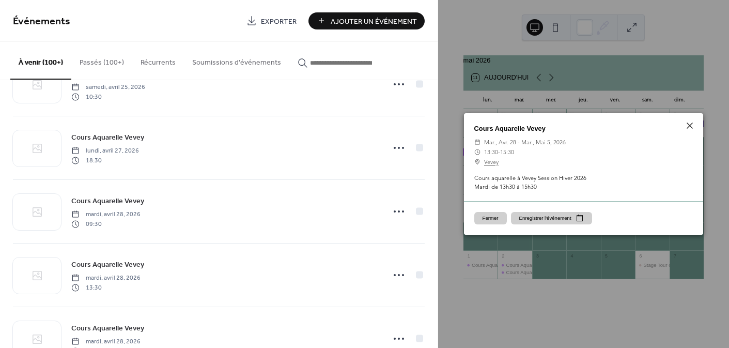
scroll to position [3541, 0]
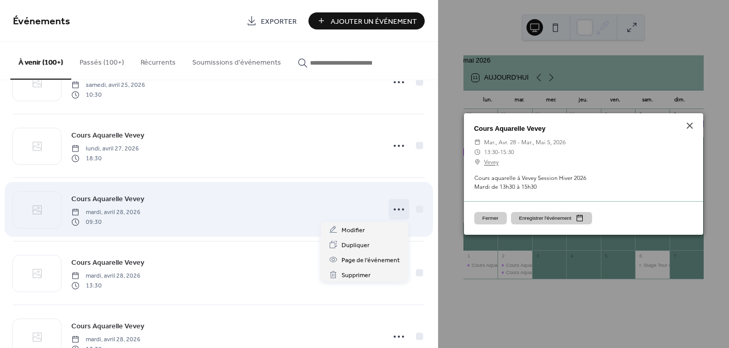
click at [394, 208] on icon at bounding box center [399, 209] width 17 height 17
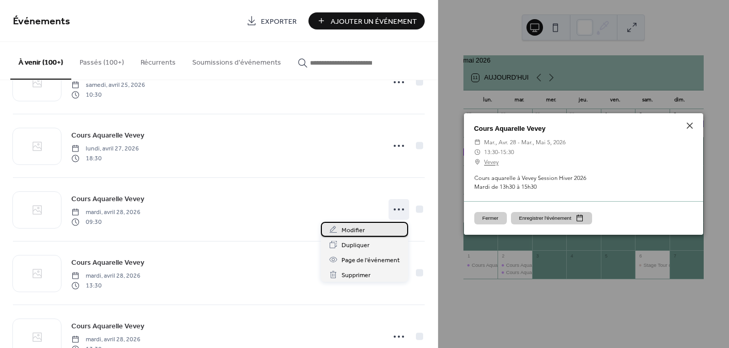
click at [366, 225] on div "Modifier" at bounding box center [364, 229] width 87 height 15
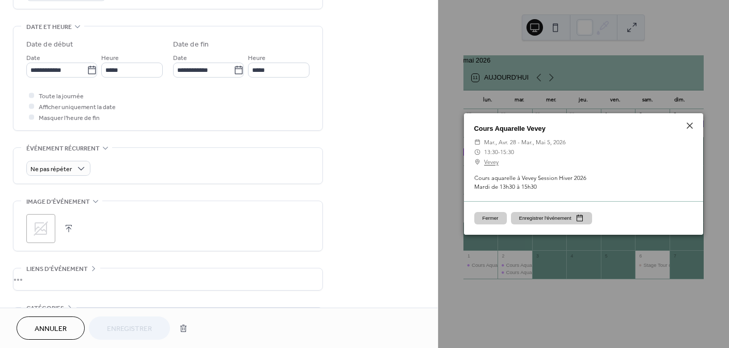
scroll to position [330, 0]
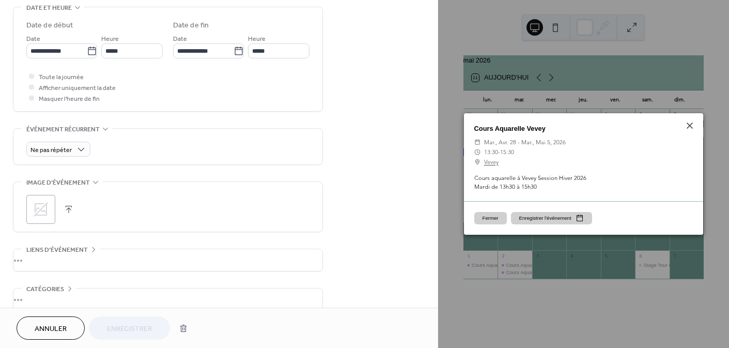
click at [485, 219] on button "Fermer" at bounding box center [490, 218] width 33 height 12
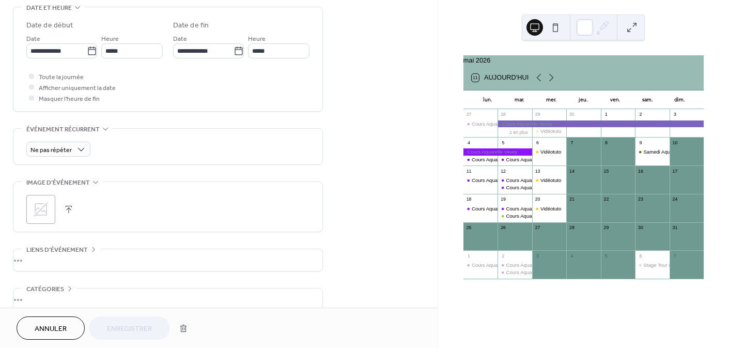
click at [61, 318] on button "Annuler" at bounding box center [51, 327] width 68 height 23
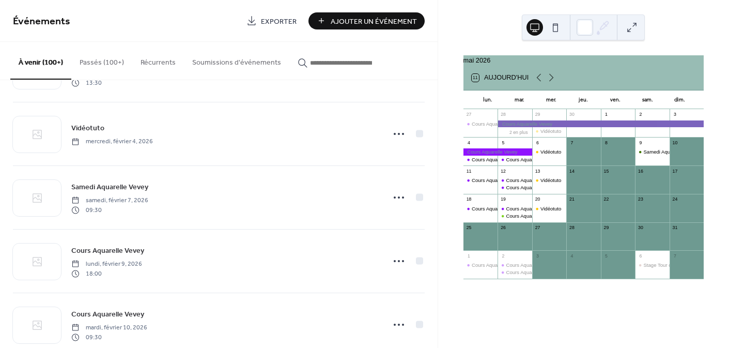
scroll to position [2473, 0]
click at [518, 155] on div at bounding box center [498, 151] width 69 height 7
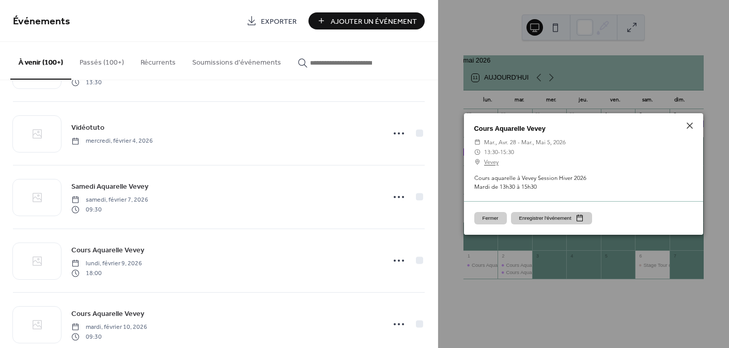
click at [483, 217] on button "Fermer" at bounding box center [490, 218] width 33 height 12
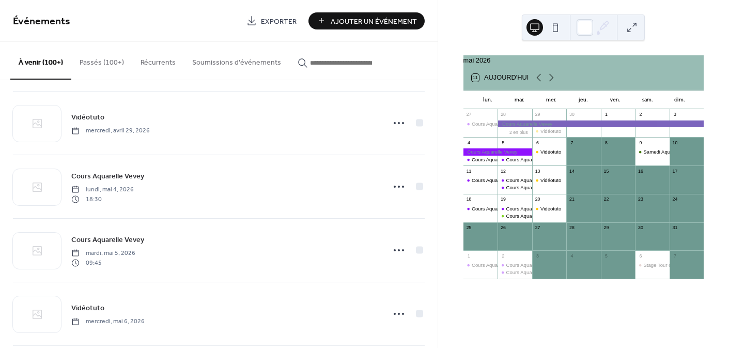
scroll to position [3826, 0]
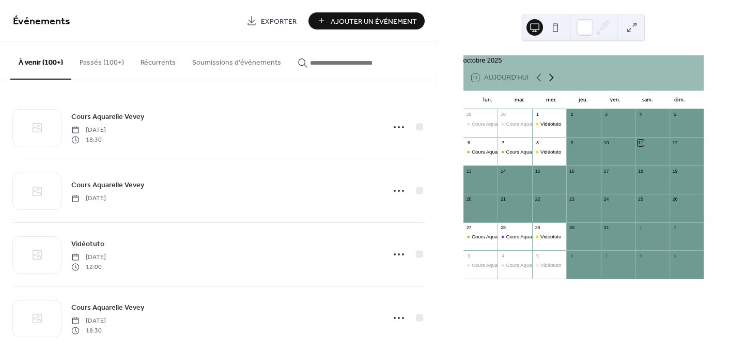
click at [551, 84] on icon at bounding box center [551, 77] width 12 height 12
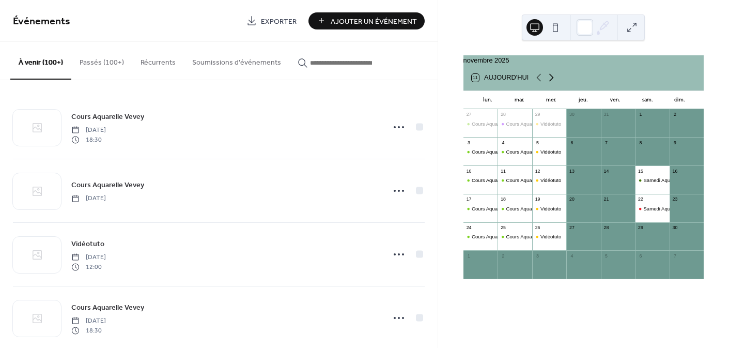
click at [551, 84] on icon at bounding box center [551, 77] width 12 height 12
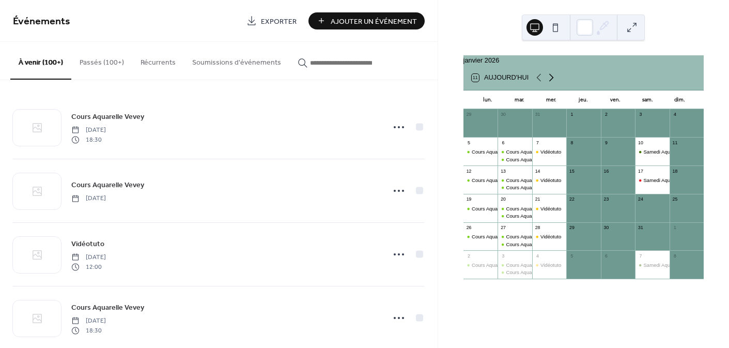
click at [551, 84] on icon at bounding box center [551, 77] width 12 height 12
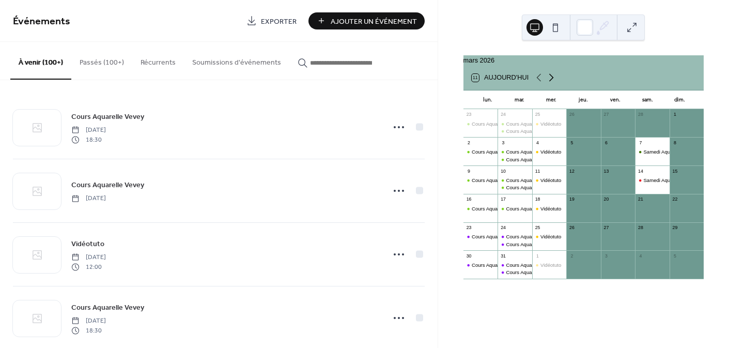
click at [551, 84] on icon at bounding box center [551, 77] width 12 height 12
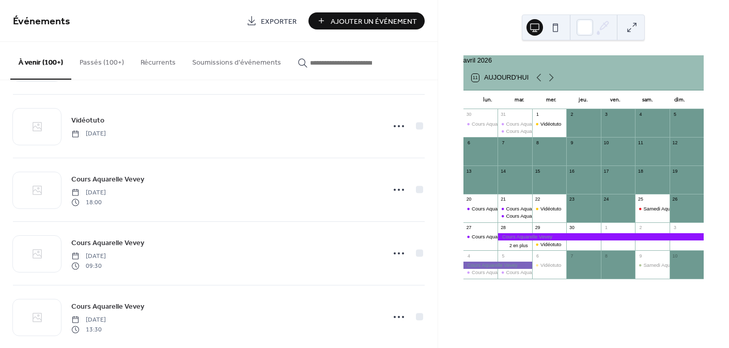
scroll to position [2219, 0]
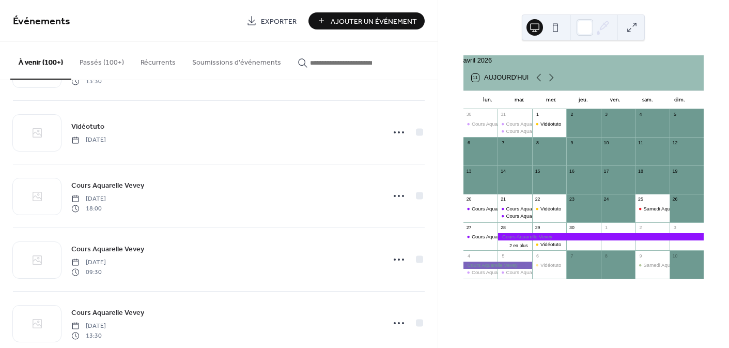
click at [26, 66] on button "À venir (100+)" at bounding box center [40, 61] width 61 height 38
click at [97, 63] on button "Passés (100+)" at bounding box center [101, 60] width 61 height 37
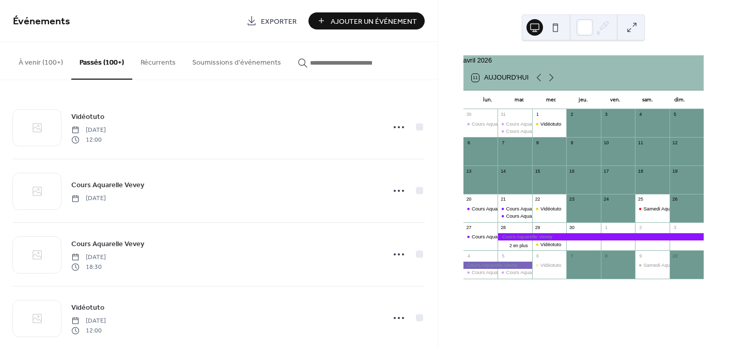
click at [28, 59] on button "À venir (100+)" at bounding box center [40, 60] width 61 height 37
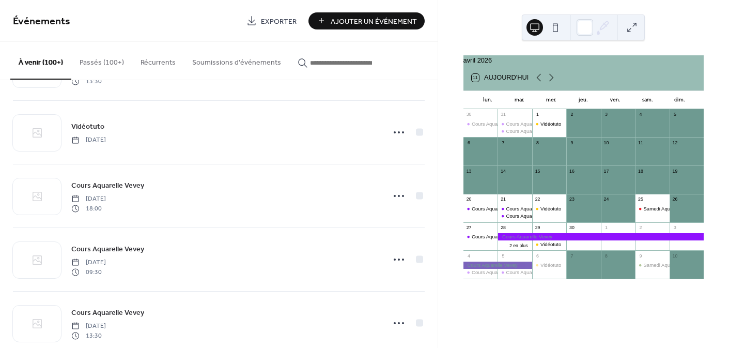
click at [92, 65] on button "Passés (100+)" at bounding box center [101, 60] width 61 height 37
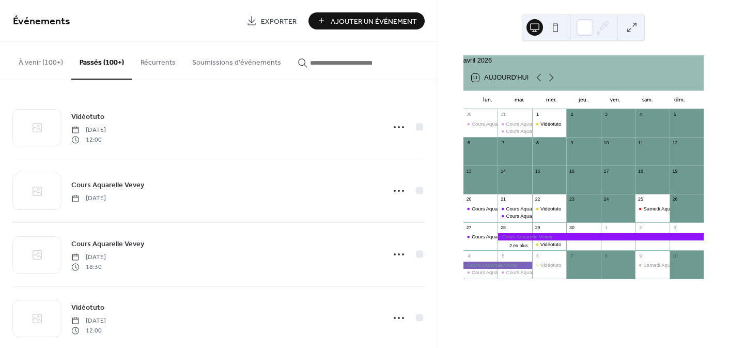
click at [152, 64] on button "Récurrents" at bounding box center [158, 60] width 52 height 37
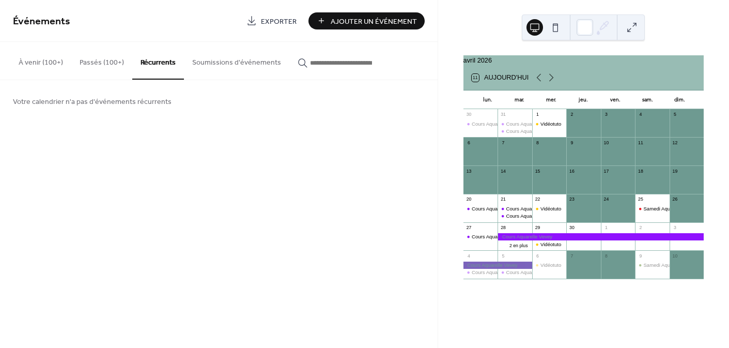
click at [202, 66] on button "Soumissions d'événements" at bounding box center [236, 60] width 105 height 37
click at [100, 66] on button "Passés (100+)" at bounding box center [101, 60] width 61 height 37
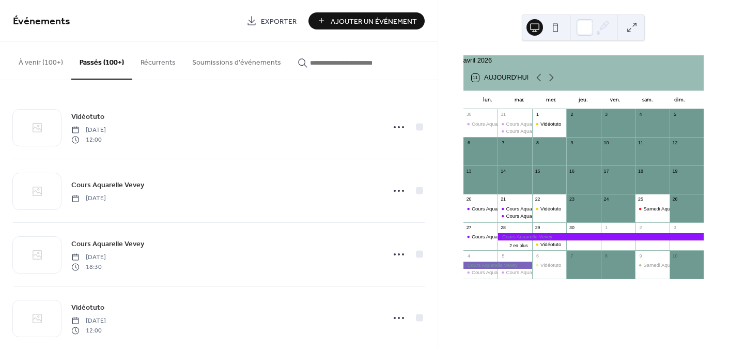
click at [32, 63] on button "À venir (100+)" at bounding box center [40, 60] width 61 height 37
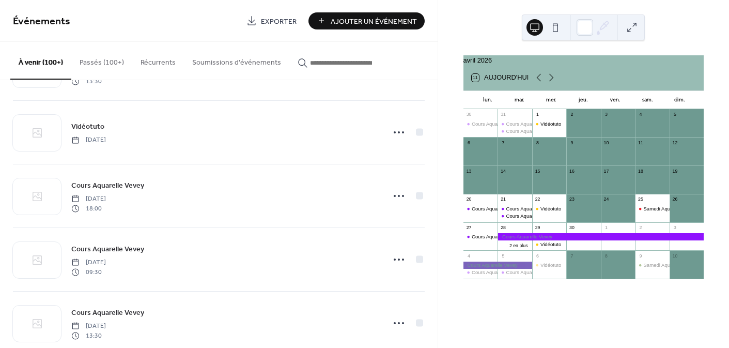
click at [36, 61] on button "À venir (100+)" at bounding box center [40, 61] width 61 height 38
